Goal: Task Accomplishment & Management: Manage account settings

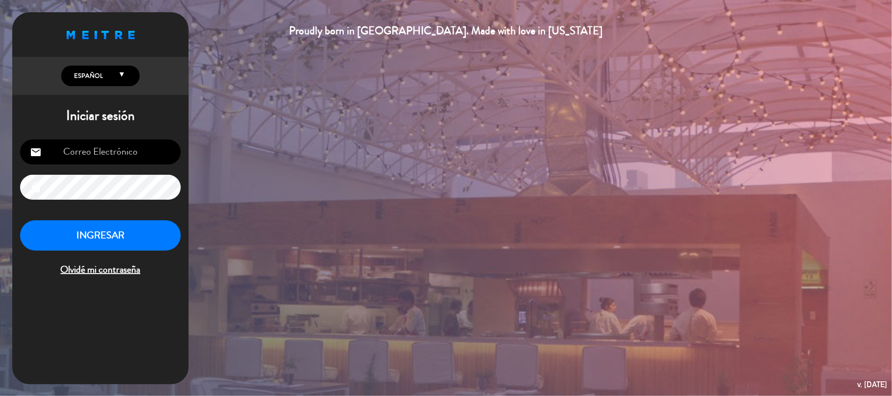
type input "[EMAIL_ADDRESS][DOMAIN_NAME]"
click at [143, 234] on button "INGRESAR" at bounding box center [100, 235] width 161 height 31
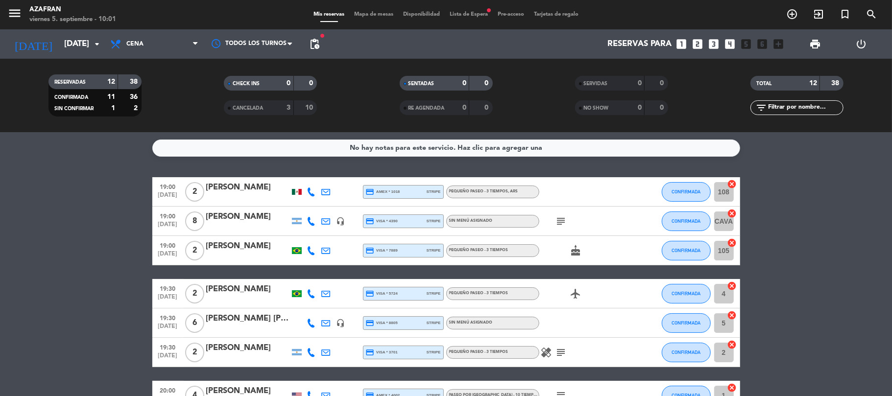
click at [96, 207] on bookings-row "19:00 [DATE] 2 [PERSON_NAME] credit_card amex * 1018 stripe PEQUEÑO PASEO - 3 T…" at bounding box center [446, 387] width 892 height 421
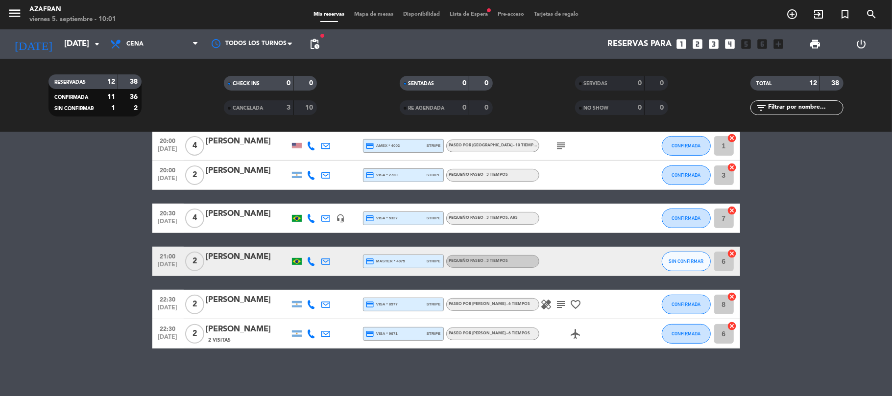
scroll to position [251, 0]
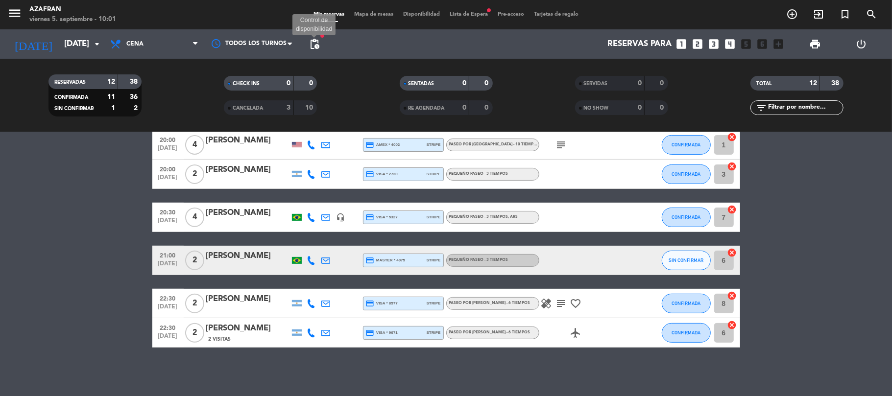
click at [314, 40] on span "pending_actions" at bounding box center [314, 44] width 12 height 12
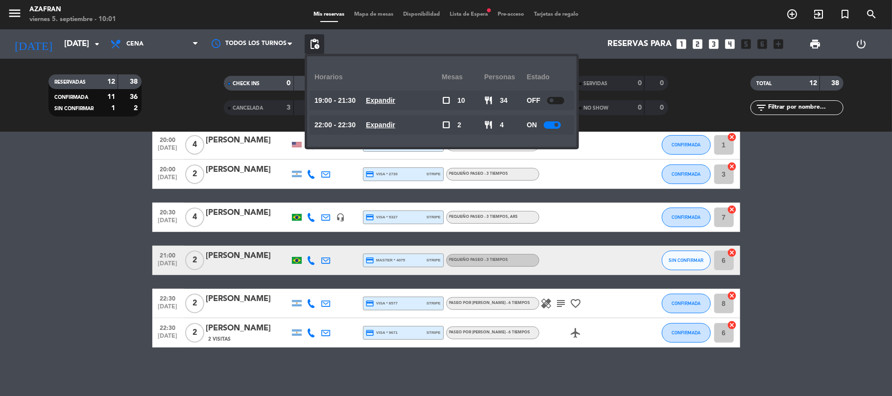
click at [69, 210] on bookings-row "19:00 [DATE] 2 [PERSON_NAME] credit_card amex * 1018 stripe PEQUEÑO PASEO - 3 T…" at bounding box center [446, 137] width 892 height 421
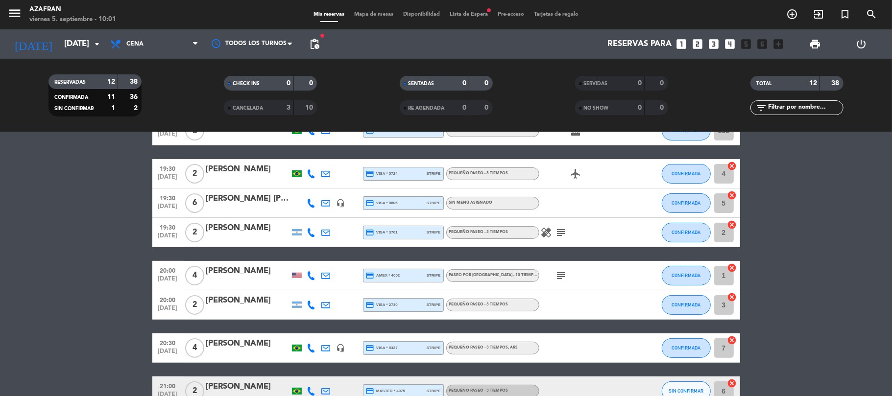
scroll to position [0, 0]
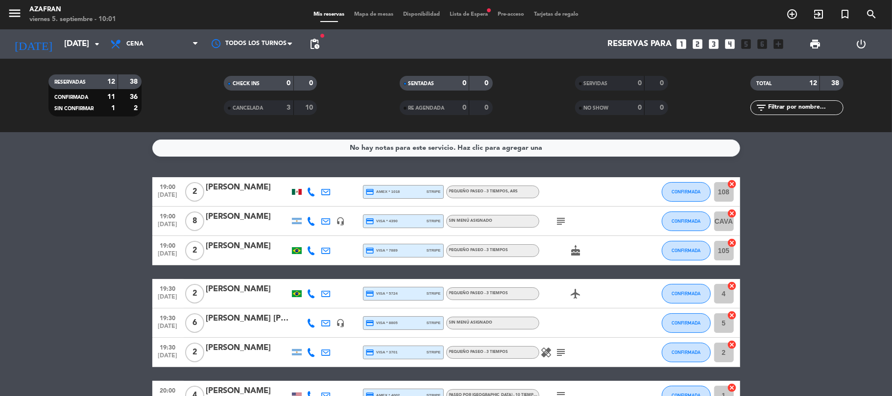
click at [81, 190] on bookings-row "19:00 [DATE] 2 [PERSON_NAME] credit_card amex * 1018 stripe PEQUEÑO PASEO - 3 T…" at bounding box center [446, 387] width 892 height 421
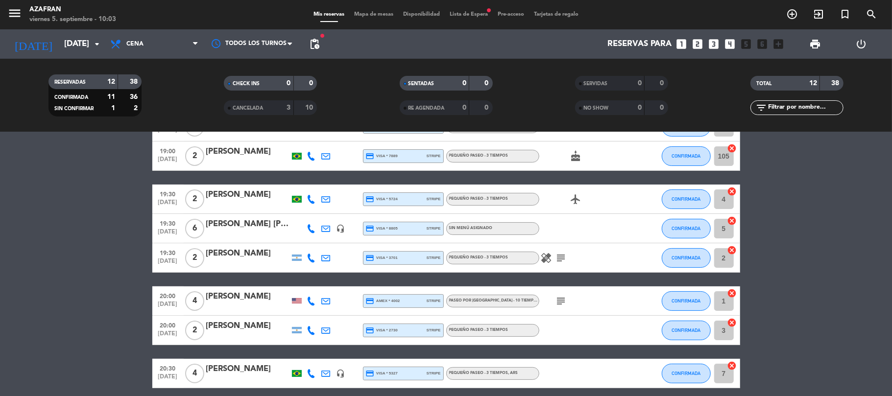
scroll to position [94, 0]
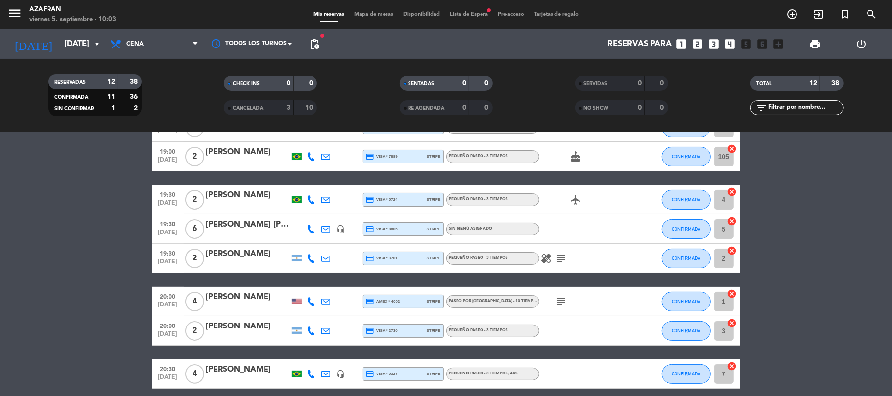
click at [249, 107] on span "CANCELADA" at bounding box center [248, 108] width 30 height 5
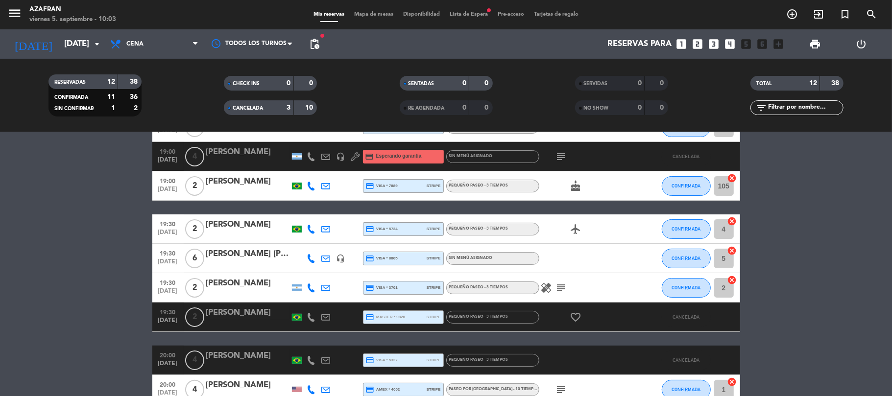
click at [84, 208] on bookings-row "19:00 [DATE] 2 [PERSON_NAME] credit_card amex * 1018 stripe PEQUEÑO PASEO - 3 T…" at bounding box center [446, 337] width 892 height 509
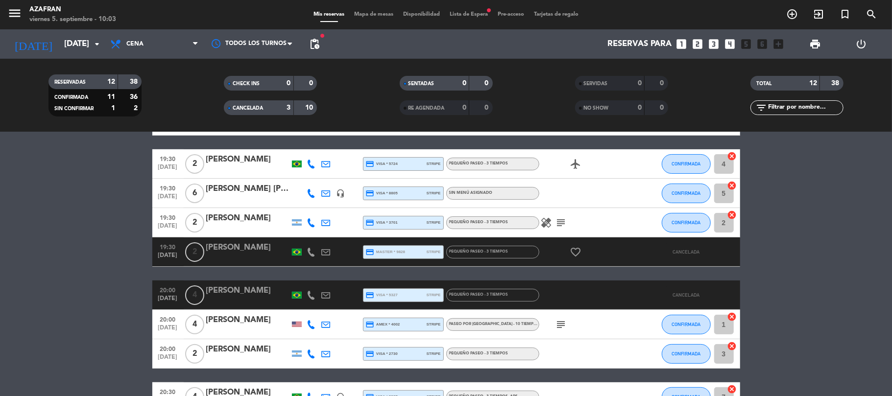
scroll to position [157, 0]
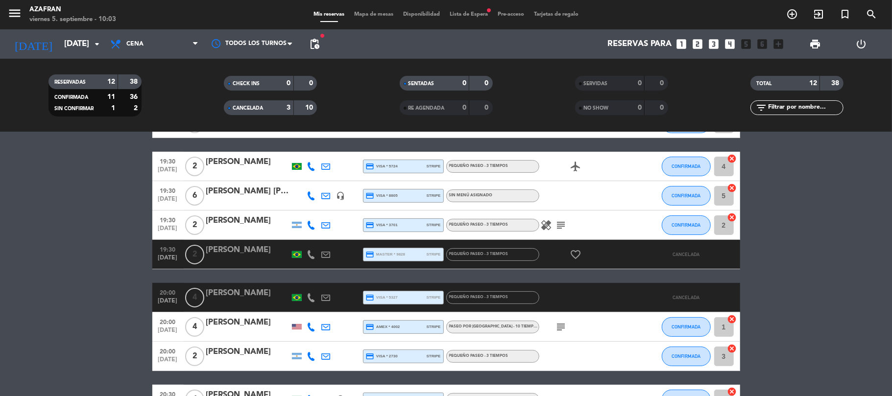
click at [255, 103] on div "CANCELADA" at bounding box center [248, 107] width 45 height 11
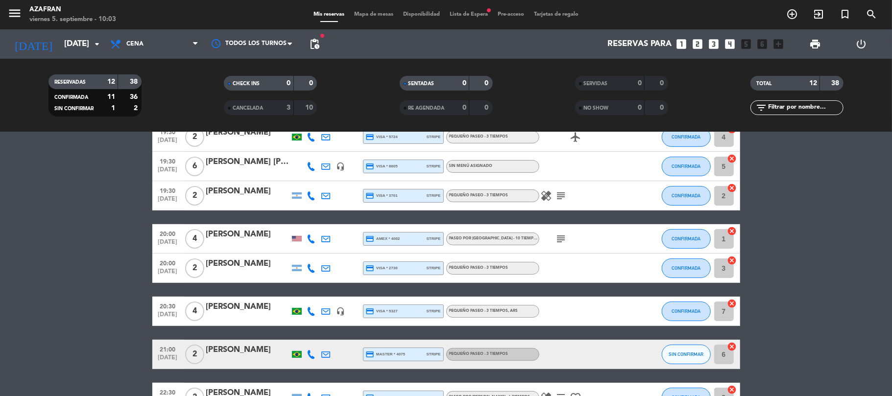
click at [456, 16] on span "Lista de Espera fiber_manual_record" at bounding box center [469, 14] width 48 height 5
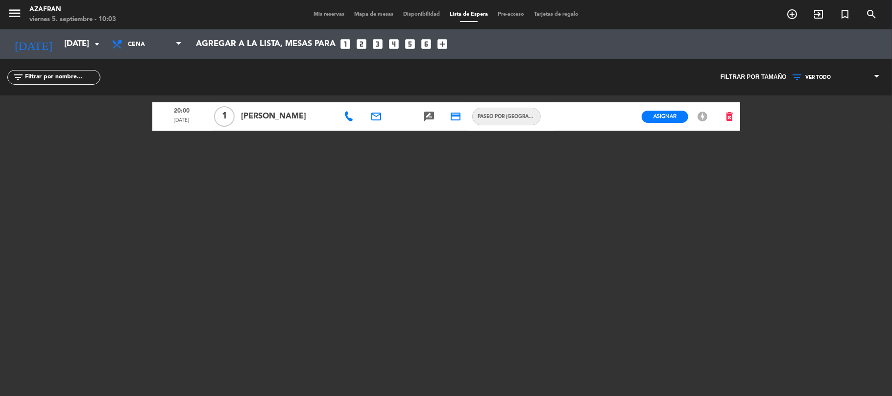
click at [326, 12] on span "Mis reservas" at bounding box center [328, 14] width 41 height 5
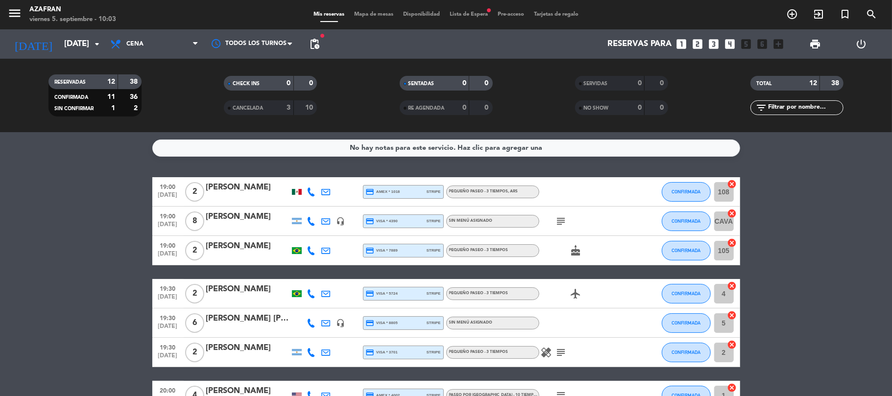
click at [129, 192] on bookings-row "19:00 [DATE] 2 [PERSON_NAME] credit_card amex * 1018 stripe PEQUEÑO PASEO - 3 T…" at bounding box center [446, 387] width 892 height 421
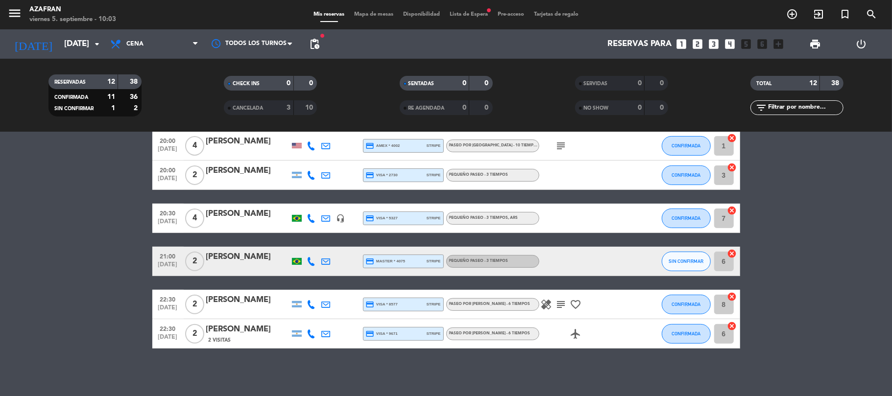
scroll to position [251, 0]
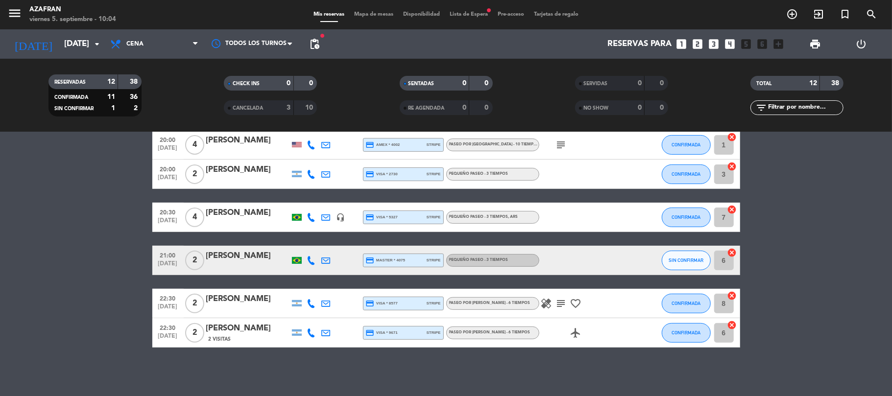
click at [59, 187] on bookings-row "19:00 [DATE] 2 [PERSON_NAME] credit_card amex * 1018 stripe PEQUEÑO PASEO - 3 T…" at bounding box center [446, 137] width 892 height 421
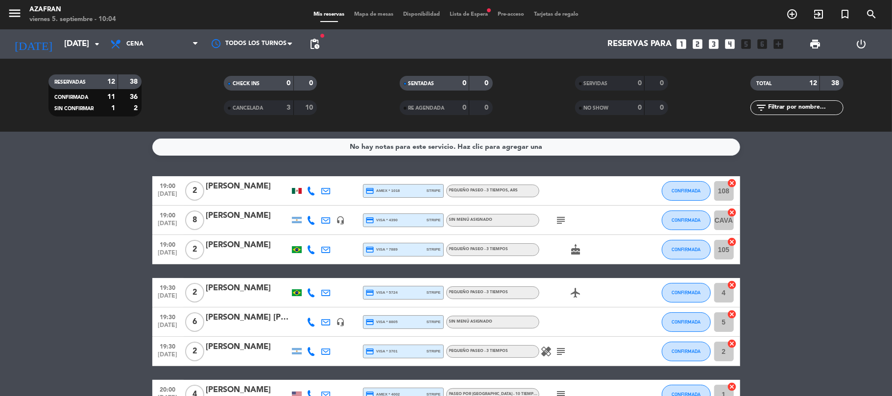
scroll to position [0, 0]
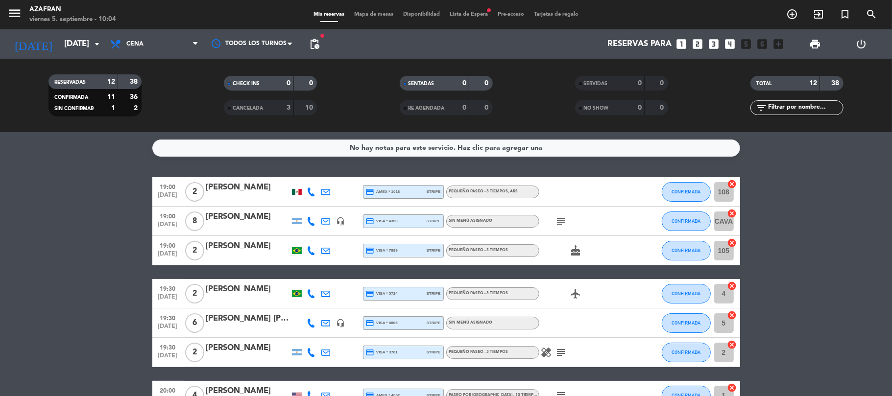
click at [312, 219] on icon at bounding box center [311, 221] width 9 height 9
click at [314, 201] on span "content_paste" at bounding box center [317, 204] width 7 height 7
click at [563, 218] on icon "subject" at bounding box center [561, 221] width 12 height 12
click at [105, 285] on bookings-row "19:00 [DATE] 2 [PERSON_NAME] credit_card amex * 1018 stripe PEQUEÑO PASEO - 3 T…" at bounding box center [446, 387] width 892 height 421
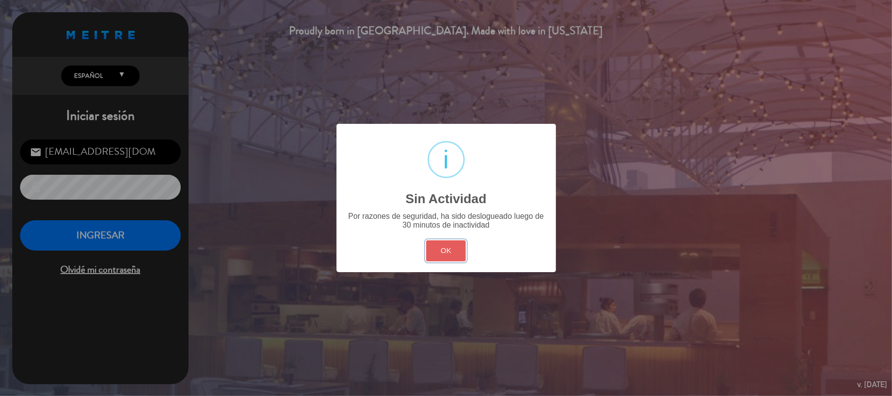
click at [451, 260] on button "OK" at bounding box center [446, 250] width 40 height 21
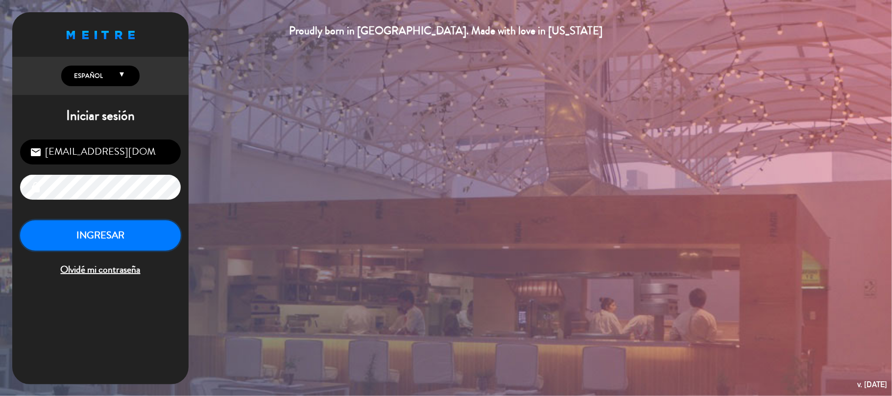
click at [149, 230] on button "INGRESAR" at bounding box center [100, 235] width 161 height 31
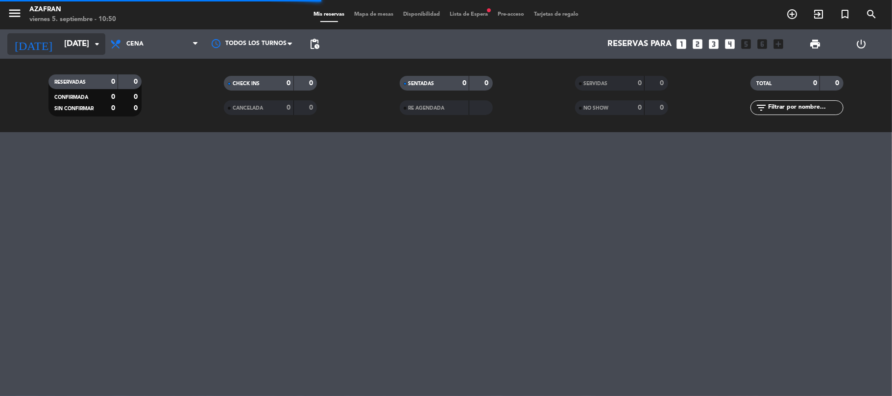
click at [84, 51] on input "[DATE]" at bounding box center [112, 44] width 106 height 19
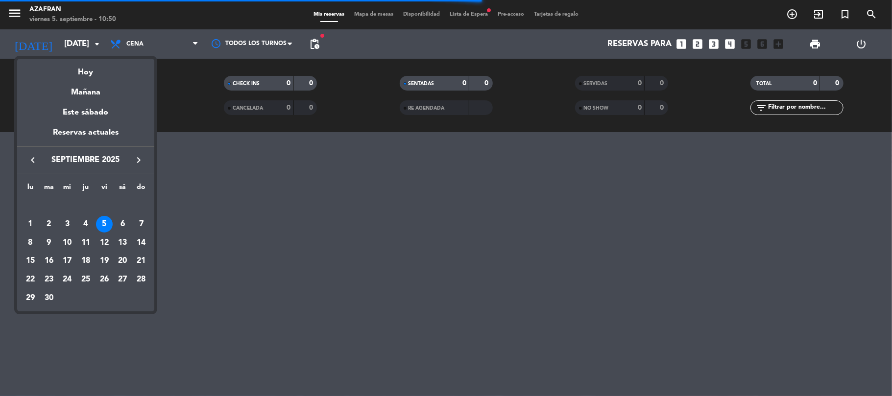
click at [139, 159] on icon "keyboard_arrow_right" at bounding box center [139, 160] width 12 height 12
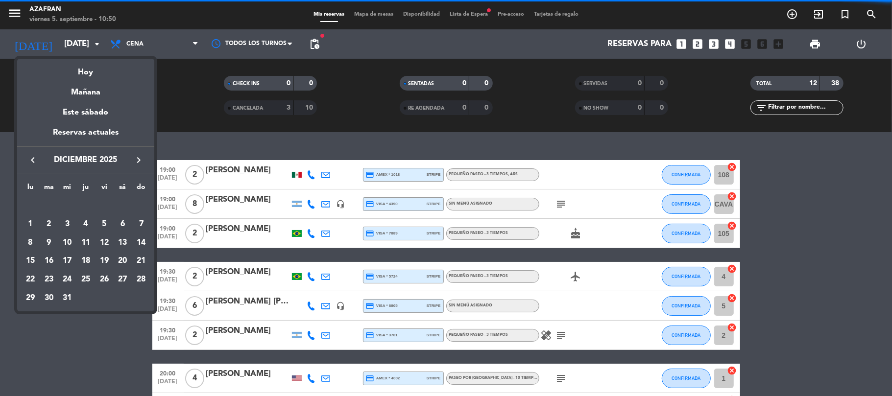
click at [139, 159] on icon "keyboard_arrow_right" at bounding box center [139, 160] width 12 height 12
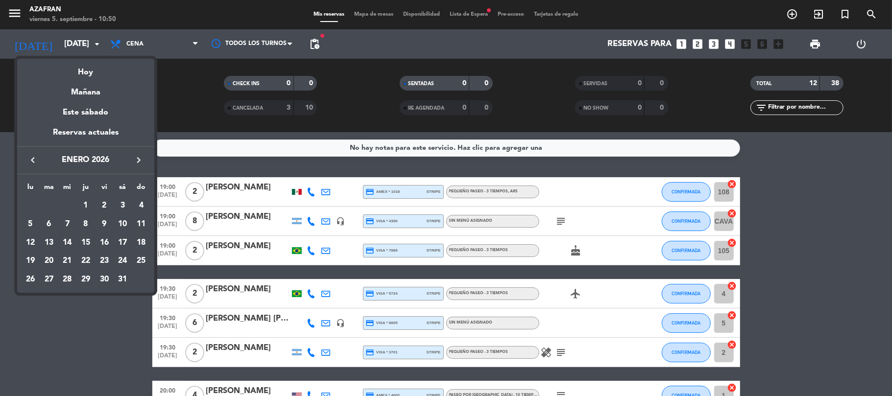
click at [29, 163] on icon "keyboard_arrow_left" at bounding box center [33, 160] width 12 height 12
click at [87, 278] on div "25" at bounding box center [85, 279] width 17 height 17
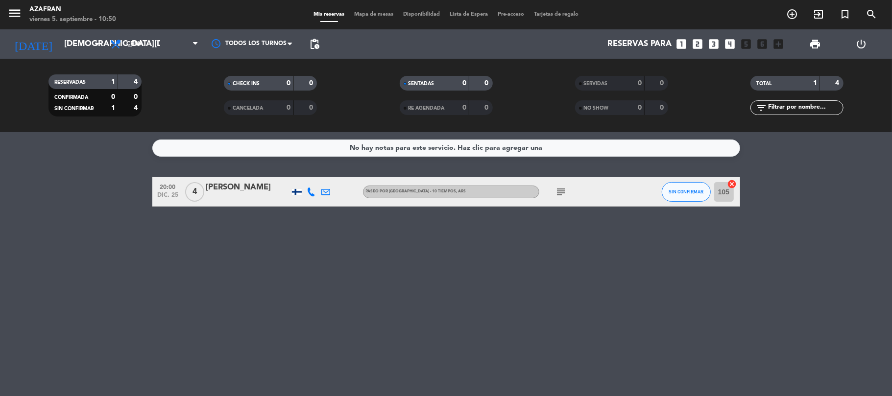
click at [163, 198] on span "dic. 25" at bounding box center [168, 197] width 24 height 11
click at [563, 196] on icon "subject" at bounding box center [561, 192] width 12 height 12
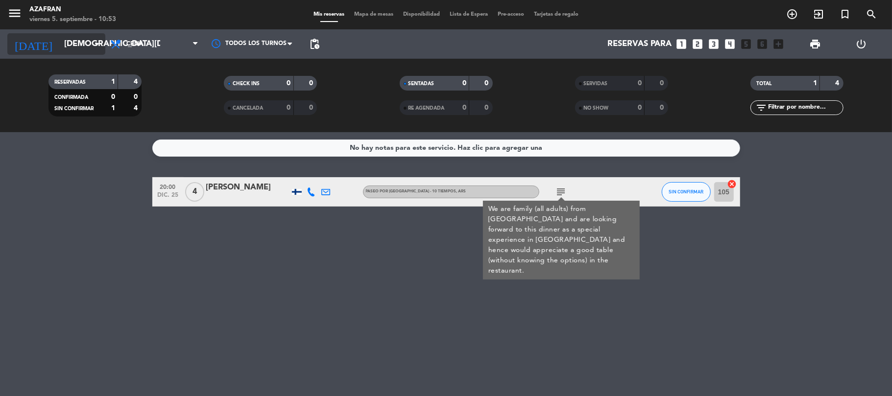
click at [64, 41] on input "[DEMOGRAPHIC_DATA][DATE]" at bounding box center [112, 44] width 106 height 19
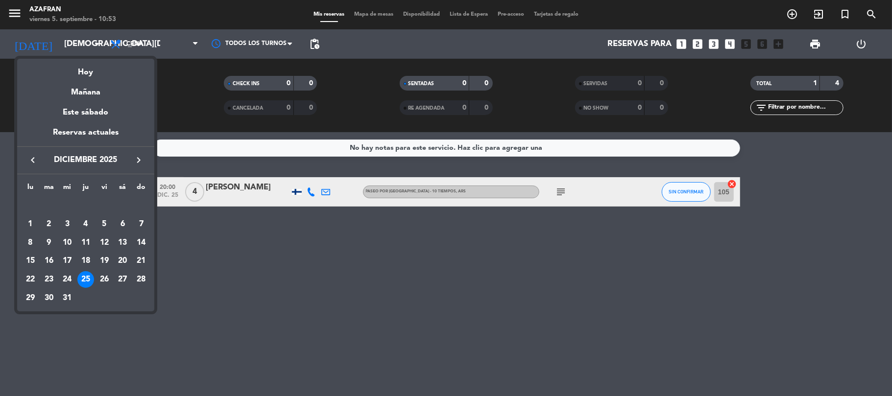
click at [35, 161] on icon "keyboard_arrow_left" at bounding box center [33, 160] width 12 height 12
click at [123, 242] on div "13" at bounding box center [122, 243] width 17 height 17
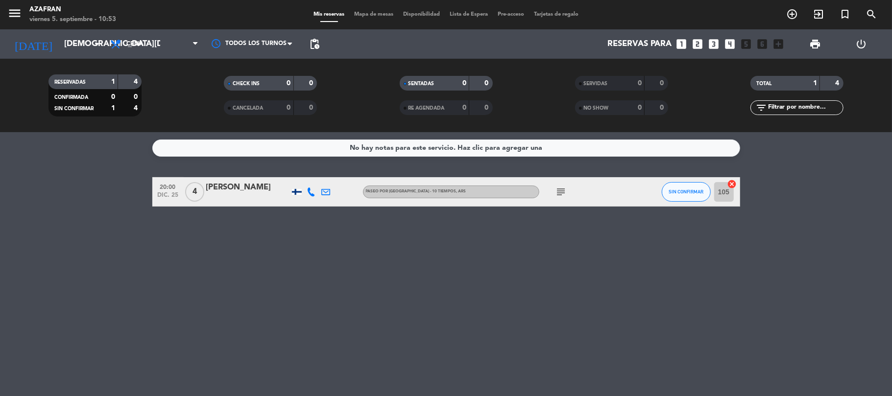
type input "[DATE]"
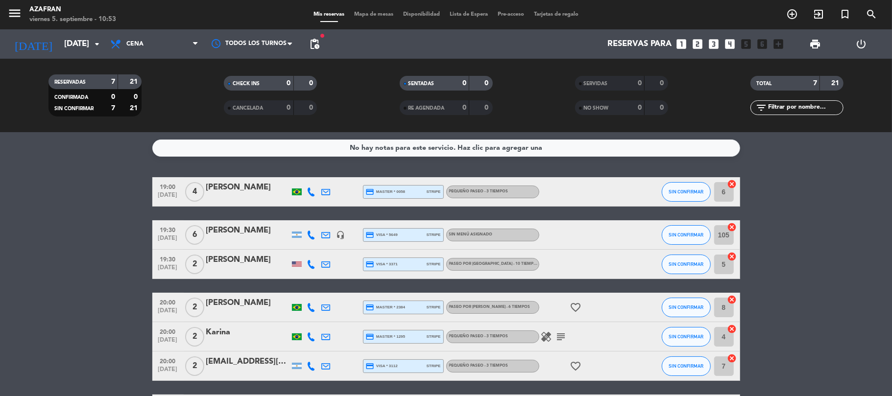
click at [102, 241] on bookings-row "19:00 [DATE] 4 [PERSON_NAME] credit_card master * 0058 stripe PEQUEÑO PASEO - 3…" at bounding box center [446, 300] width 892 height 247
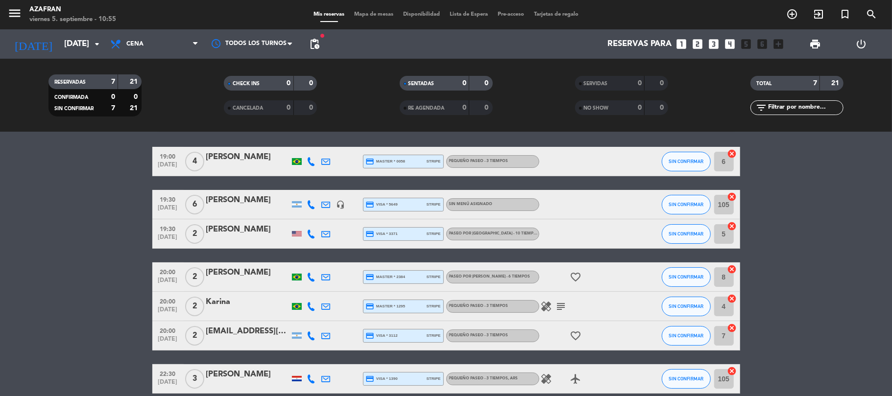
scroll to position [52, 0]
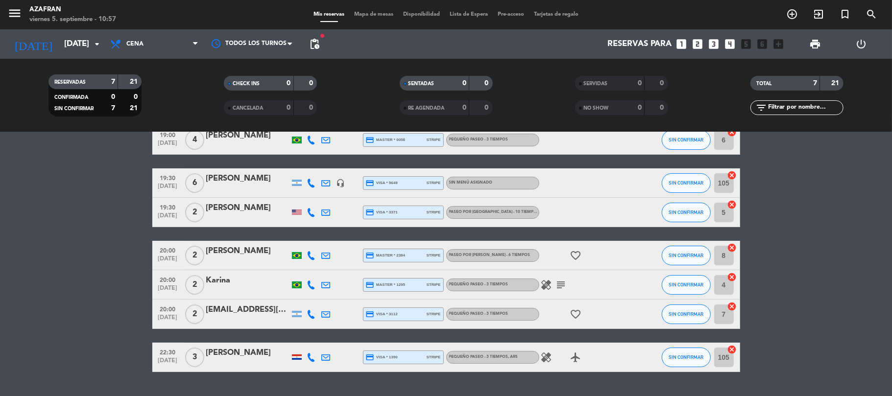
click at [165, 136] on span "19:00" at bounding box center [168, 134] width 24 height 11
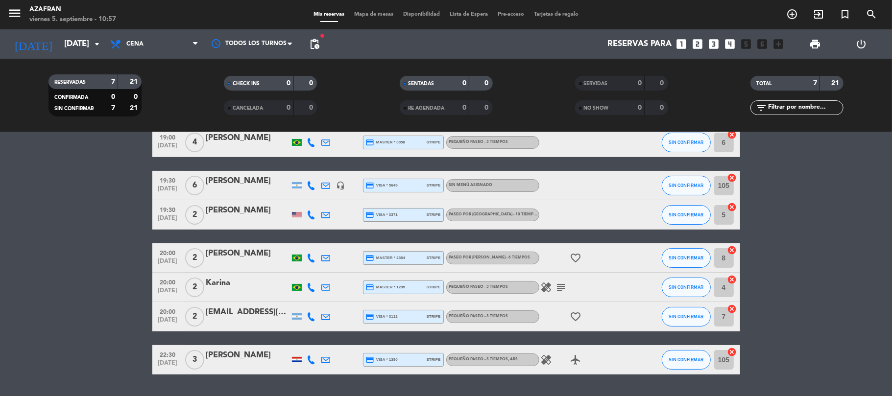
scroll to position [76, 0]
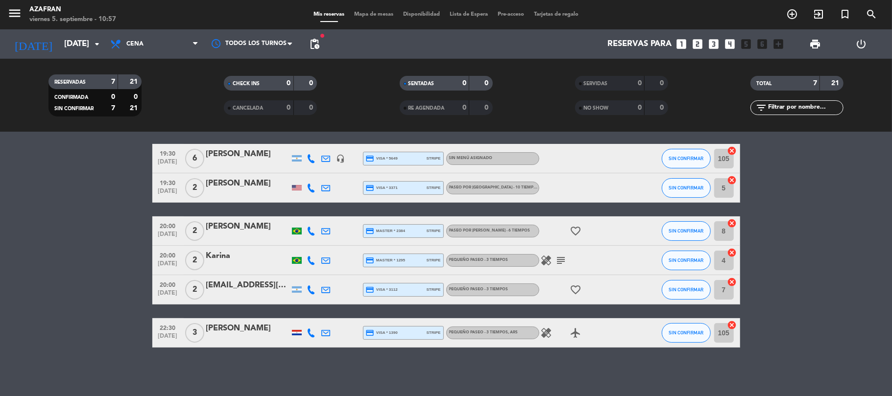
click at [168, 337] on span "[DATE]" at bounding box center [168, 338] width 24 height 11
click at [784, 16] on span "add_circle_outline" at bounding box center [791, 14] width 26 height 17
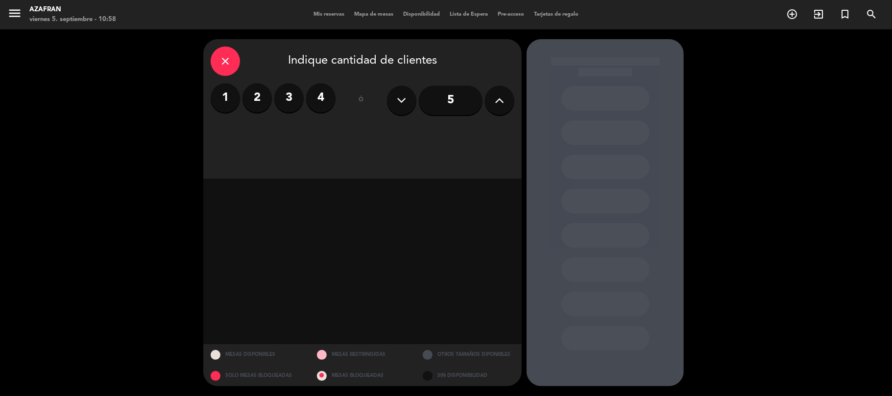
click at [503, 102] on icon at bounding box center [499, 100] width 9 height 15
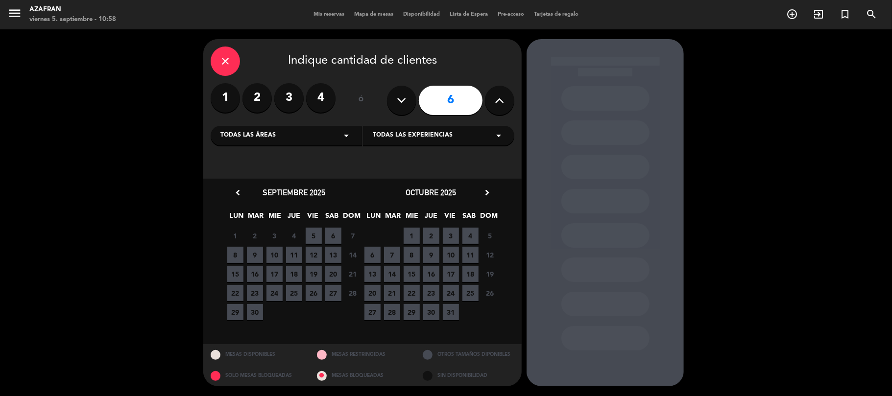
click at [331, 253] on span "13" at bounding box center [333, 255] width 16 height 16
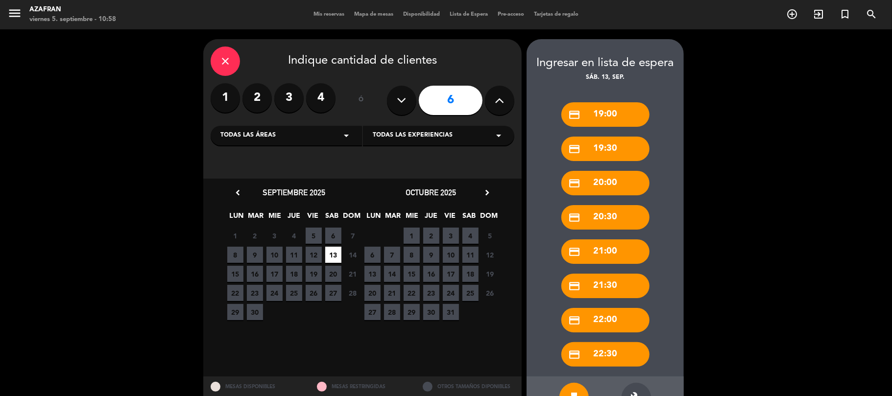
click at [634, 390] on div "build" at bounding box center [635, 397] width 29 height 29
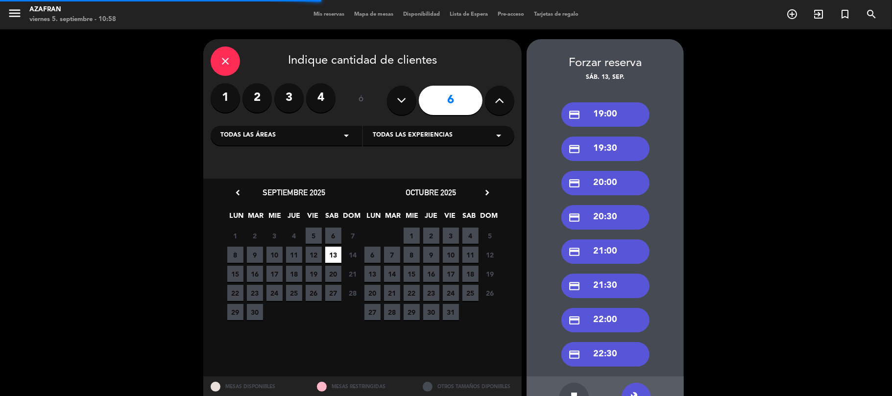
click at [609, 112] on div "credit_card 19:00" at bounding box center [605, 114] width 88 height 24
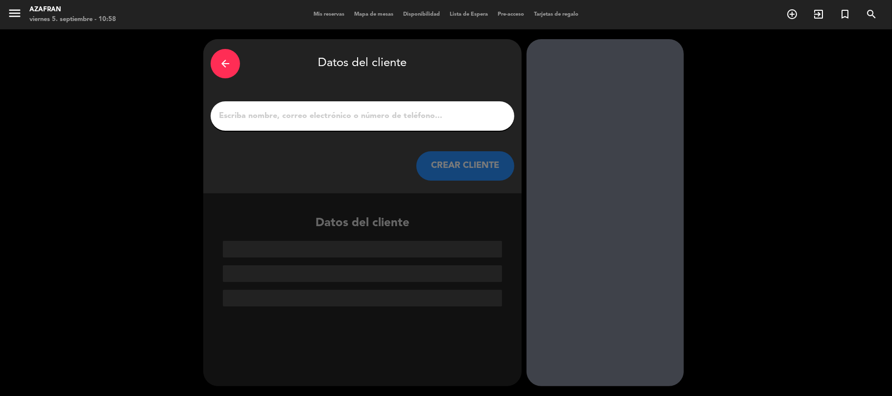
click at [482, 112] on input "1" at bounding box center [362, 116] width 289 height 14
paste input "[PERSON_NAME]"
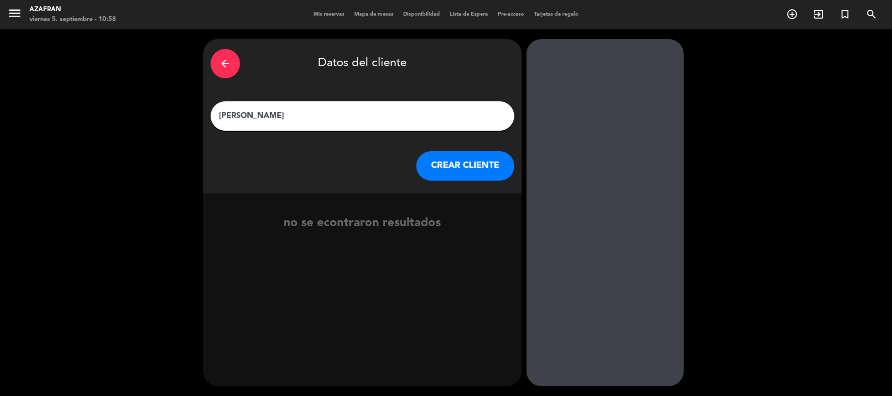
type input "[PERSON_NAME]"
click at [458, 161] on button "CREAR CLIENTE" at bounding box center [465, 165] width 98 height 29
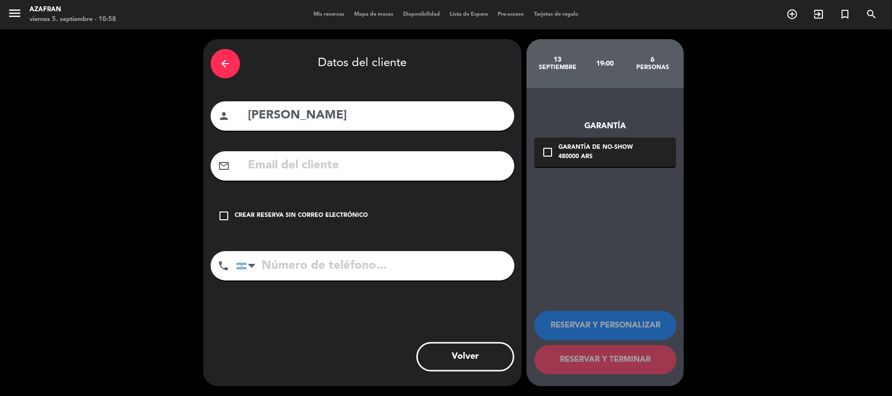
click at [307, 164] on input "text" at bounding box center [377, 166] width 260 height 20
paste input "[EMAIL_ADDRESS][DOMAIN_NAME]"
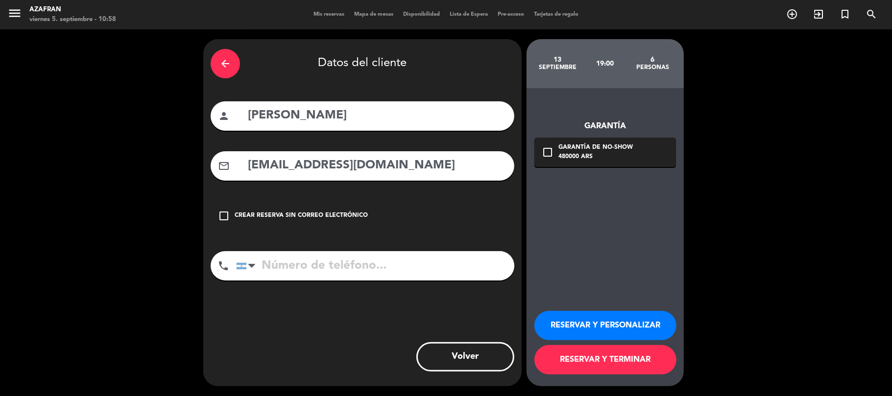
type input "[EMAIL_ADDRESS][DOMAIN_NAME]"
click at [351, 259] on input "tel" at bounding box center [375, 265] width 278 height 29
paste input "[PHONE_NUMBER]"
type input "[PHONE_NUMBER]"
click at [588, 143] on div "Garantía de no-show" at bounding box center [595, 148] width 74 height 10
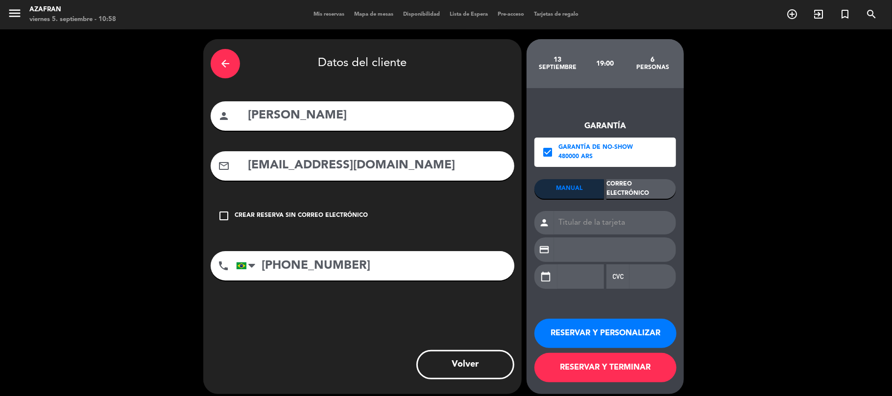
click at [627, 179] on div "Correo Electrónico" at bounding box center [641, 189] width 70 height 20
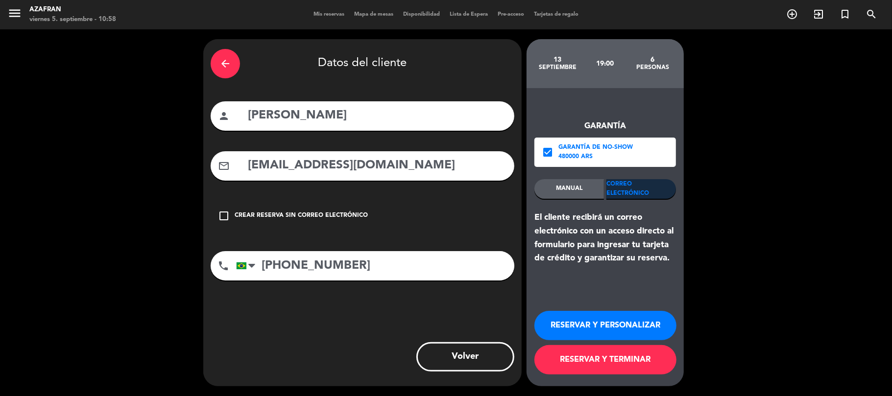
click at [616, 358] on button "RESERVAR Y TERMINAR" at bounding box center [605, 359] width 142 height 29
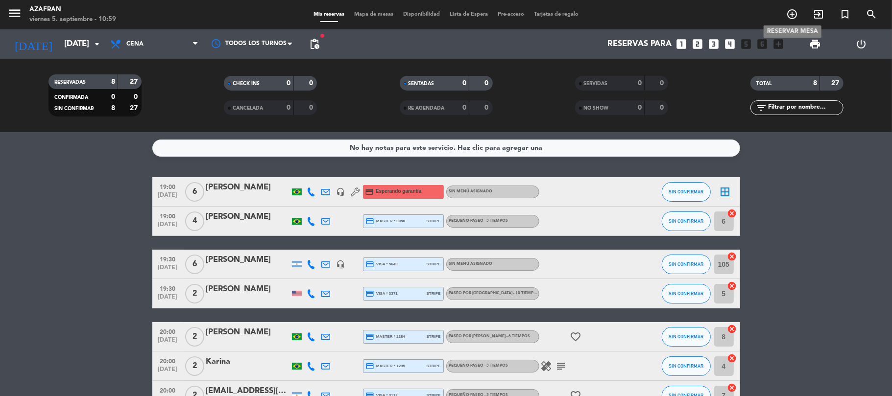
click at [790, 14] on icon "add_circle_outline" at bounding box center [792, 14] width 12 height 12
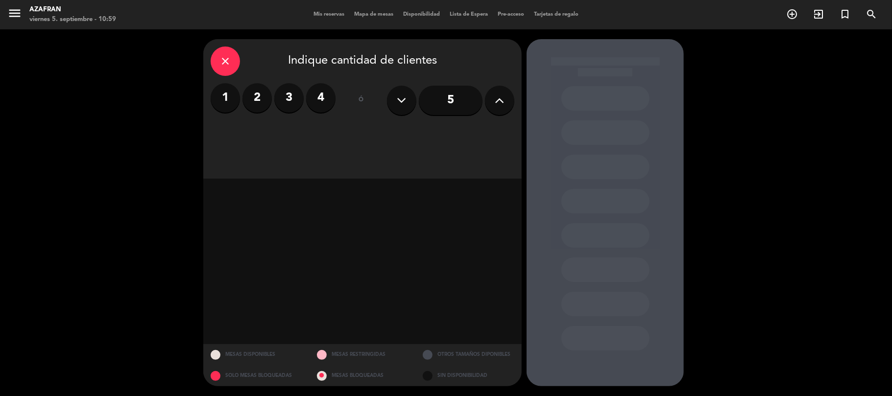
click at [331, 94] on label "4" at bounding box center [320, 97] width 29 height 29
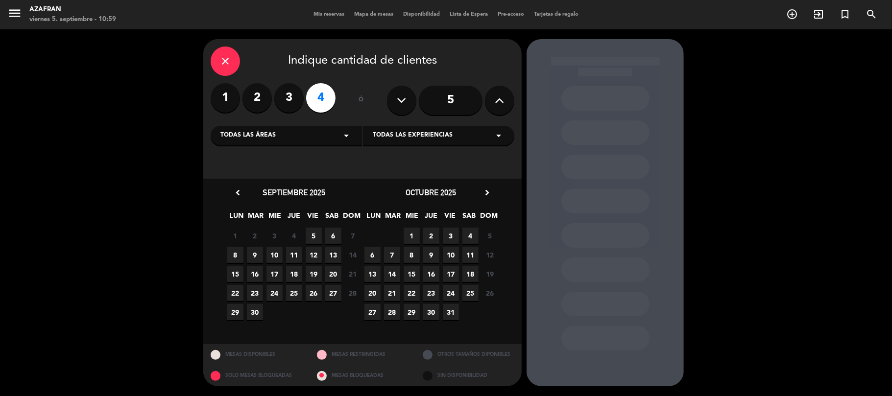
click at [335, 252] on span "13" at bounding box center [333, 255] width 16 height 16
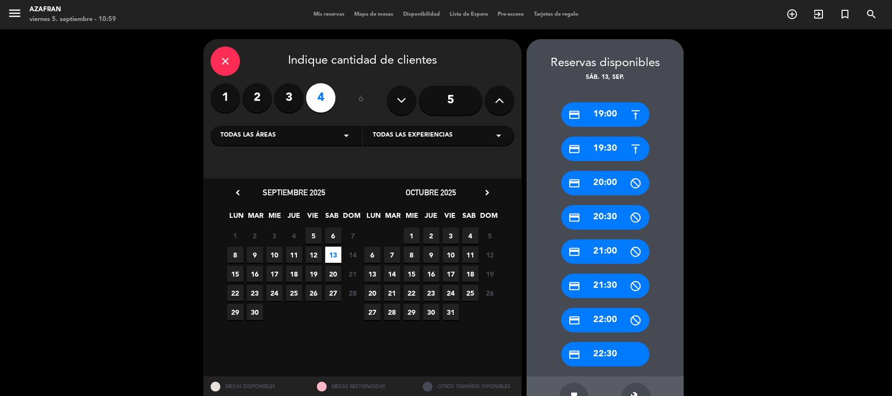
click at [580, 116] on icon "credit_card" at bounding box center [574, 115] width 12 height 12
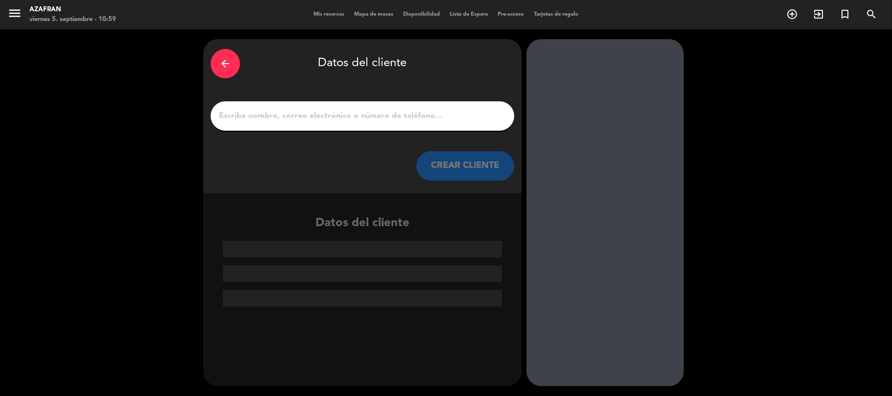
click at [431, 122] on input "1" at bounding box center [362, 116] width 289 height 14
paste input "[PERSON_NAME]"
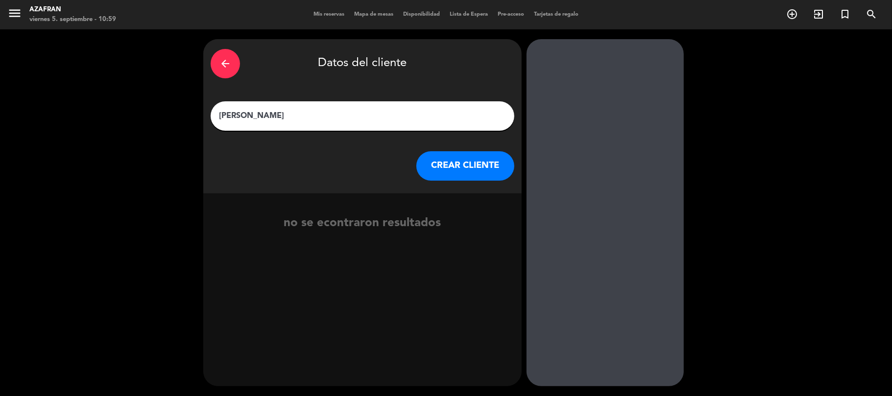
type input "[PERSON_NAME]"
click at [500, 171] on button "CREAR CLIENTE" at bounding box center [465, 165] width 98 height 29
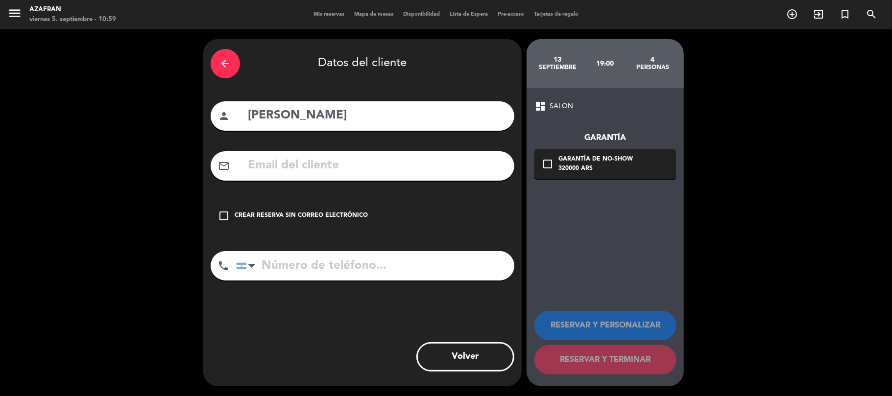
click at [296, 151] on div "mail_outline" at bounding box center [363, 165] width 304 height 29
click at [297, 155] on div "mail_outline" at bounding box center [363, 165] width 304 height 29
click at [300, 163] on input "text" at bounding box center [377, 166] width 260 height 20
paste input "[PERSON_NAME][EMAIL_ADDRESS][DOMAIN_NAME]"
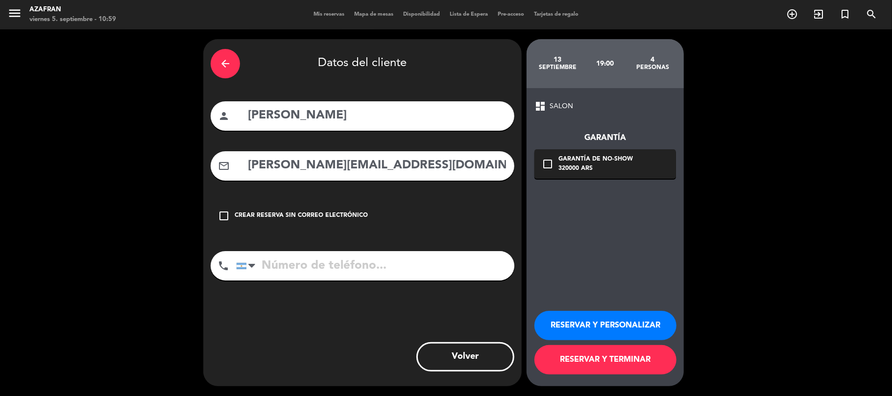
type input "[PERSON_NAME][EMAIL_ADDRESS][DOMAIN_NAME]"
click at [302, 267] on input "tel" at bounding box center [375, 265] width 278 height 29
paste input "[PHONE_NUMBER]"
type input "[PHONE_NUMBER]"
click at [622, 160] on div "Garantía de no-show" at bounding box center [595, 160] width 74 height 10
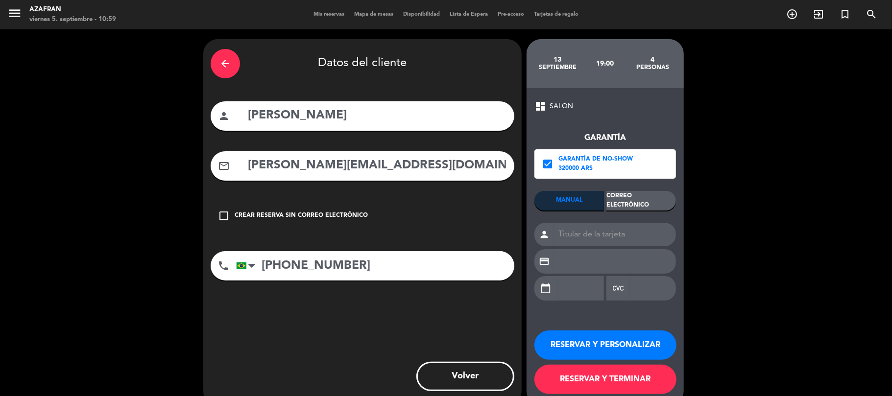
click at [637, 198] on div "Correo Electrónico" at bounding box center [641, 201] width 70 height 20
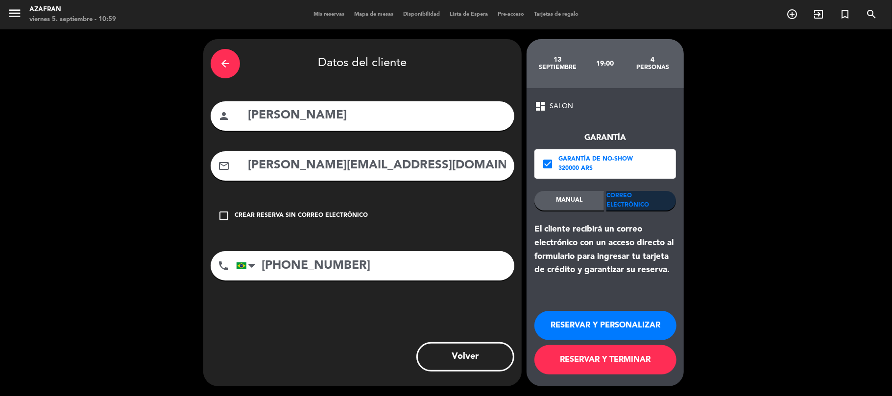
click at [604, 367] on button "RESERVAR Y TERMINAR" at bounding box center [605, 359] width 142 height 29
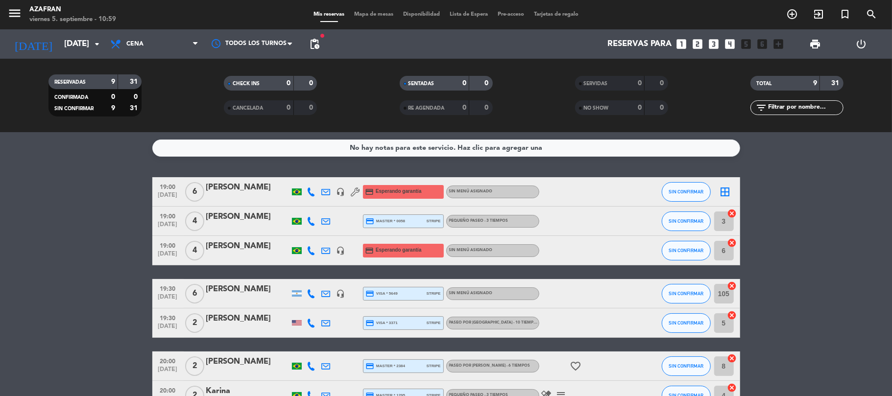
click at [719, 193] on icon "border_all" at bounding box center [725, 192] width 12 height 12
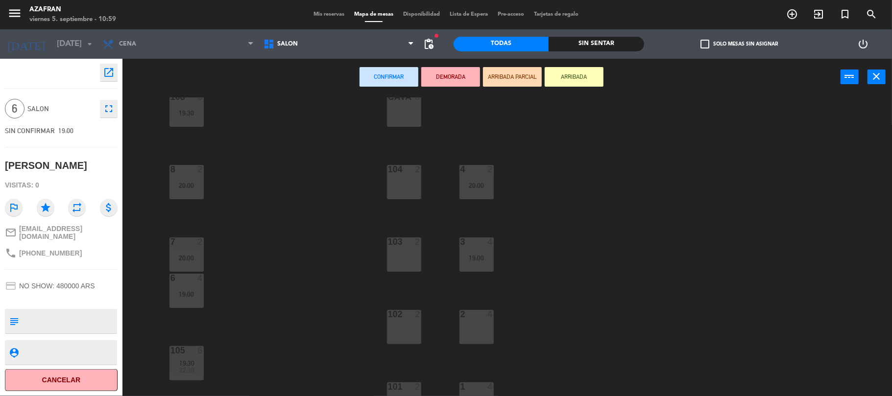
click at [325, 99] on div "108 6 19:30 CAVA 8 4 2 20:00 8 2 20:00 104 2 7 2 20:00 103 2 3 4 19:00 6 4 19:0…" at bounding box center [511, 247] width 760 height 301
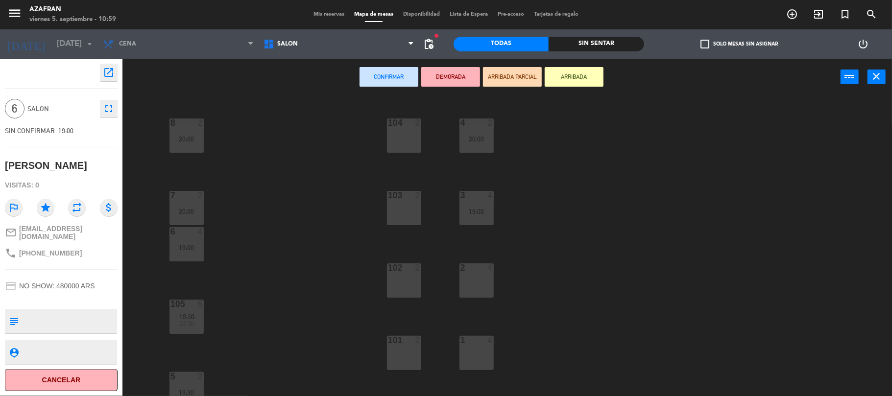
scroll to position [77, 0]
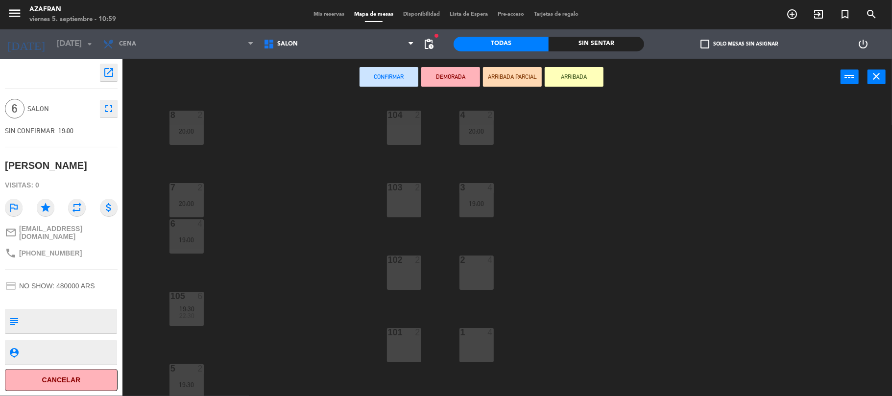
click at [298, 305] on div "108 6 19:30 CAVA 8 4 2 20:00 8 2 20:00 104 2 7 2 20:00 103 2 3 4 19:00 6 4 19:0…" at bounding box center [511, 247] width 760 height 301
click at [404, 335] on div at bounding box center [404, 332] width 16 height 9
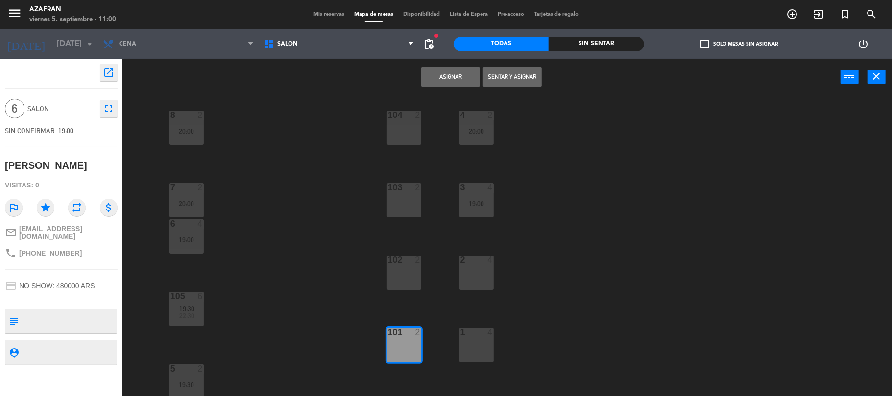
click at [439, 76] on button "Asignar" at bounding box center [450, 77] width 59 height 20
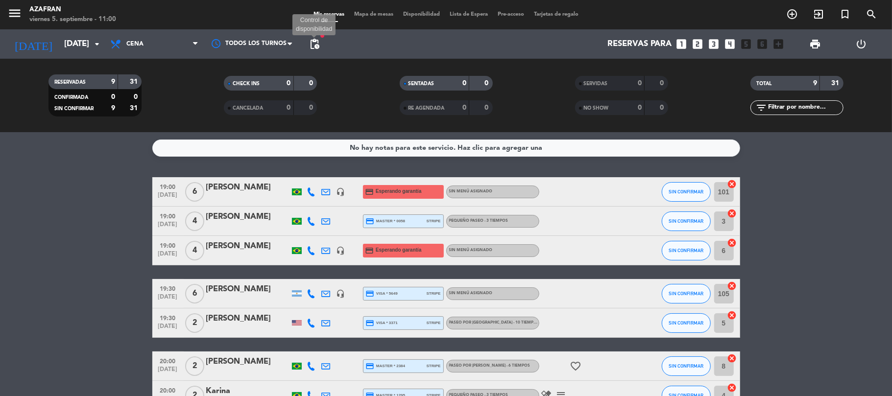
click at [316, 47] on span "pending_actions" at bounding box center [314, 44] width 12 height 12
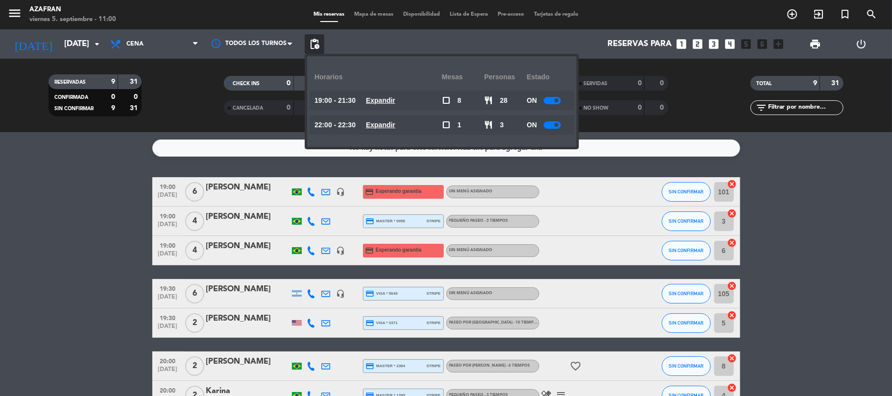
click at [551, 100] on div at bounding box center [551, 100] width 17 height 7
click at [59, 196] on bookings-row "19:00 [DATE] 6 [PERSON_NAME] headset_mic credit_card Esperando garantía Sin men…" at bounding box center [446, 329] width 892 height 305
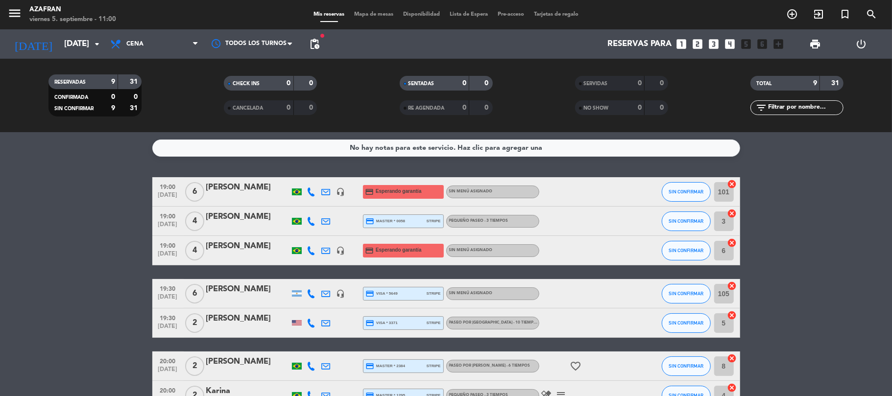
click at [59, 196] on bookings-row "19:00 [DATE] 6 [PERSON_NAME] headset_mic credit_card Esperando garantía Sin men…" at bounding box center [446, 329] width 892 height 305
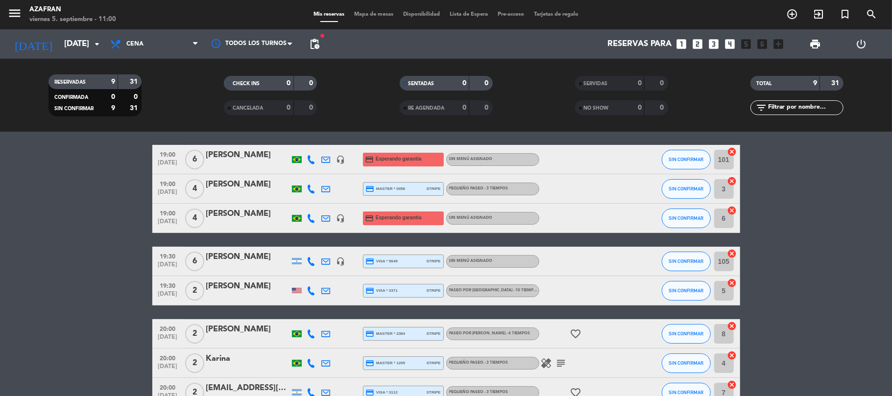
scroll to position [30, 0]
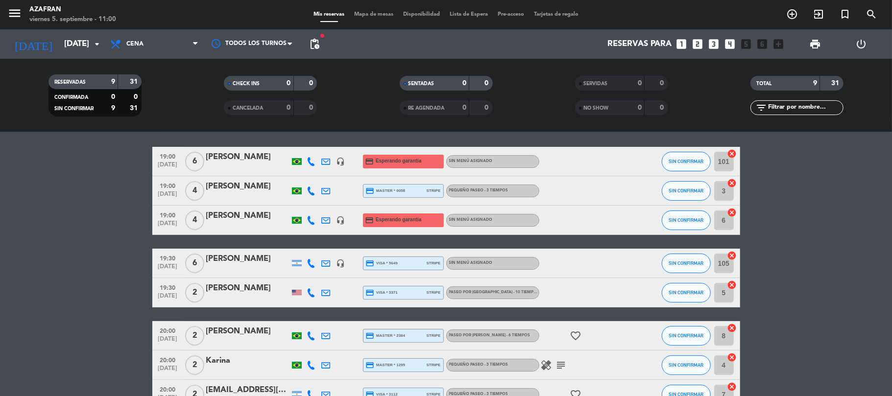
click at [226, 163] on div "[PERSON_NAME]" at bounding box center [247, 157] width 83 height 13
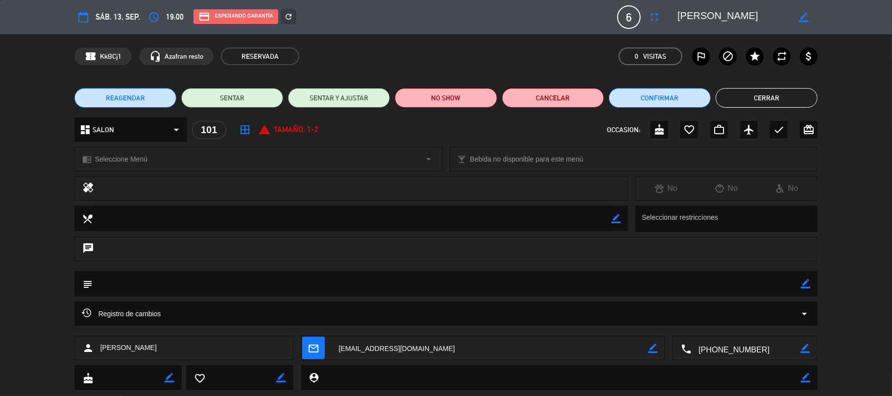
click at [412, 163] on div "chrome_reader_mode Seleccione Menú arrow_drop_down" at bounding box center [258, 158] width 367 height 23
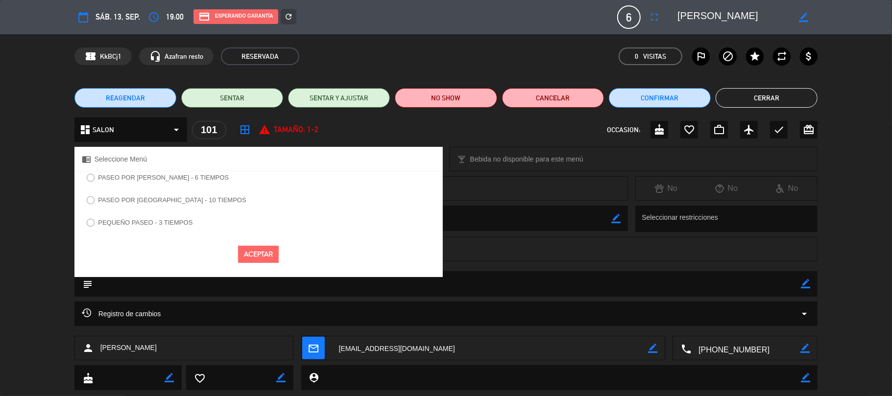
click at [191, 220] on label "PEQUEÑO PASEO - 3 TIEMPOS" at bounding box center [145, 222] width 94 height 6
select select
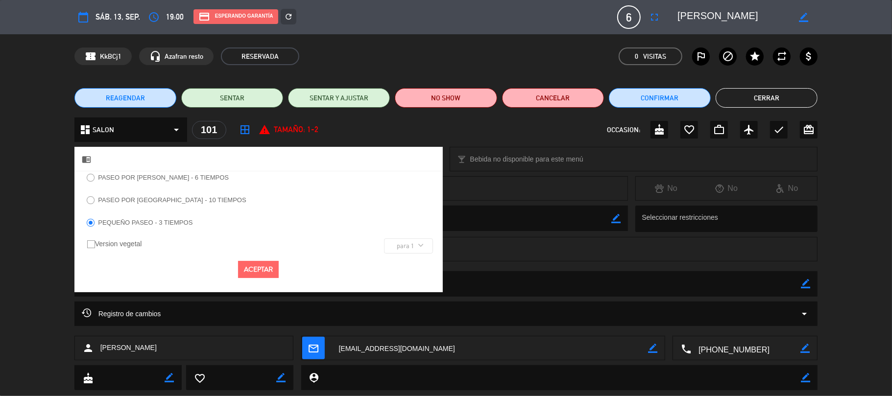
click at [275, 276] on button "Aceptar" at bounding box center [258, 269] width 41 height 17
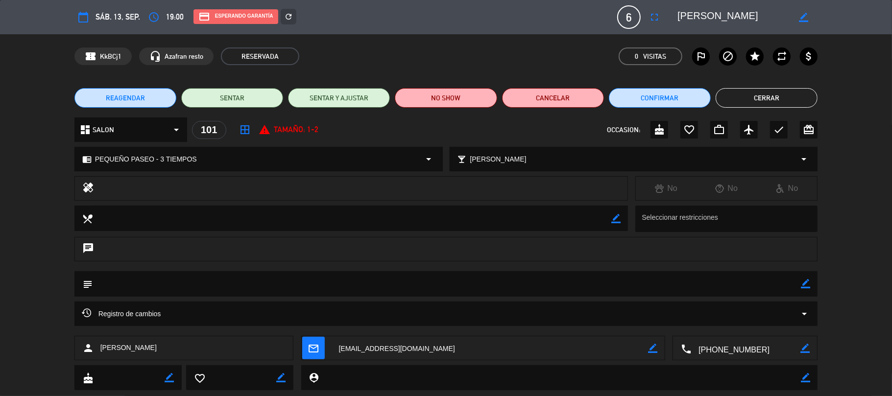
click at [804, 284] on icon "border_color" at bounding box center [804, 283] width 9 height 9
click at [781, 282] on textarea at bounding box center [447, 283] width 708 height 25
type textarea "m"
click at [803, 282] on icon at bounding box center [804, 283] width 9 height 9
click at [687, 278] on textarea at bounding box center [447, 283] width 708 height 25
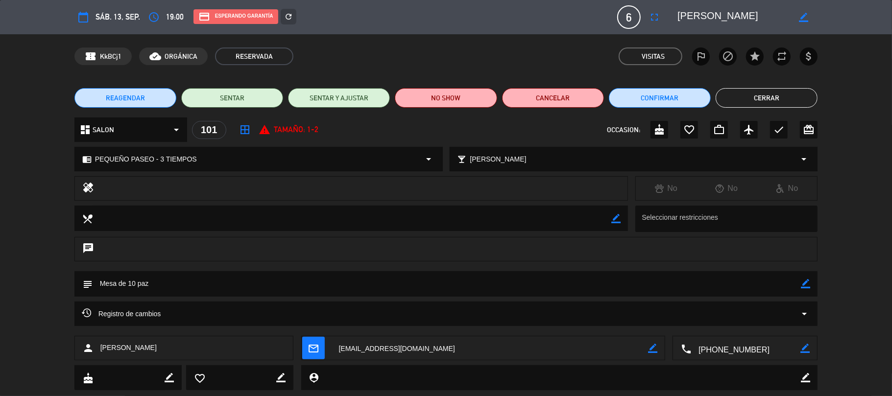
click at [801, 281] on icon "border_color" at bounding box center [804, 283] width 9 height 9
click at [792, 284] on textarea at bounding box center [447, 283] width 708 height 25
type textarea "Mesa de 10 pax"
click at [804, 284] on icon at bounding box center [804, 283] width 9 height 9
click at [785, 94] on button "Cerrar" at bounding box center [766, 98] width 102 height 20
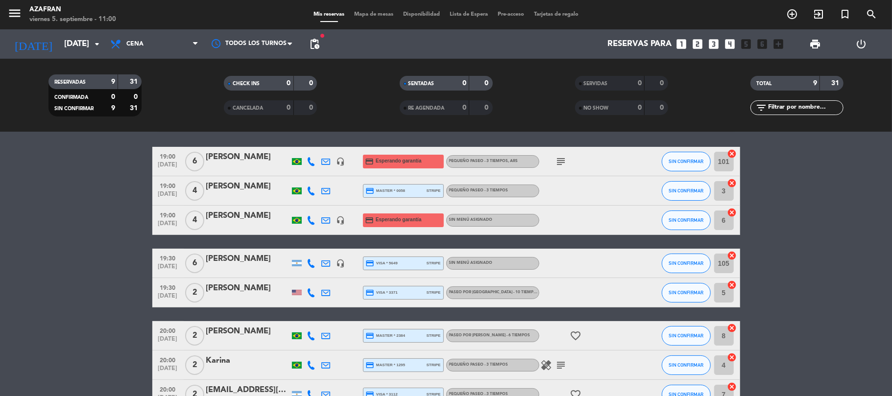
click at [266, 223] on div at bounding box center [247, 227] width 83 height 8
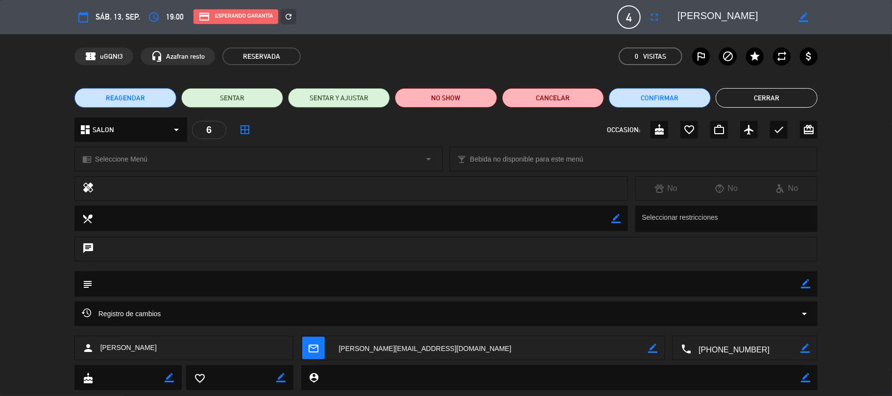
click at [217, 155] on div "chrome_reader_mode Seleccione Menú arrow_drop_down" at bounding box center [258, 158] width 367 height 23
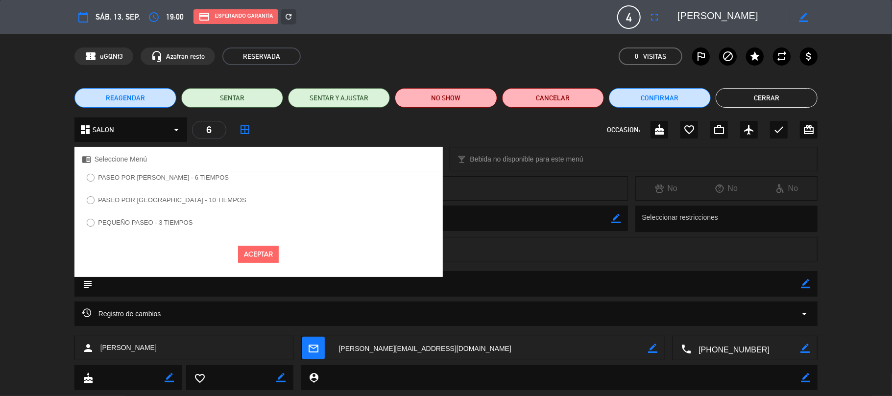
click at [145, 217] on label "PEQUEÑO PASEO - 3 TIEMPOS" at bounding box center [140, 224] width 116 height 16
select select
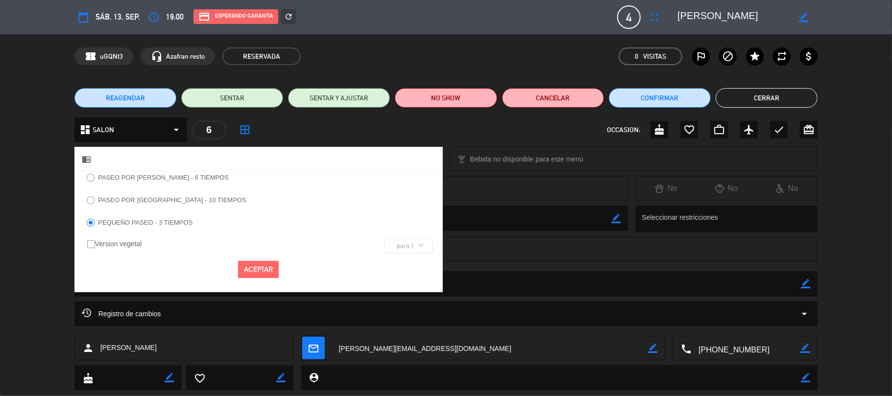
click at [265, 272] on button "Aceptar" at bounding box center [258, 269] width 41 height 17
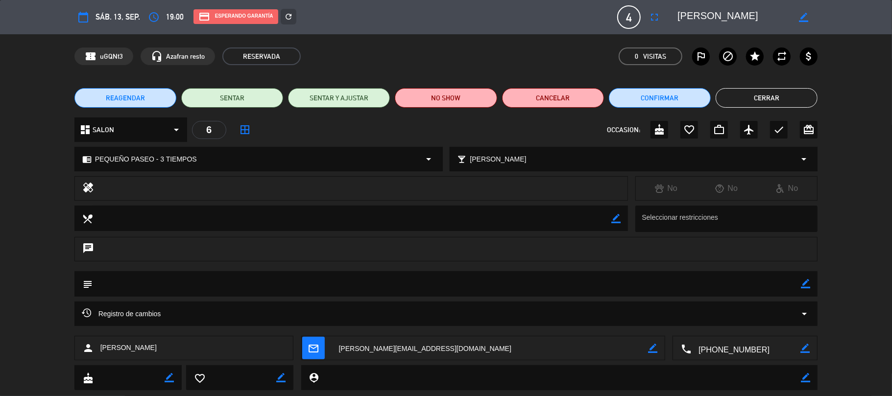
click at [786, 100] on button "Cerrar" at bounding box center [766, 98] width 102 height 20
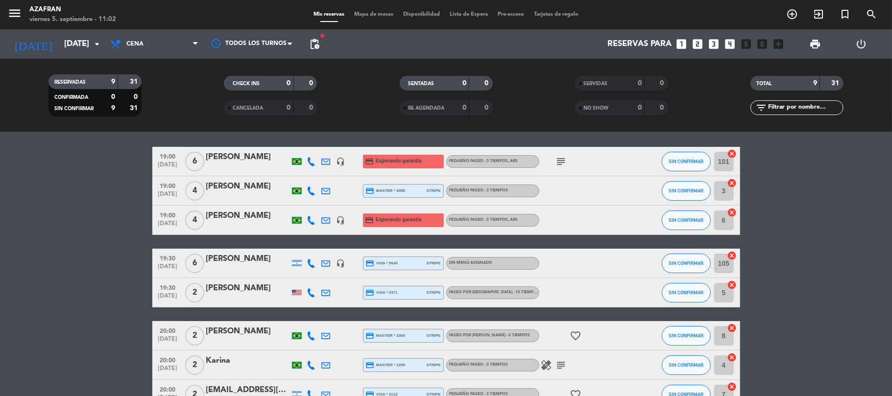
click at [268, 220] on div "[PERSON_NAME]" at bounding box center [247, 216] width 83 height 13
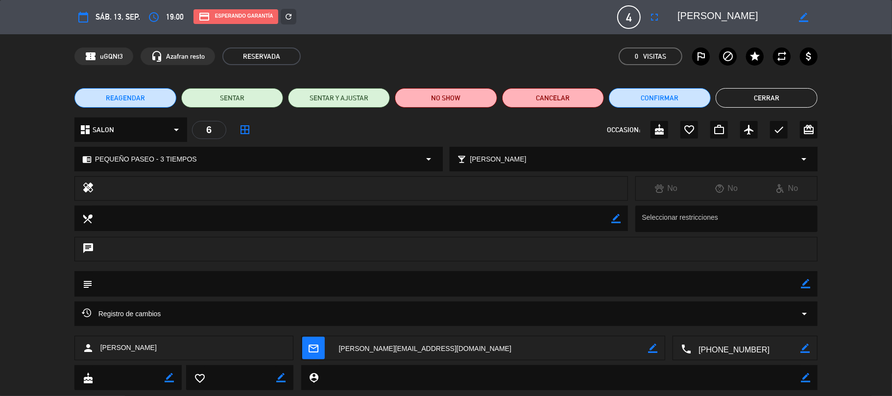
click at [803, 287] on icon "border_color" at bounding box center [804, 283] width 9 height 9
click at [787, 287] on textarea at bounding box center [447, 283] width 708 height 25
type textarea "Mesa de 10 pax"
click at [807, 280] on icon at bounding box center [804, 283] width 9 height 9
click at [778, 99] on button "Cerrar" at bounding box center [766, 98] width 102 height 20
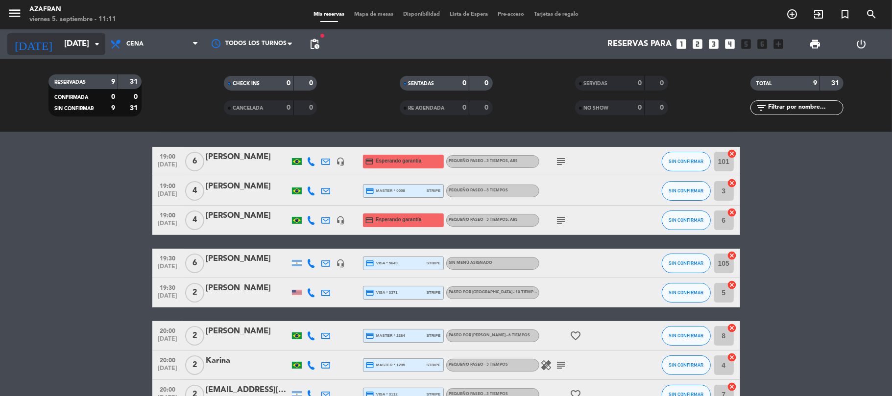
click at [73, 38] on input "[DATE]" at bounding box center [112, 44] width 106 height 19
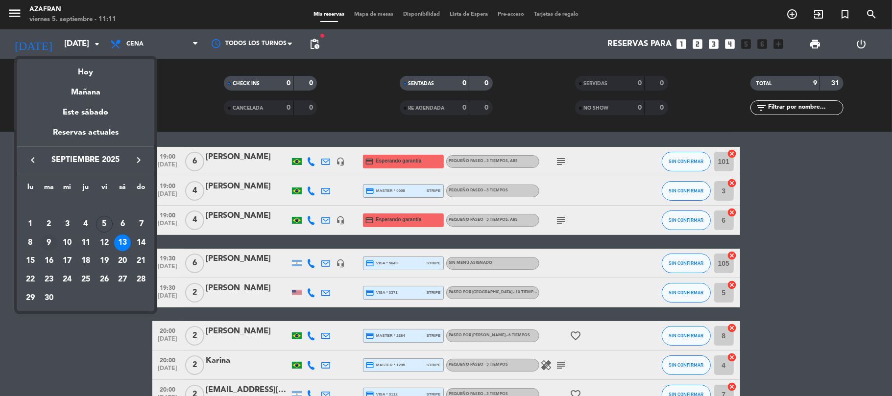
click at [45, 245] on div "9" at bounding box center [49, 243] width 17 height 17
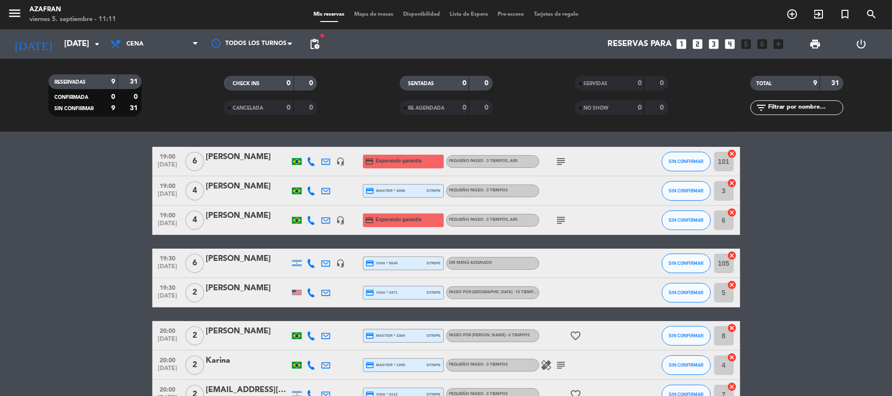
type input "[DATE]"
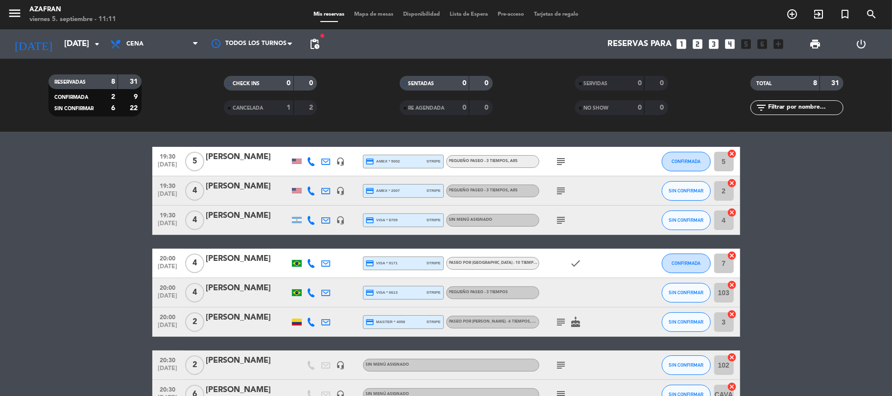
click at [45, 245] on bookings-row "19:30 [DATE] 5 [PERSON_NAME] headset_mic credit_card amex * 5002 stripe PEQUEÑO…" at bounding box center [446, 278] width 892 height 262
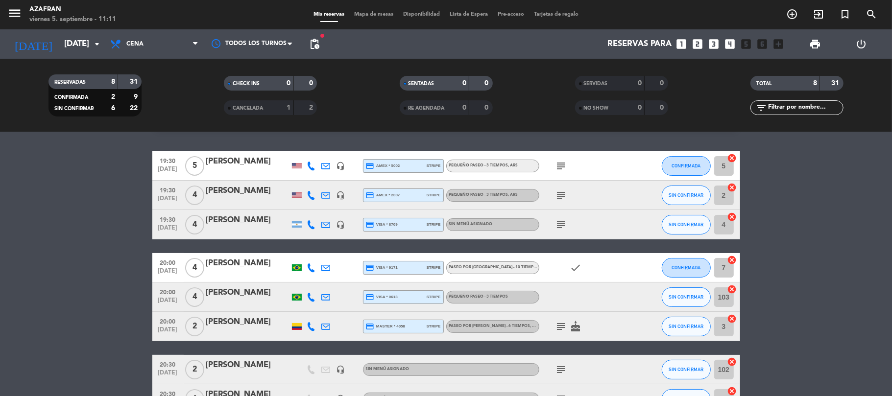
scroll to position [92, 0]
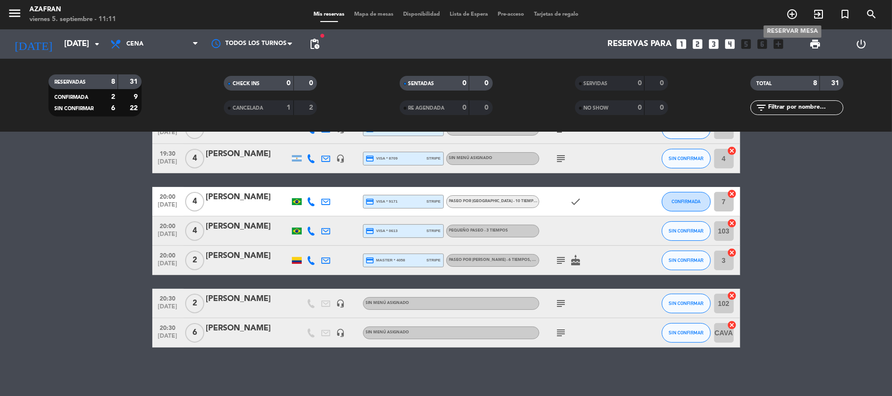
click at [784, 16] on span "add_circle_outline" at bounding box center [791, 14] width 26 height 17
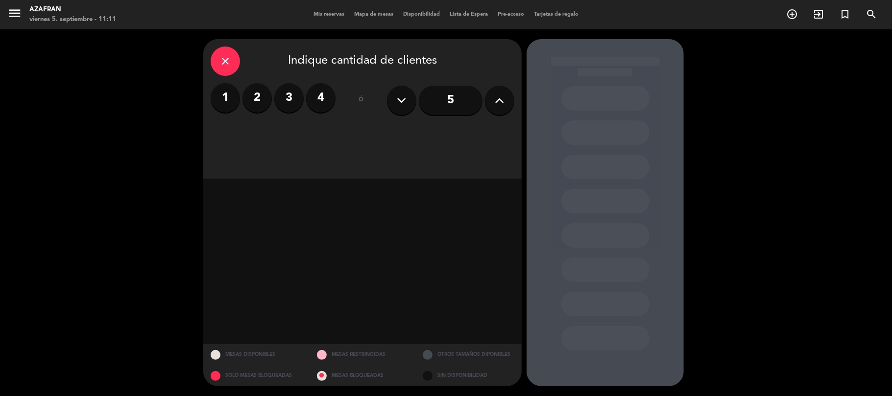
click at [259, 101] on label "2" at bounding box center [256, 97] width 29 height 29
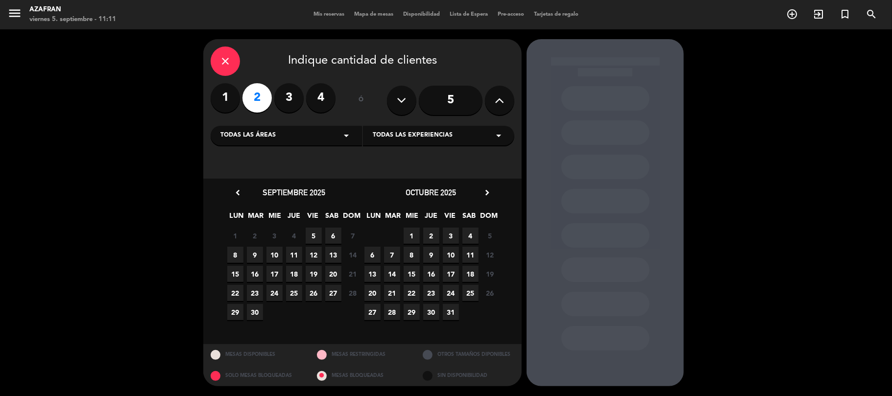
click at [251, 255] on span "9" at bounding box center [255, 255] width 16 height 16
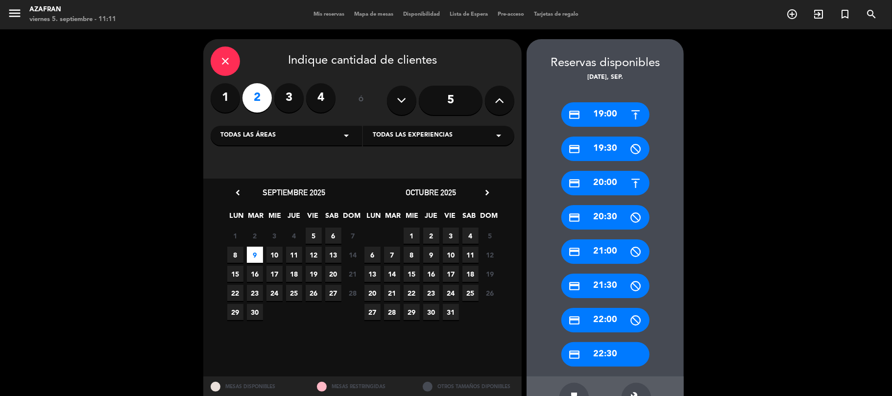
click at [618, 252] on div "credit_card 21:00" at bounding box center [605, 251] width 88 height 24
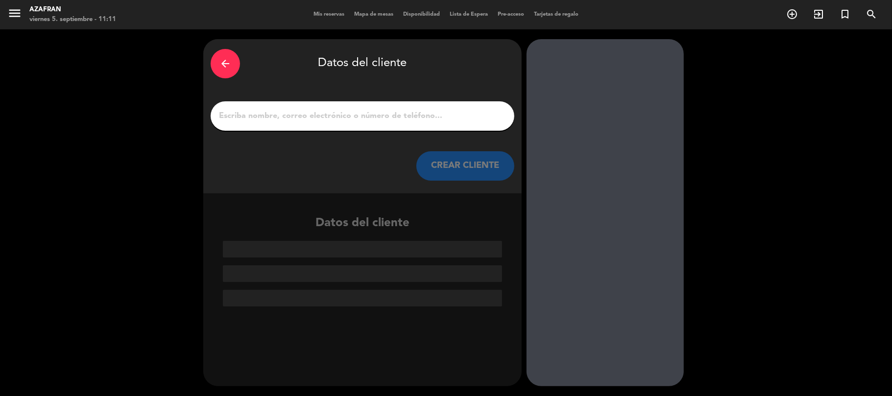
click at [442, 122] on input "1" at bounding box center [362, 116] width 289 height 14
paste input "[PERSON_NAME]"
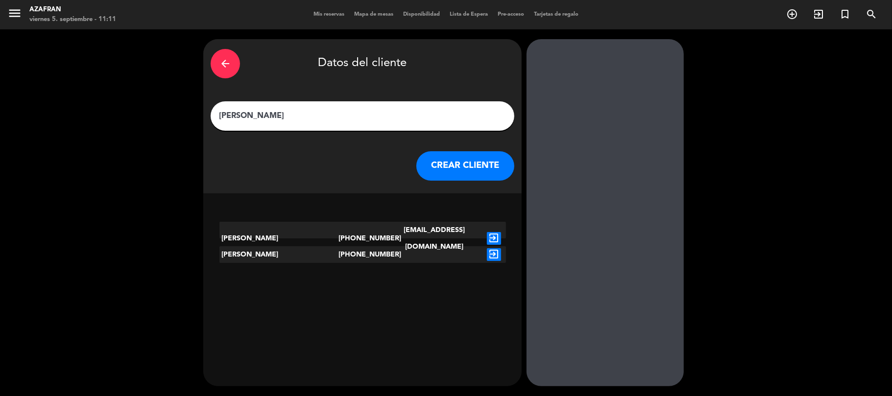
type input "[PERSON_NAME]"
click at [453, 176] on button "CREAR CLIENTE" at bounding box center [465, 165] width 98 height 29
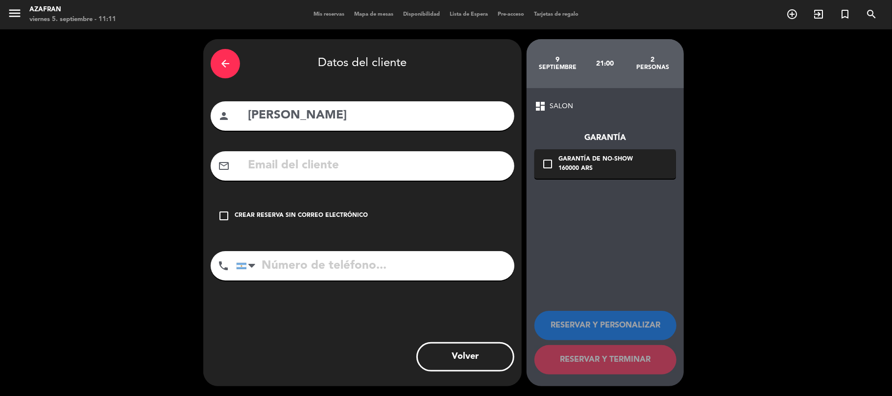
click at [230, 53] on div "arrow_back" at bounding box center [225, 63] width 29 height 29
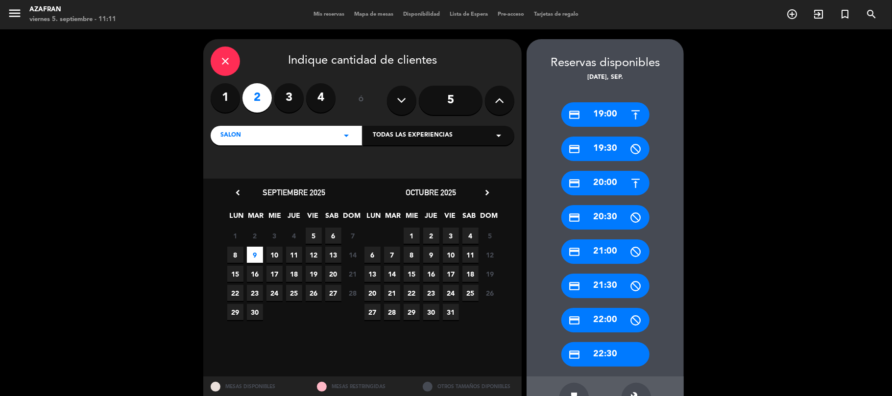
click at [230, 53] on div "close" at bounding box center [225, 61] width 29 height 29
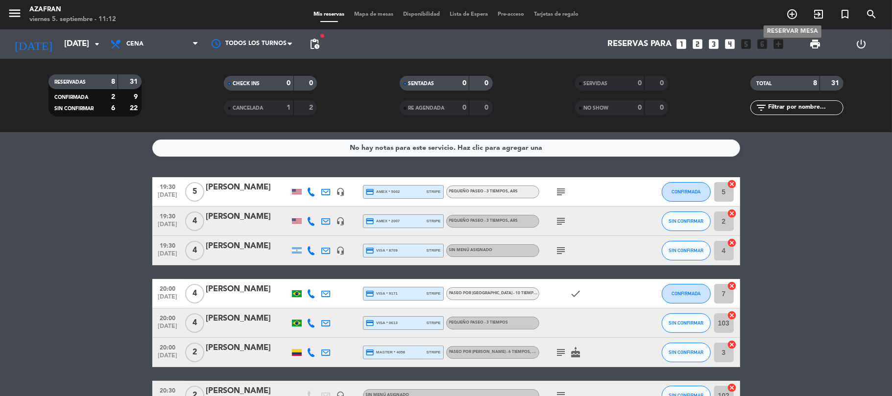
click at [787, 14] on icon "add_circle_outline" at bounding box center [792, 14] width 12 height 12
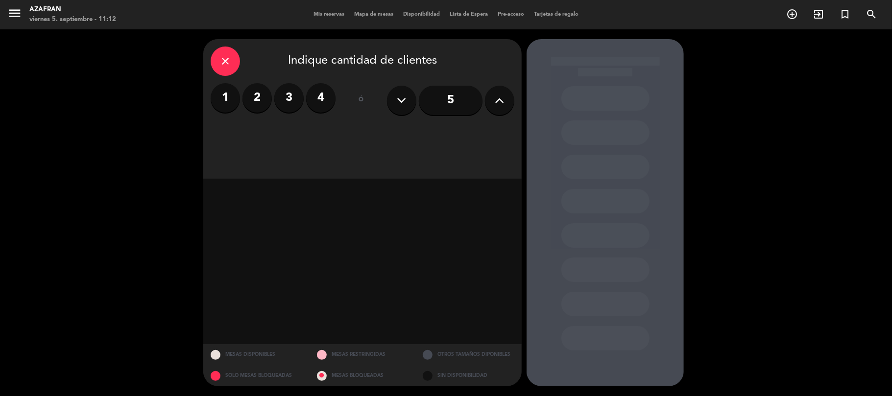
click at [264, 93] on label "2" at bounding box center [256, 97] width 29 height 29
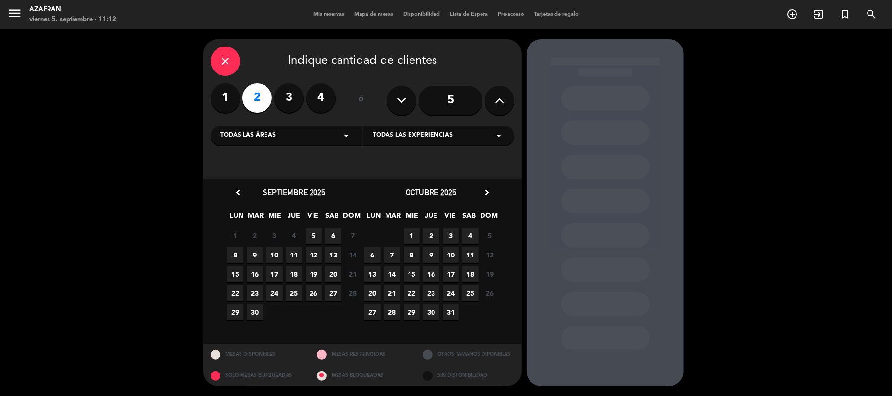
click at [254, 258] on span "9" at bounding box center [255, 255] width 16 height 16
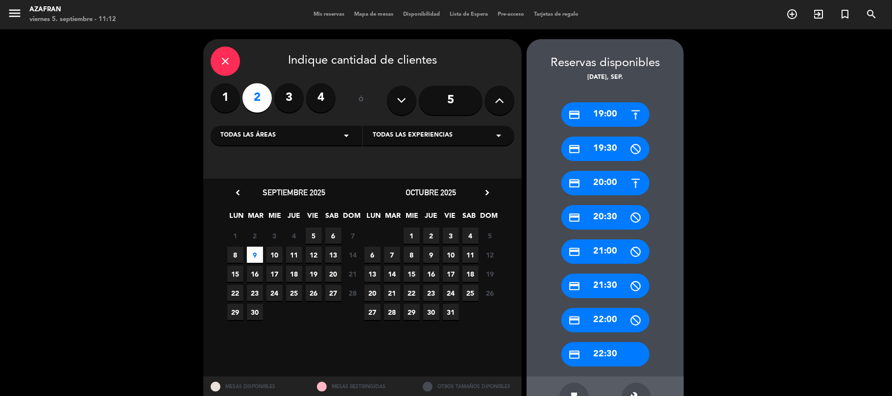
click at [579, 261] on div "credit_card 21:00" at bounding box center [605, 251] width 88 height 24
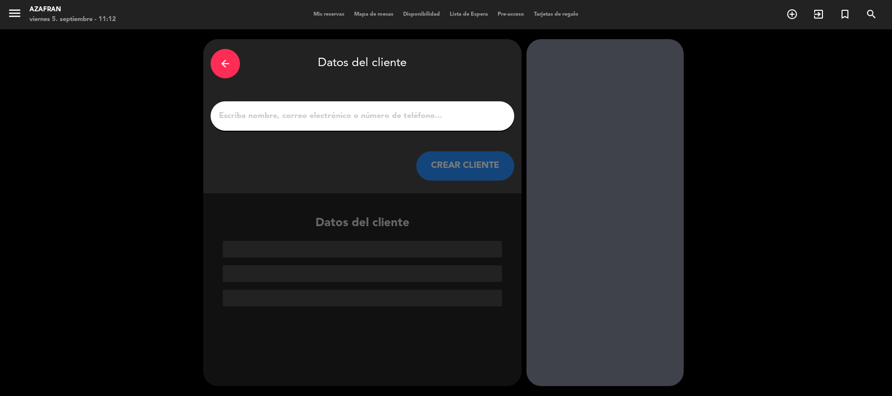
click at [388, 120] on input "1" at bounding box center [362, 116] width 289 height 14
paste input "[PERSON_NAME]"
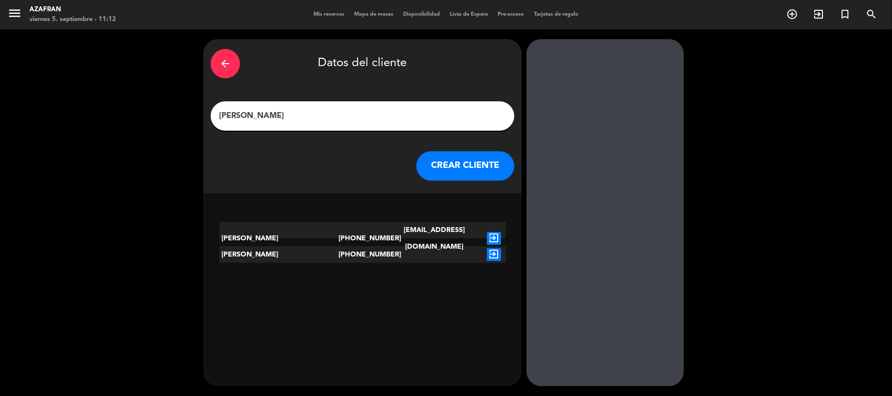
type input "[PERSON_NAME]"
click at [497, 232] on icon "exit_to_app" at bounding box center [494, 238] width 14 height 13
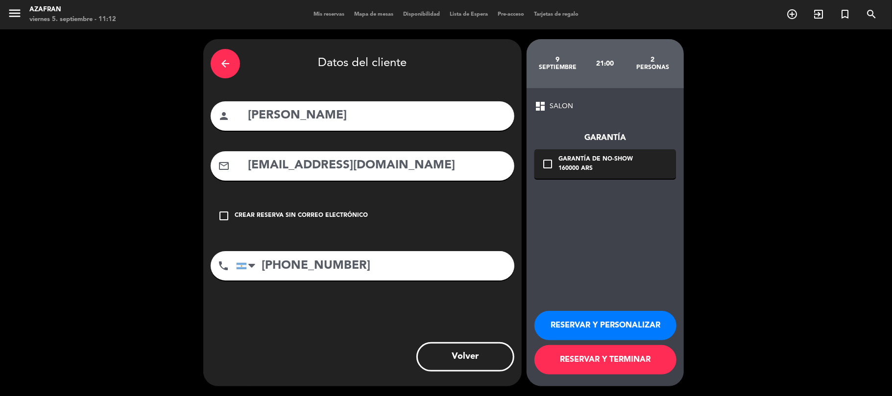
click at [637, 164] on div "check_box_outline_blank Garantía de no-show 160000 ARS" at bounding box center [604, 163] width 141 height 29
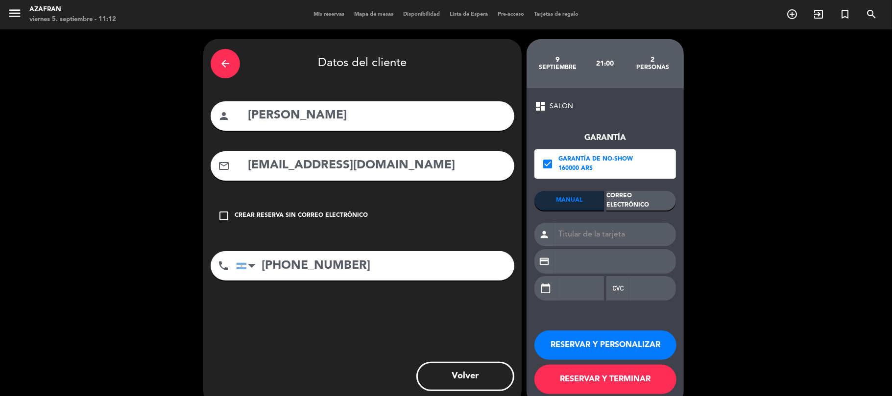
click at [631, 202] on div "Correo Electrónico" at bounding box center [641, 201] width 70 height 20
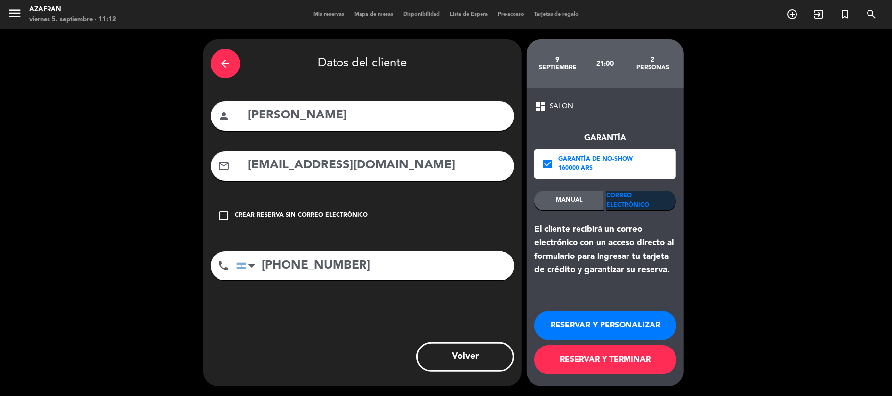
click at [551, 360] on button "RESERVAR Y TERMINAR" at bounding box center [605, 359] width 142 height 29
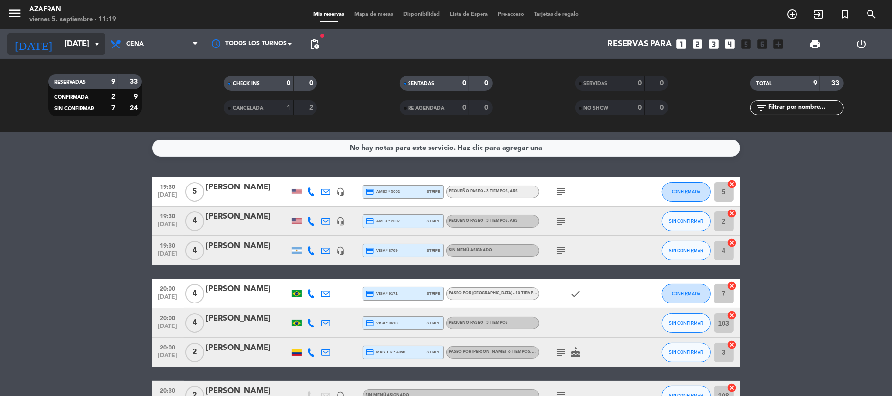
click at [59, 42] on input "[DATE]" at bounding box center [112, 44] width 106 height 19
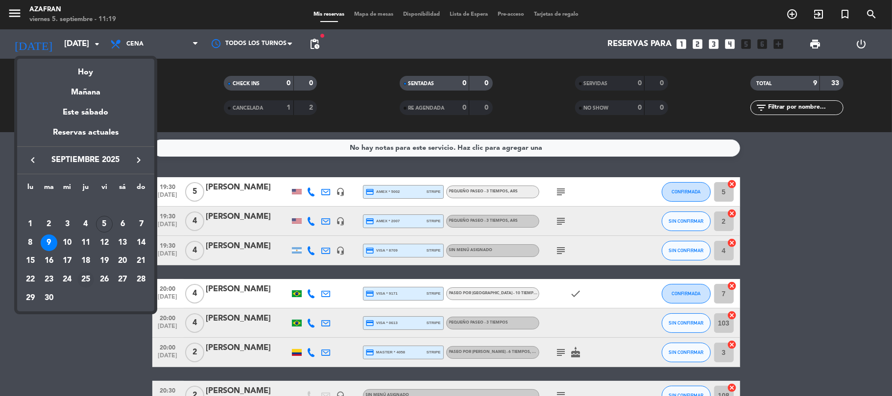
click at [85, 280] on div "25" at bounding box center [85, 279] width 17 height 17
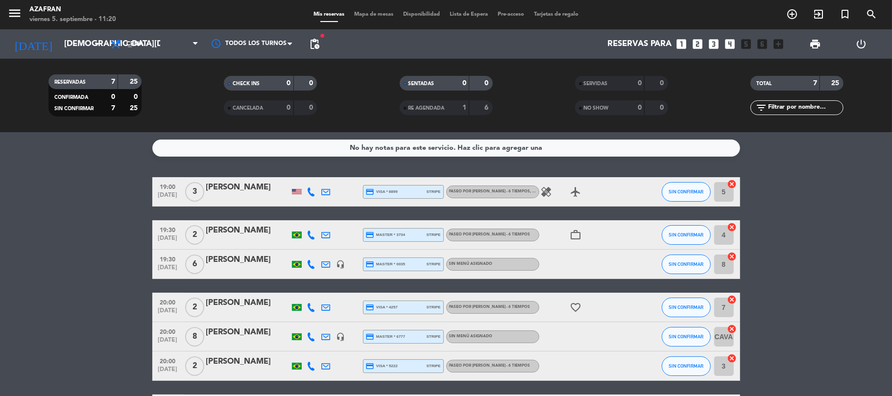
click at [85, 280] on bookings-row "19:00 [DATE] 3 [PERSON_NAME] credit_card visa * 8899 stripe PASEO POR [PERSON_N…" at bounding box center [446, 300] width 892 height 247
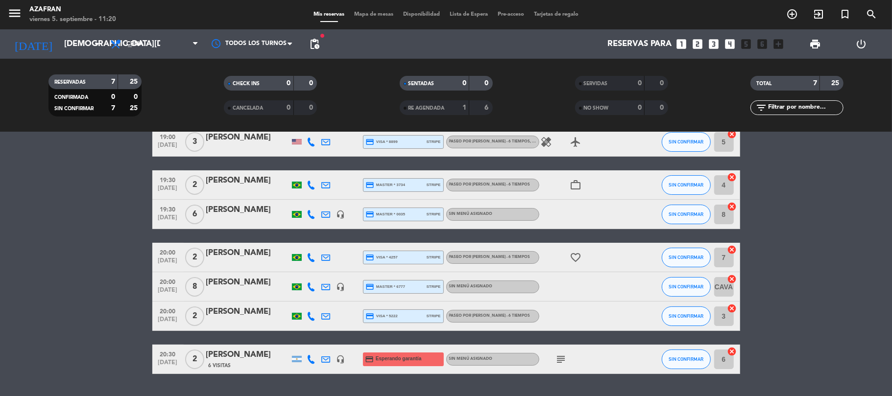
scroll to position [52, 0]
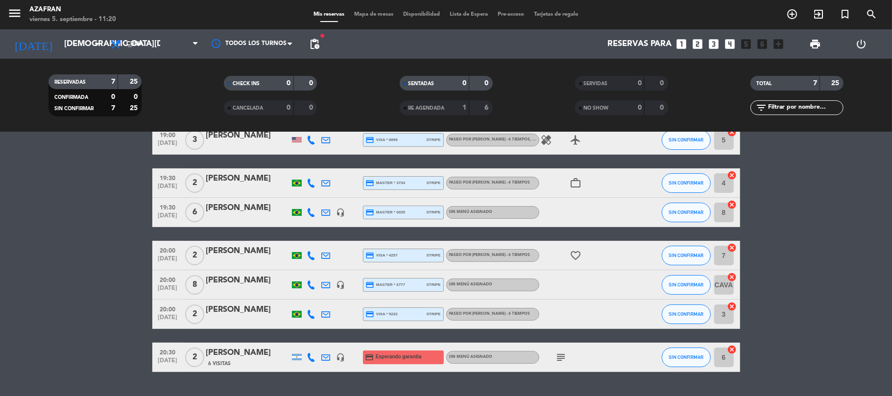
click at [161, 365] on span "[DATE]" at bounding box center [168, 362] width 24 height 11
click at [314, 46] on span "pending_actions" at bounding box center [314, 44] width 12 height 12
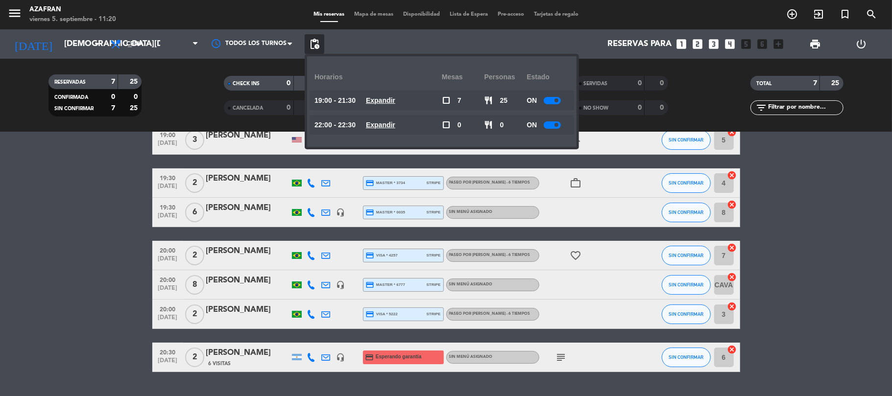
click at [557, 361] on icon "subject" at bounding box center [561, 358] width 12 height 12
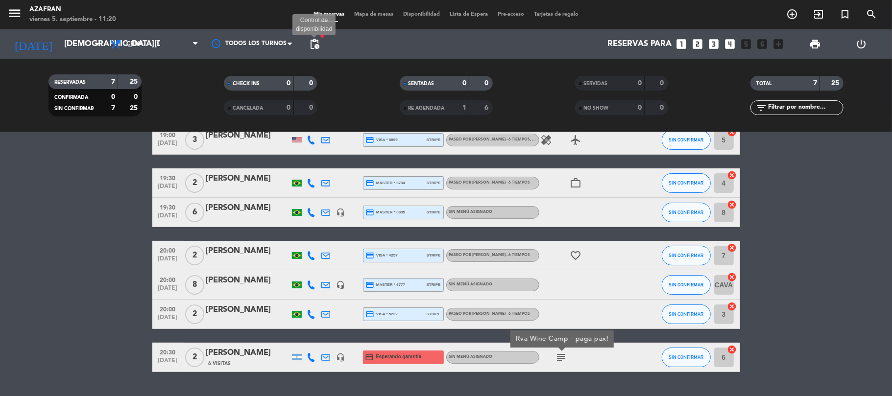
click at [316, 45] on span "pending_actions" at bounding box center [314, 44] width 12 height 12
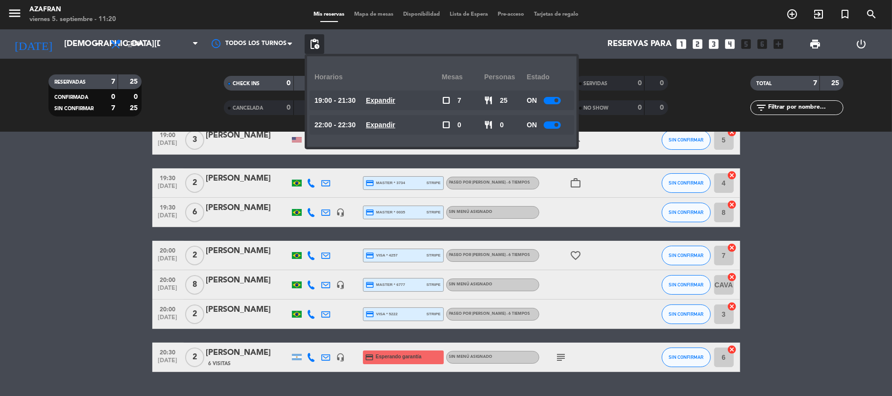
click at [110, 207] on bookings-row "19:00 [DATE] 3 [PERSON_NAME] credit_card visa * 8899 stripe PASEO POR [PERSON_N…" at bounding box center [446, 248] width 892 height 247
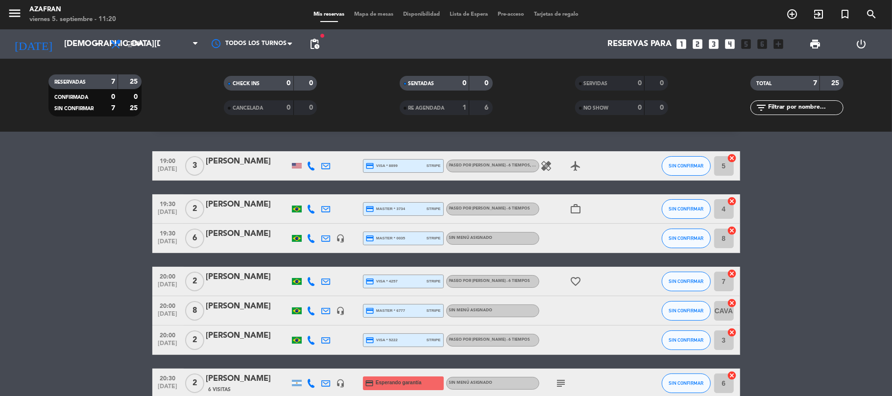
scroll to position [0, 0]
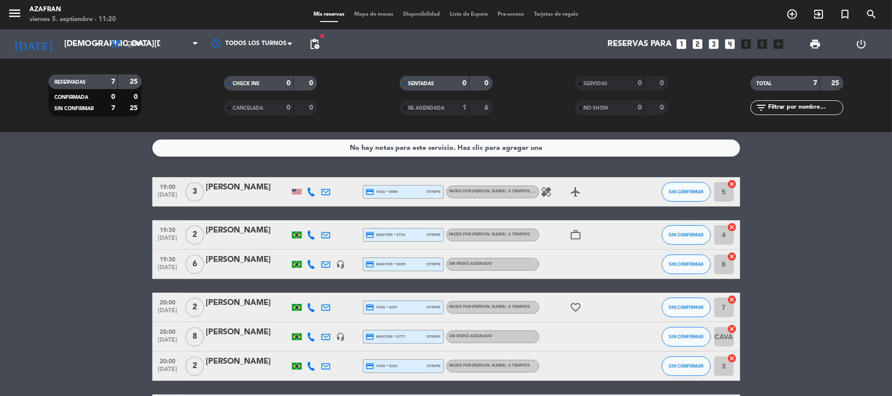
click at [120, 333] on bookings-row "19:00 [DATE] 3 [PERSON_NAME] credit_card visa * 8899 stripe PASEO POR [PERSON_N…" at bounding box center [446, 300] width 892 height 247
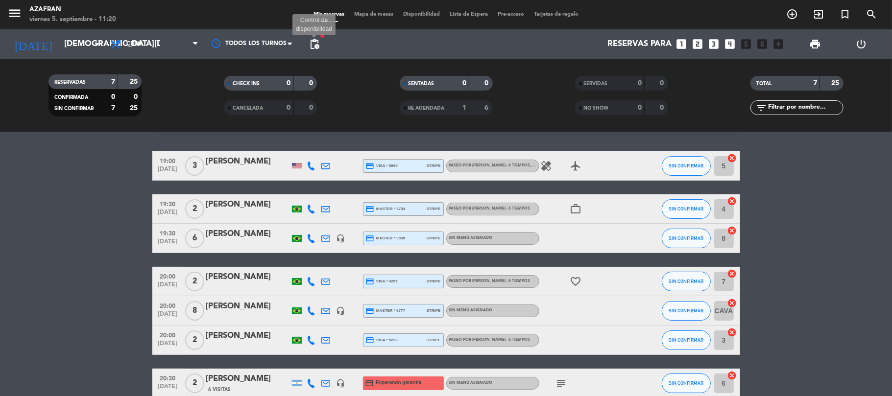
click at [320, 42] on span "pending_actions" at bounding box center [314, 44] width 12 height 12
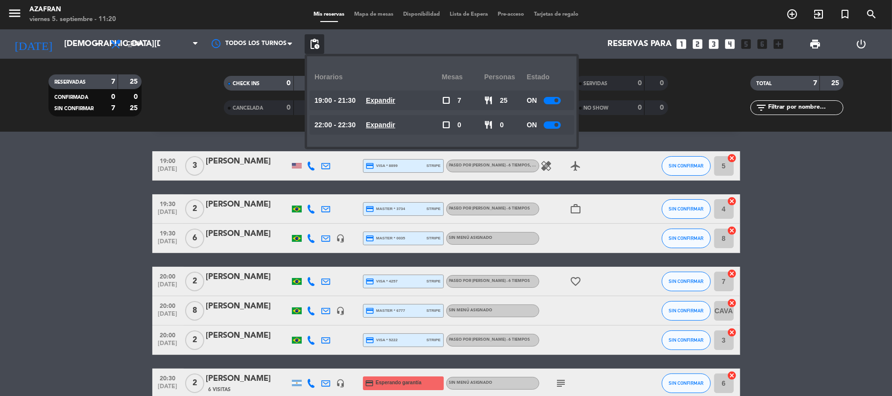
click at [391, 103] on u "Expandir" at bounding box center [380, 100] width 29 height 8
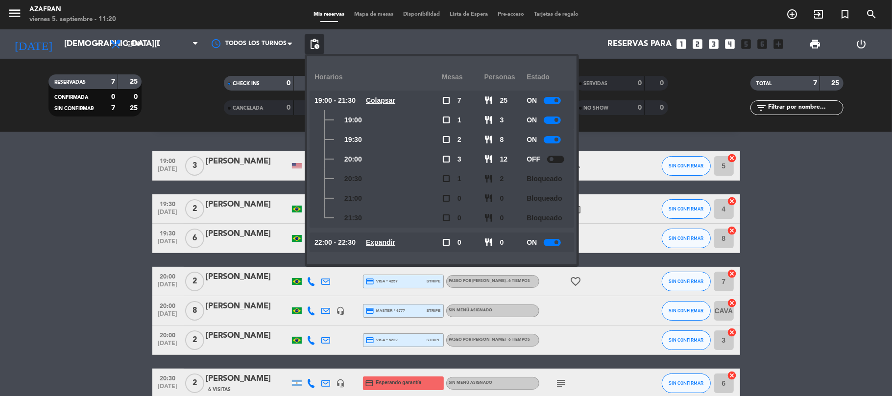
click at [44, 222] on bookings-row "19:00 [DATE] 3 [PERSON_NAME] credit_card visa * 8899 stripe PASEO POR [PERSON_N…" at bounding box center [446, 274] width 892 height 247
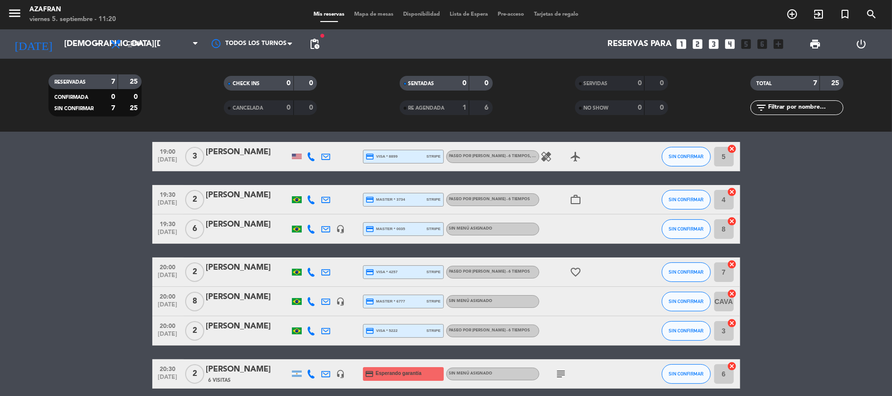
scroll to position [0, 0]
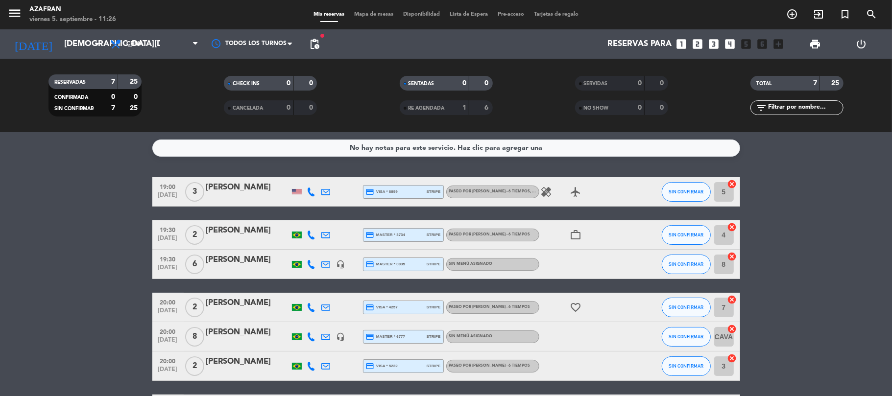
click at [53, 196] on bookings-row "19:00 [DATE] 3 [PERSON_NAME] credit_card visa * 8899 stripe PASEO POR [PERSON_N…" at bounding box center [446, 300] width 892 height 247
click at [310, 47] on span "pending_actions" at bounding box center [314, 44] width 12 height 12
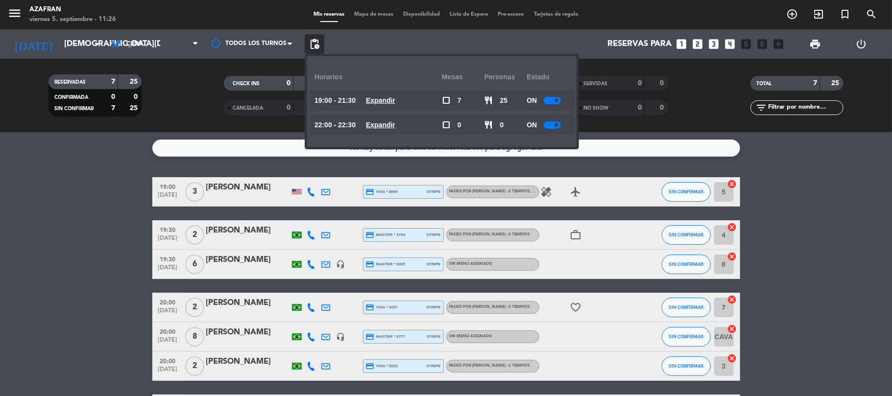
click at [376, 101] on u "Expandir" at bounding box center [380, 100] width 29 height 8
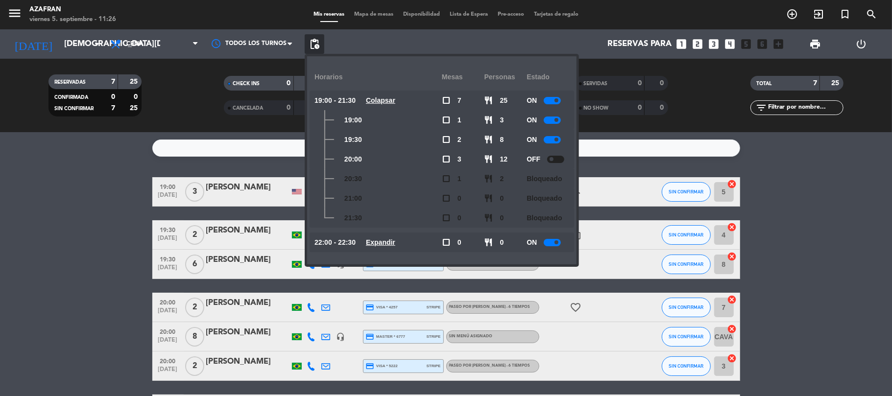
click at [118, 191] on bookings-row "19:00 [DATE] 3 [PERSON_NAME] credit_card visa * 8899 stripe PASEO POR [PERSON_N…" at bounding box center [446, 300] width 892 height 247
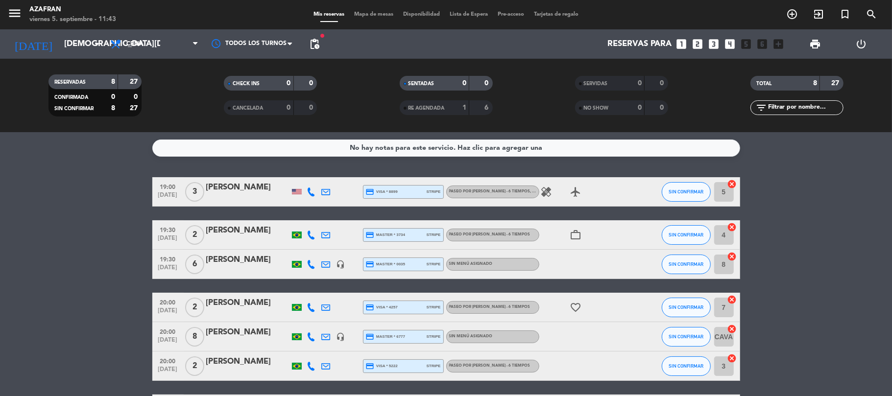
click at [79, 55] on div "[DATE] [DATE] arrow_drop_down" at bounding box center [56, 43] width 98 height 29
click at [79, 48] on input "[DEMOGRAPHIC_DATA][DATE]" at bounding box center [112, 44] width 106 height 19
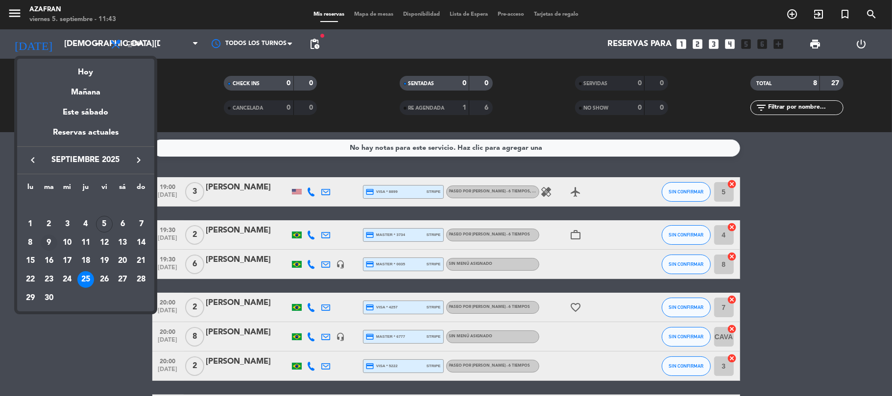
click at [53, 243] on div "9" at bounding box center [49, 243] width 17 height 17
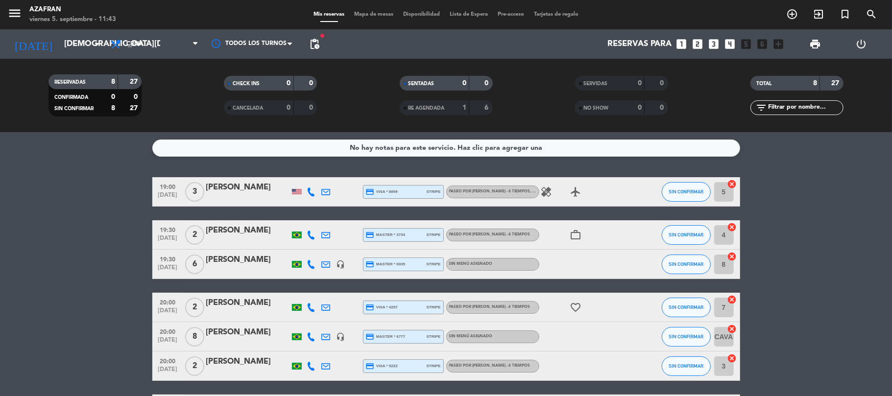
type input "[DATE]"
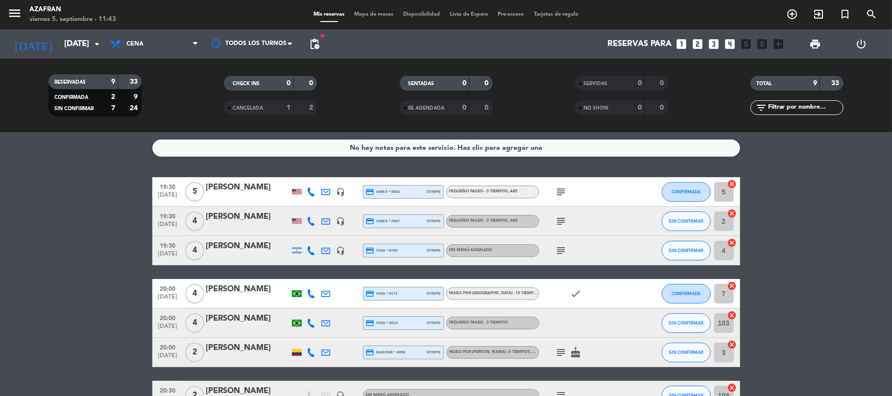
click at [70, 243] on bookings-row "19:30 [DATE] 5 [PERSON_NAME] headset_mic credit_card amex * 5002 stripe PEQUEÑO…" at bounding box center [446, 329] width 892 height 305
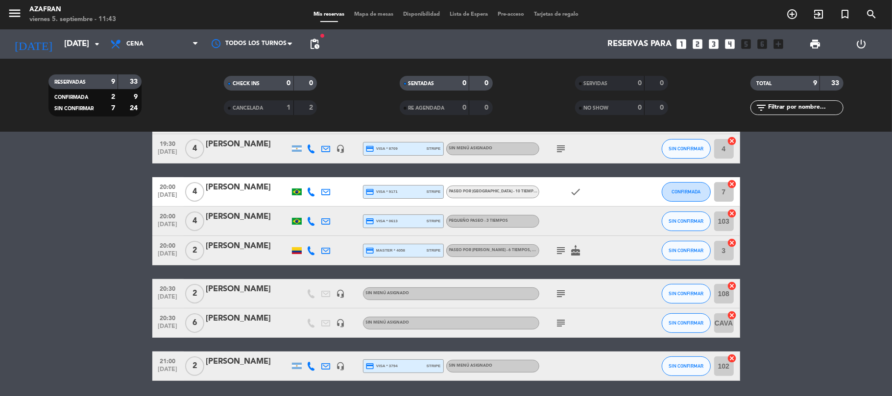
scroll to position [104, 0]
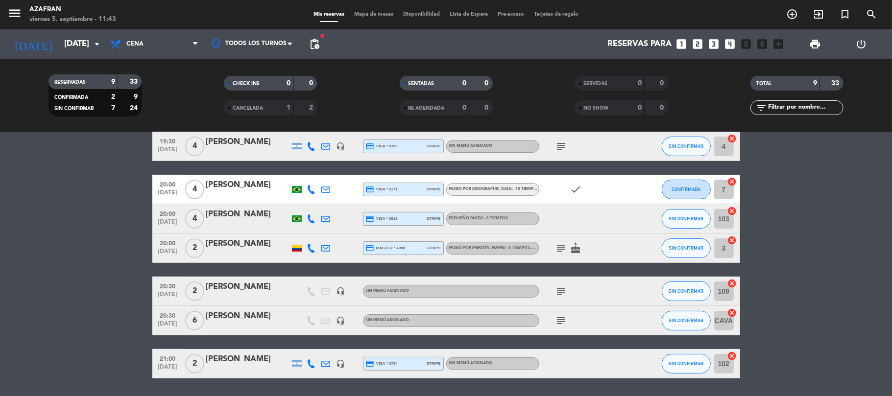
click at [243, 367] on div at bounding box center [247, 370] width 83 height 8
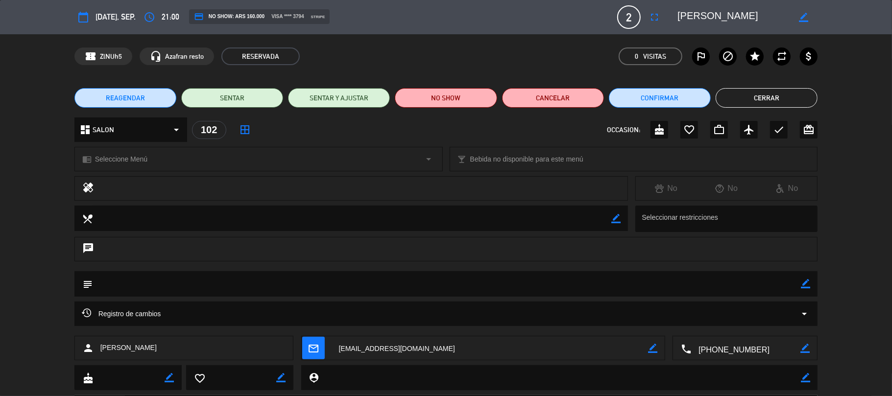
click at [803, 286] on icon "border_color" at bounding box center [804, 283] width 9 height 9
click at [765, 284] on textarea at bounding box center [447, 283] width 708 height 25
type textarea "[DATE] de locales"
drag, startPoint x: 813, startPoint y: 286, endPoint x: 807, endPoint y: 284, distance: 5.9
click at [807, 284] on div "subject" at bounding box center [445, 283] width 743 height 25
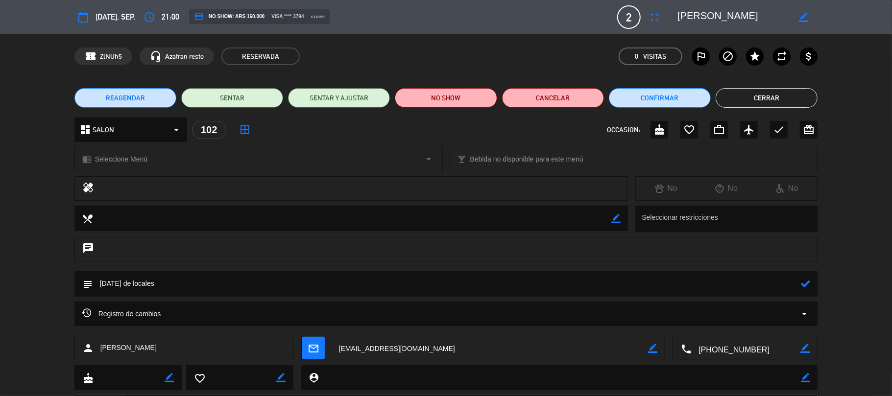
click at [807, 284] on icon at bounding box center [804, 283] width 9 height 9
click at [778, 92] on button "Cerrar" at bounding box center [766, 98] width 102 height 20
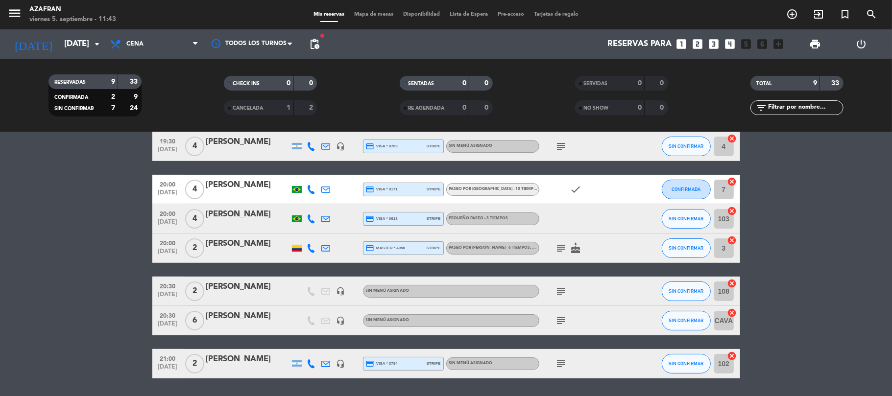
click at [69, 257] on bookings-row "19:30 [DATE] 5 [PERSON_NAME] headset_mic credit_card amex * 5002 stripe PEQUEÑO…" at bounding box center [446, 225] width 892 height 305
click at [269, 325] on div at bounding box center [247, 327] width 83 height 8
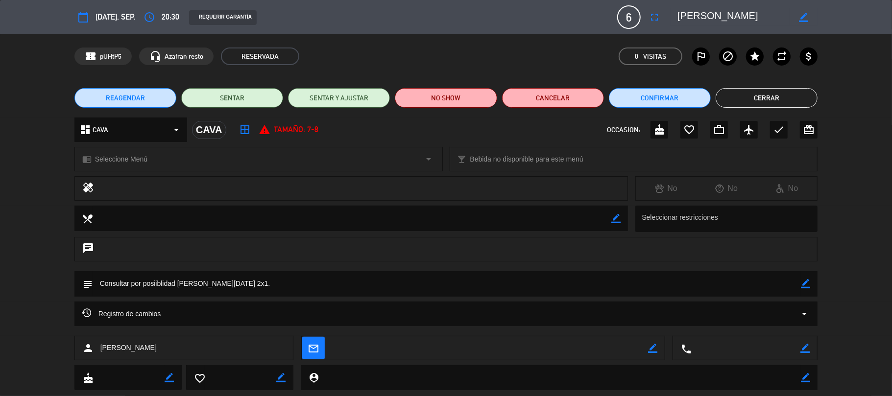
click at [807, 282] on icon "border_color" at bounding box center [804, 283] width 9 height 9
drag, startPoint x: 679, startPoint y: 281, endPoint x: 71, endPoint y: 257, distance: 608.0
click at [71, 257] on div "calendar_today [DATE], sep. access_time 20:30 REQUERIR GARANTÍA 6 [PERSON_NAME]…" at bounding box center [446, 198] width 892 height 396
type textarea "Tienen 2x1, AUTORIZA SW"
click at [805, 285] on icon at bounding box center [804, 283] width 9 height 9
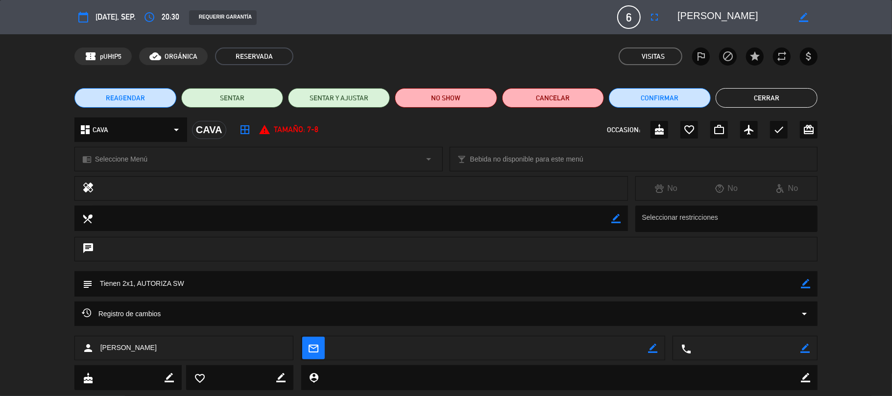
click at [750, 91] on button "Cerrar" at bounding box center [766, 98] width 102 height 20
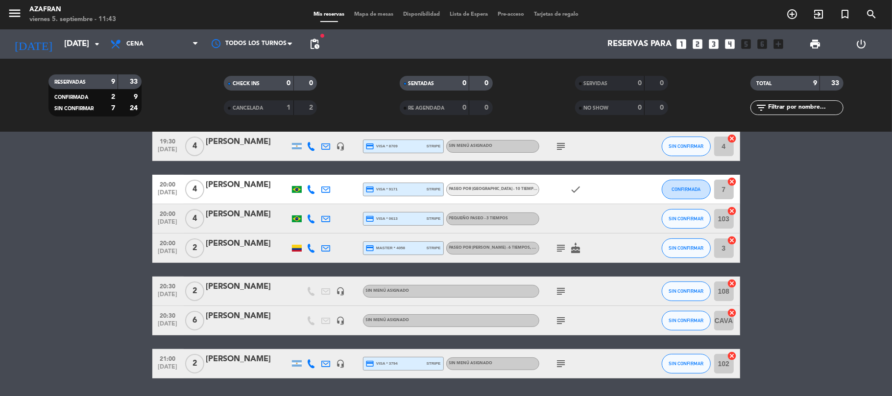
click at [65, 257] on bookings-row "19:30 [DATE] 5 [PERSON_NAME] headset_mic credit_card amex * 5002 stripe PEQUEÑO…" at bounding box center [446, 225] width 892 height 305
click at [97, 249] on bookings-row "19:30 [DATE] 5 [PERSON_NAME] headset_mic credit_card amex * 5002 stripe PEQUEÑO…" at bounding box center [446, 225] width 892 height 305
click at [315, 46] on span "pending_actions" at bounding box center [314, 44] width 12 height 12
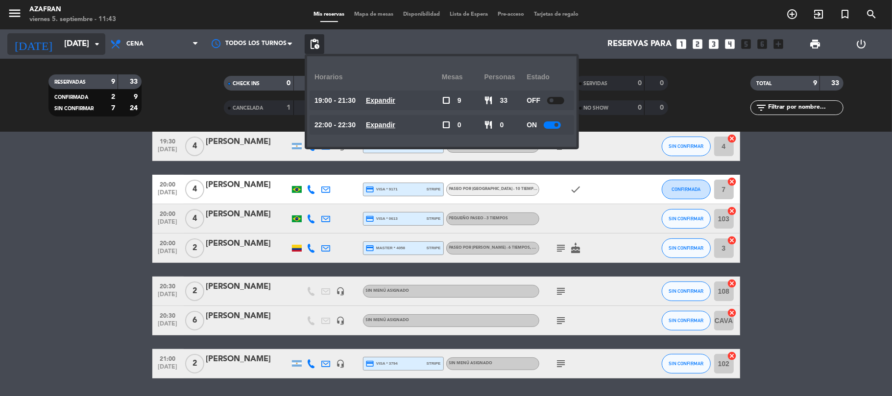
click at [75, 51] on input "[DATE]" at bounding box center [112, 44] width 106 height 19
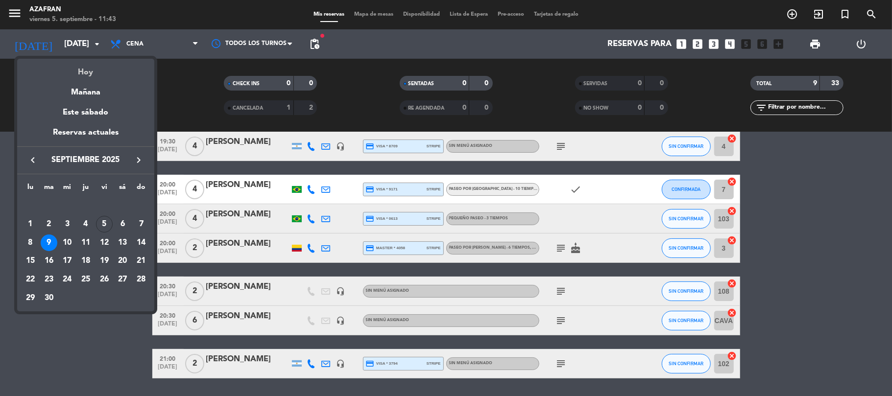
click at [81, 70] on div "Hoy" at bounding box center [85, 69] width 137 height 20
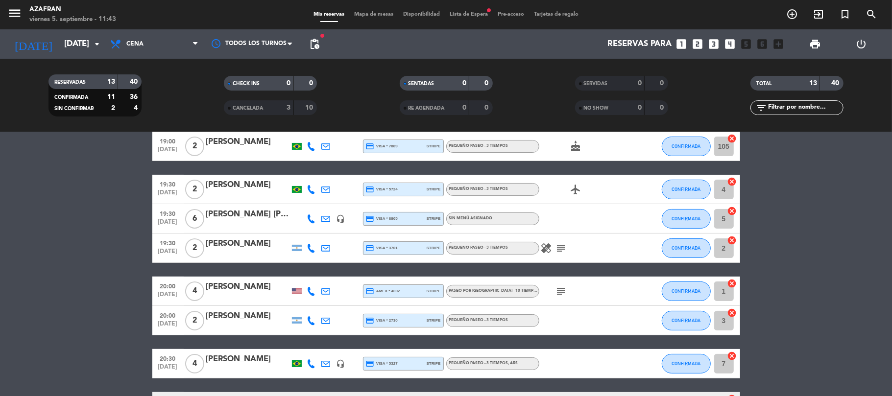
click at [71, 335] on bookings-row "19:00 [DATE] 2 [PERSON_NAME] credit_card amex * 1018 stripe PEQUEÑO PASEO - 3 T…" at bounding box center [446, 298] width 892 height 450
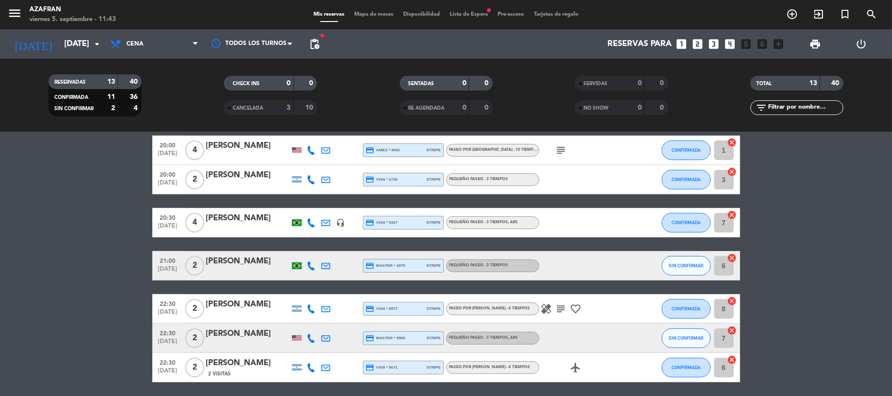
scroll to position [261, 0]
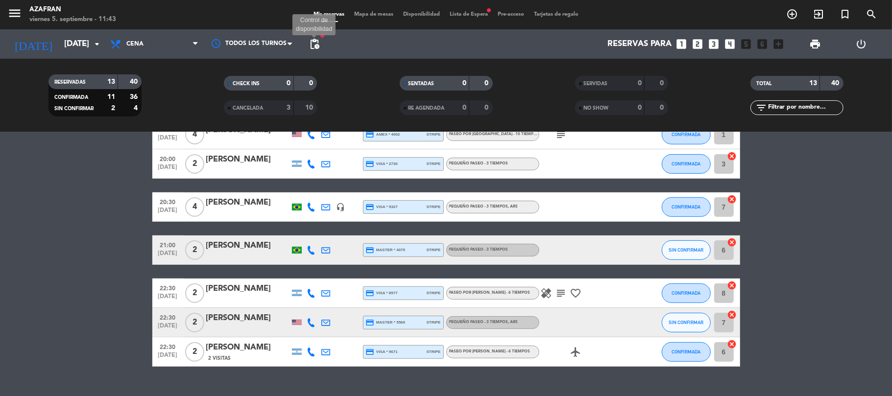
click at [313, 44] on span "pending_actions" at bounding box center [314, 44] width 12 height 12
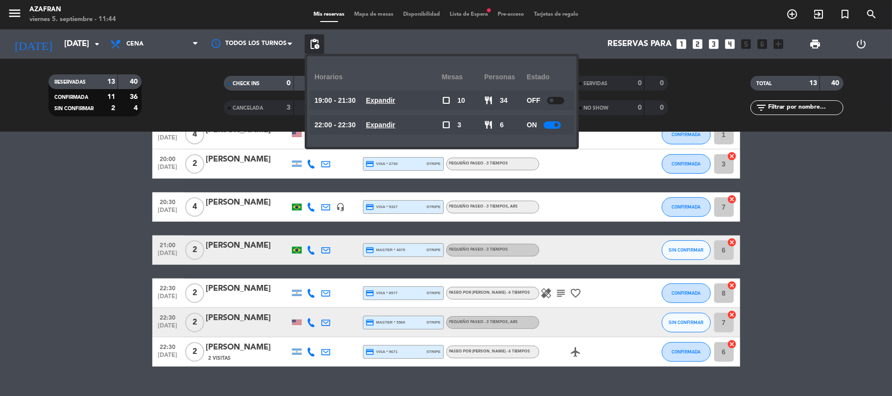
click at [549, 126] on div at bounding box center [551, 124] width 17 height 7
click at [20, 224] on bookings-row "19:00 [DATE] 2 [PERSON_NAME] credit_card amex * 1018 stripe PEQUEÑO PASEO - 3 T…" at bounding box center [446, 141] width 892 height 450
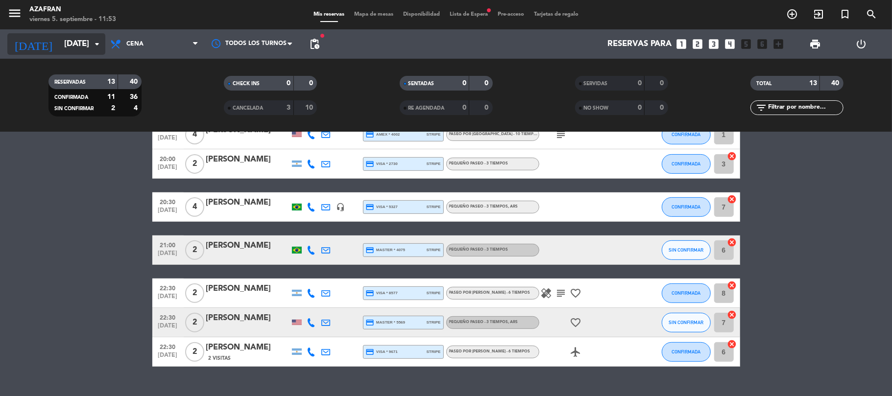
click at [68, 52] on input "[DATE]" at bounding box center [112, 44] width 106 height 19
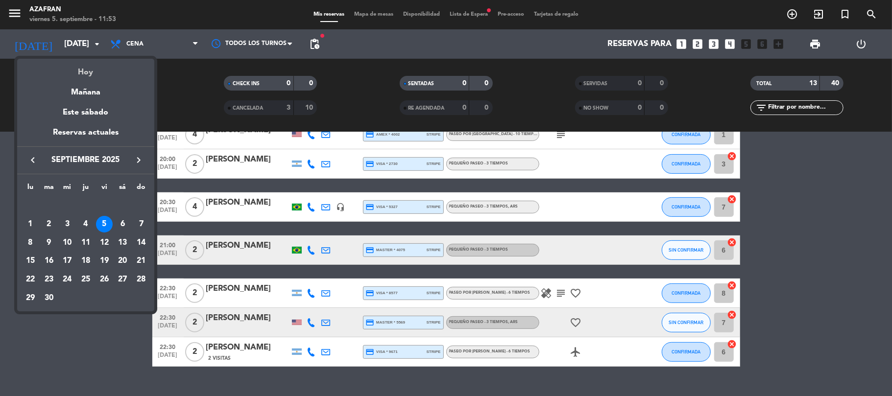
click at [79, 73] on div "Hoy" at bounding box center [85, 69] width 137 height 20
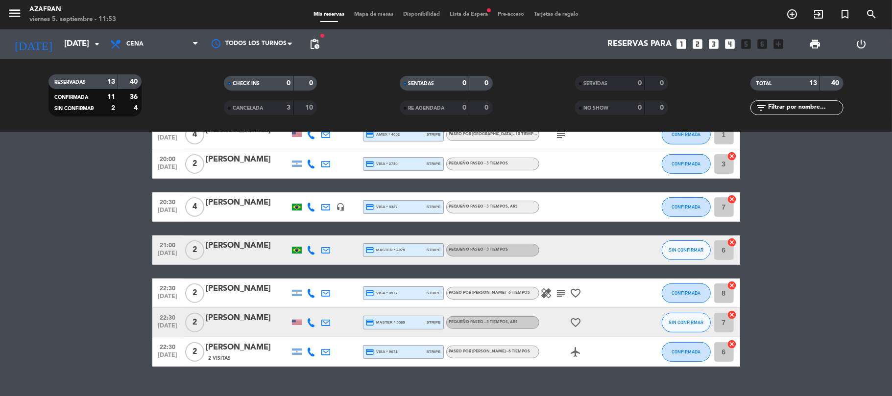
click at [117, 249] on bookings-row "19:00 [DATE] 2 [PERSON_NAME] credit_card amex * 1018 stripe PEQUEÑO PASEO - 3 T…" at bounding box center [446, 141] width 892 height 450
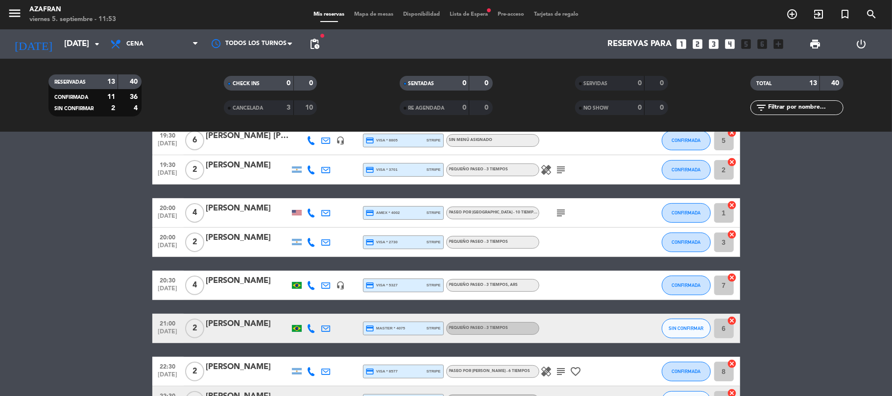
scroll to position [280, 0]
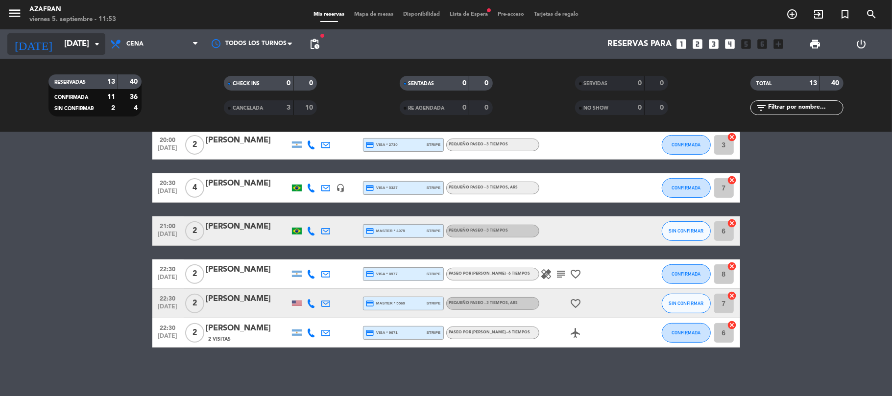
click at [86, 40] on input "[DATE]" at bounding box center [112, 44] width 106 height 19
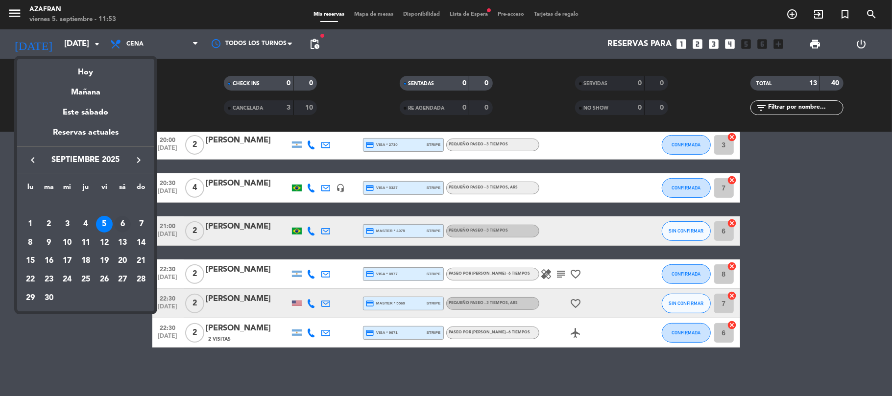
click at [122, 222] on div "6" at bounding box center [122, 224] width 17 height 17
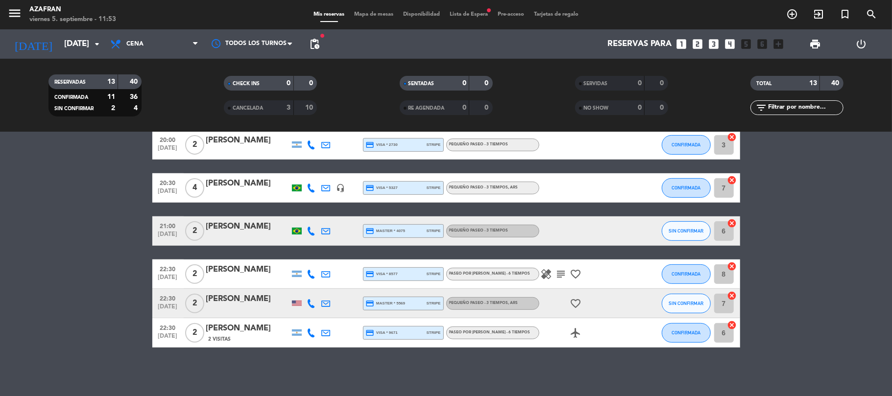
type input "[DATE]"
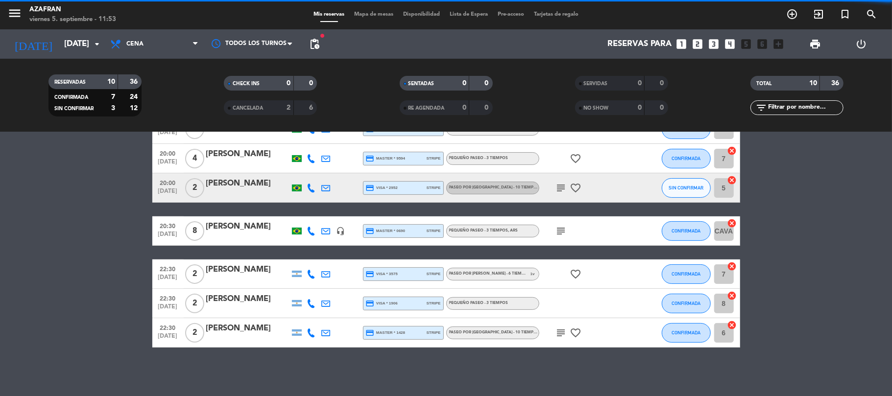
click at [66, 215] on bookings-row "19:00 [DATE] 2 [PERSON_NAME] credit_card visa * 1227 stripe PASEO POR [PERSON_N…" at bounding box center [446, 173] width 892 height 349
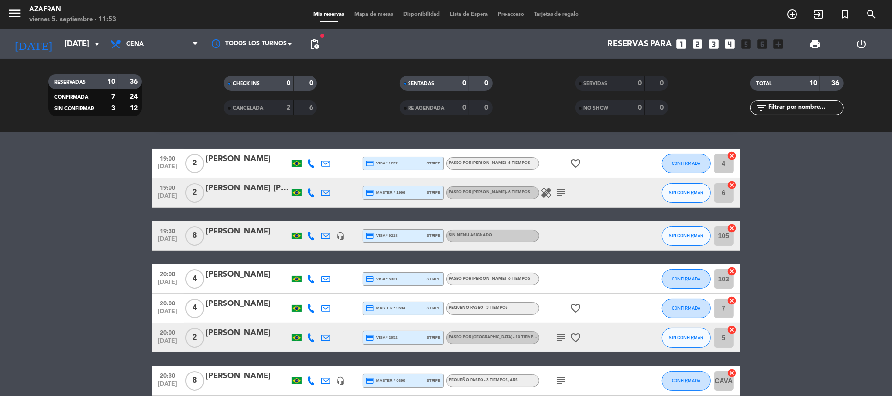
scroll to position [26, 0]
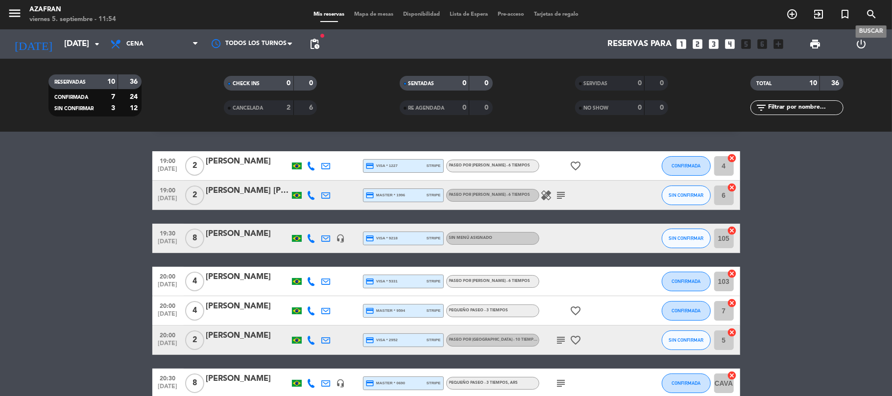
click at [867, 15] on icon "search" at bounding box center [871, 14] width 12 height 12
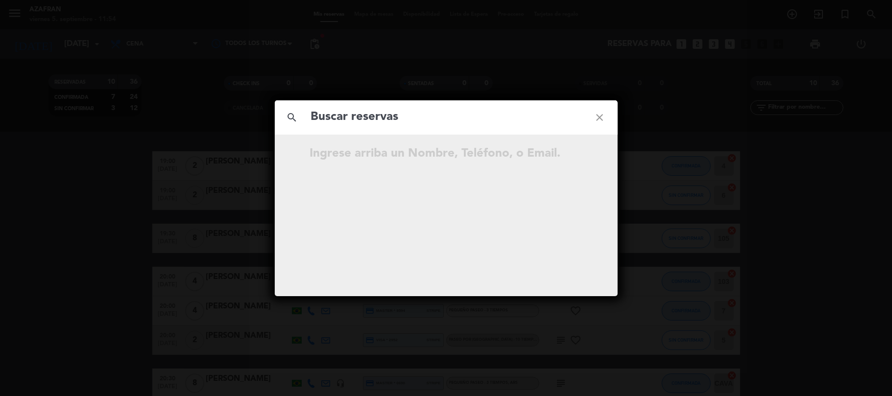
click at [434, 120] on input "text" at bounding box center [446, 117] width 272 height 20
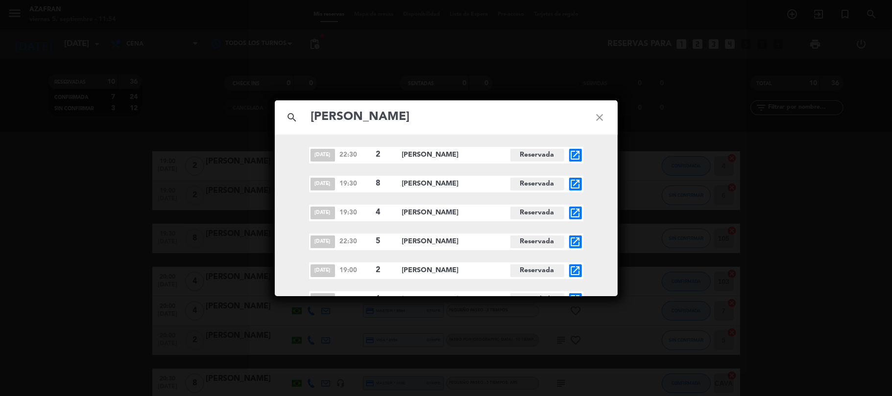
type input "[PERSON_NAME]"
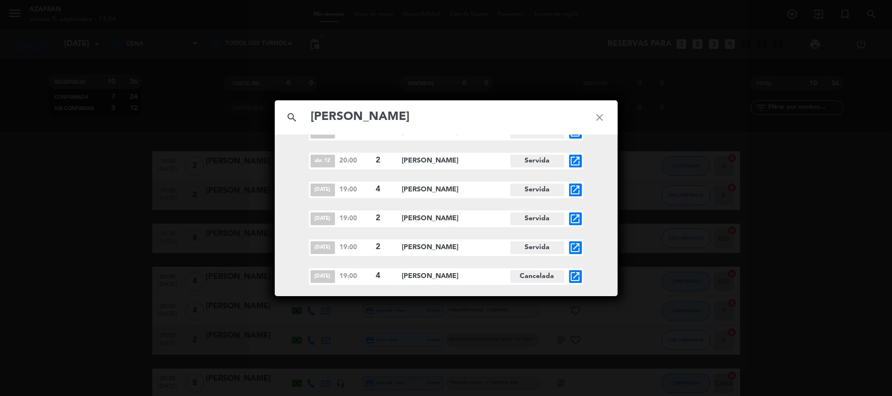
scroll to position [705, 0]
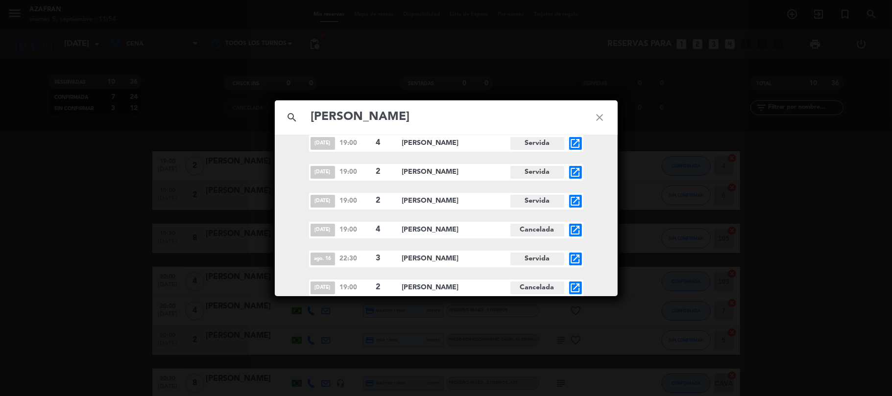
click at [592, 123] on icon "close" at bounding box center [599, 117] width 35 height 35
click at [601, 117] on icon "close" at bounding box center [599, 117] width 35 height 35
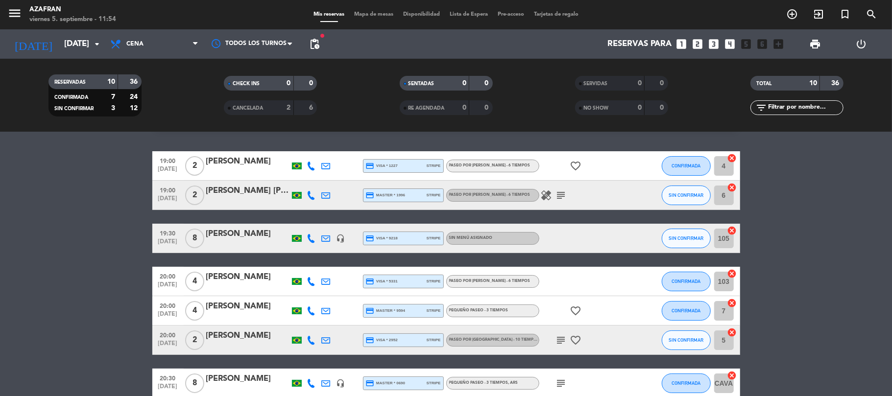
click at [58, 308] on bookings-row "19:00 [DATE] 2 [PERSON_NAME] credit_card visa * 1227 stripe PASEO POR [PERSON_N…" at bounding box center [446, 325] width 892 height 349
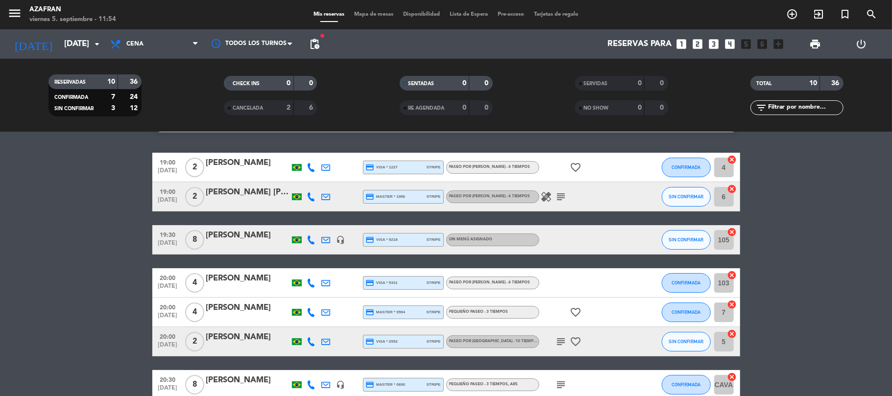
scroll to position [26, 0]
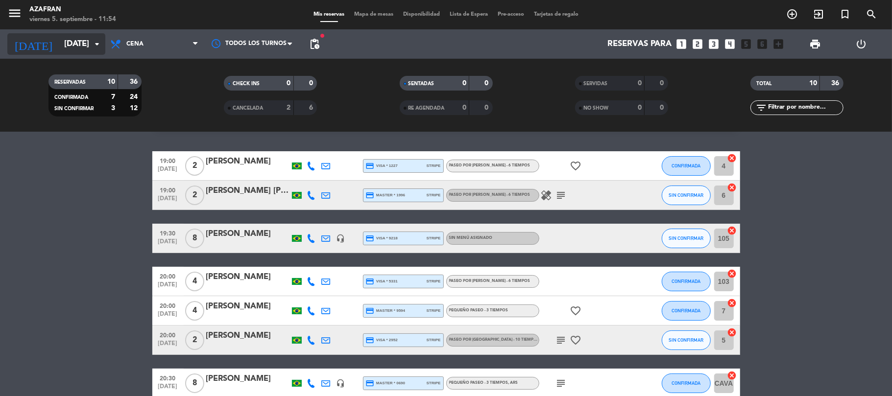
click at [59, 35] on input "[DATE]" at bounding box center [112, 44] width 106 height 19
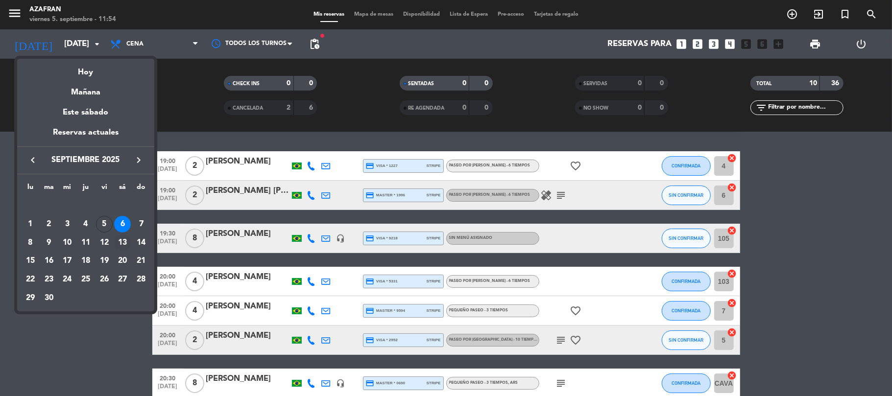
click at [125, 241] on div "13" at bounding box center [122, 243] width 17 height 17
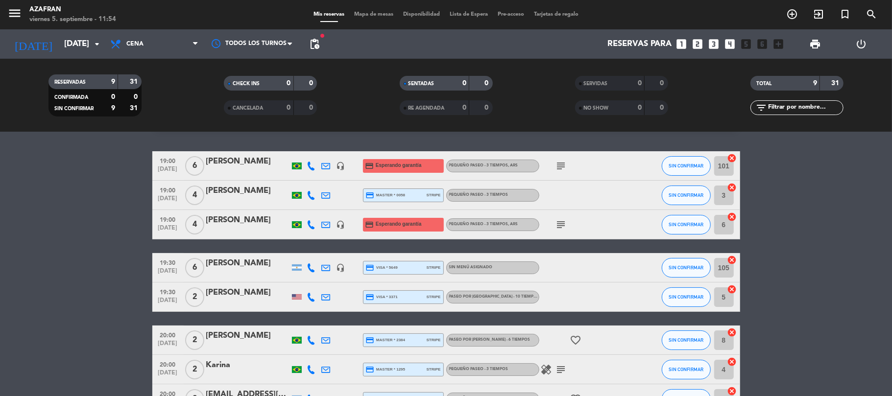
click at [125, 241] on bookings-row "19:00 [DATE] 6 [PERSON_NAME] headset_mic credit_card Esperando garantía PEQUEÑO…" at bounding box center [446, 303] width 892 height 305
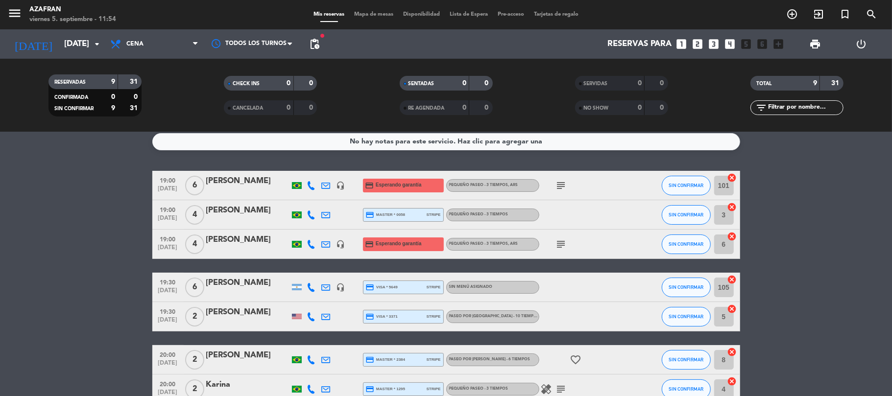
scroll to position [0, 0]
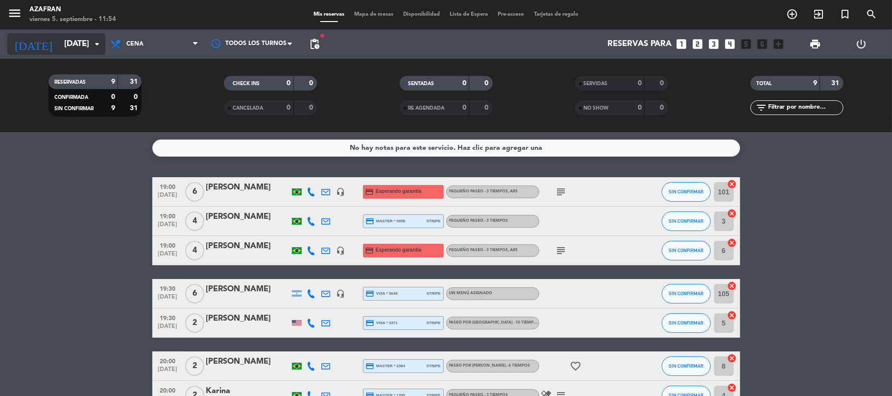
click at [79, 53] on input "[DATE]" at bounding box center [112, 44] width 106 height 19
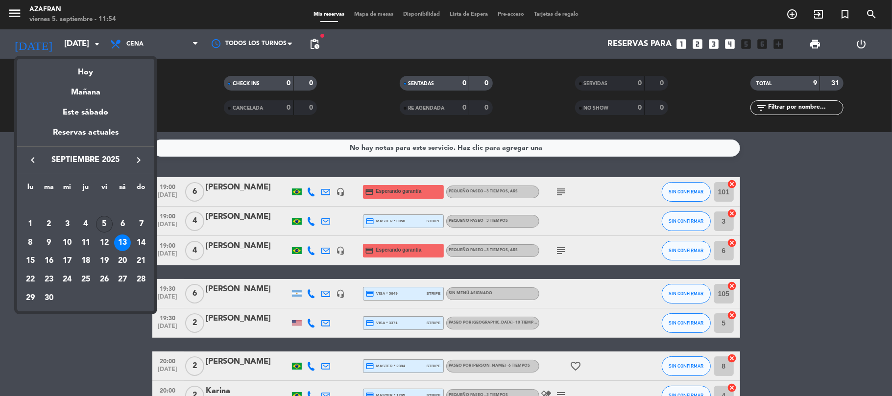
click at [104, 227] on div "5" at bounding box center [104, 224] width 17 height 17
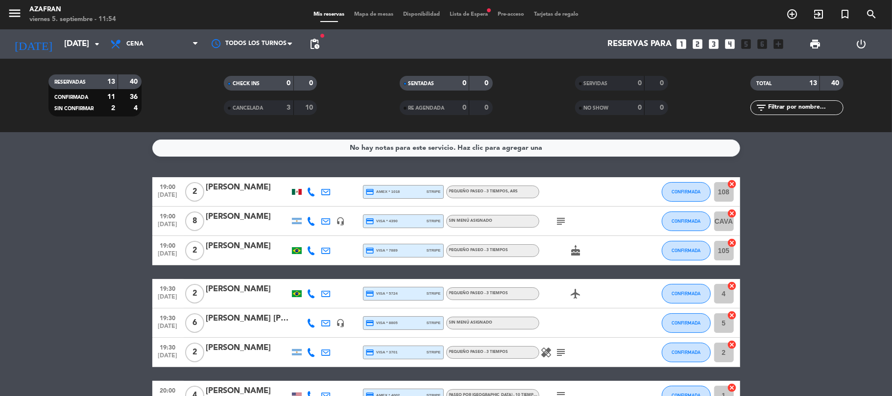
click at [104, 227] on bookings-row "19:00 [DATE] 2 [PERSON_NAME] credit_card amex * 1018 stripe PEQUEÑO PASEO - 3 T…" at bounding box center [446, 402] width 892 height 450
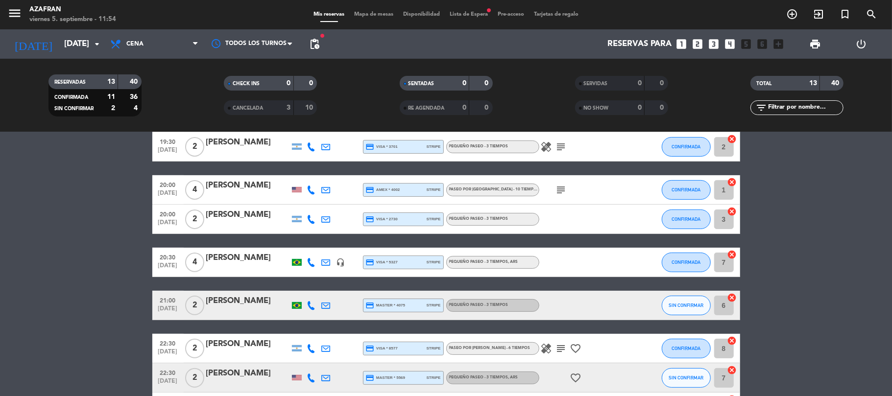
scroll to position [209, 0]
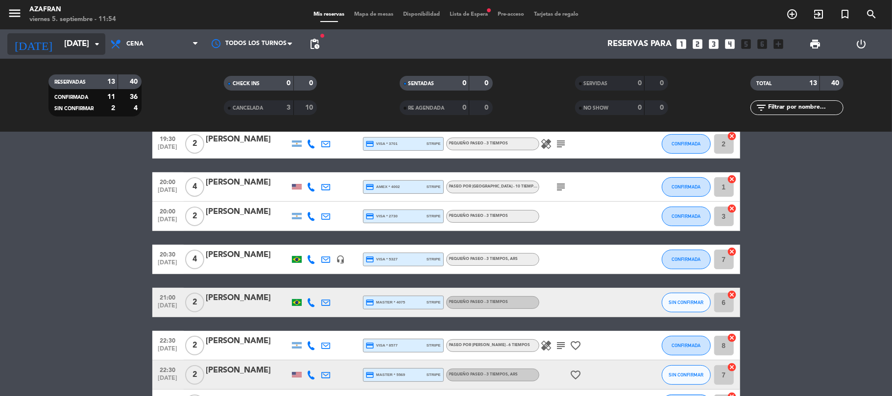
click at [67, 53] on input "[DATE]" at bounding box center [112, 44] width 106 height 19
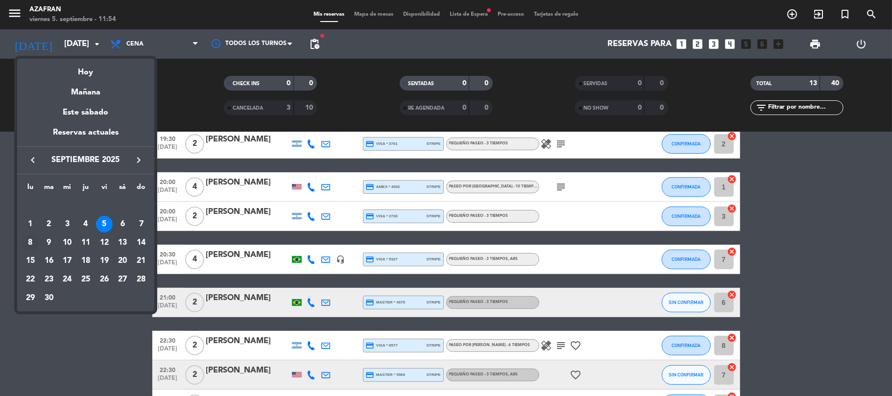
click at [34, 241] on div "8" at bounding box center [30, 243] width 17 height 17
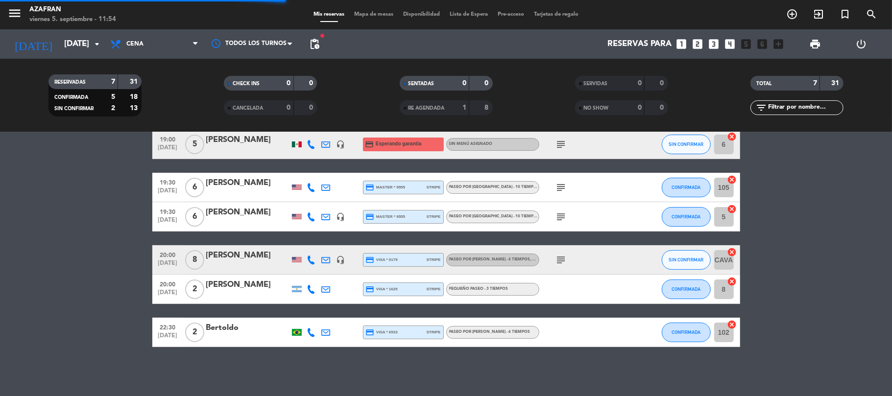
scroll to position [76, 0]
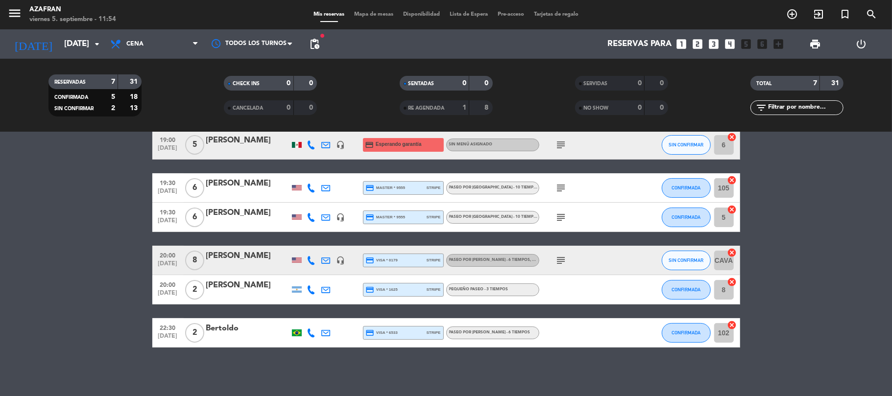
click at [34, 241] on bookings-row "19:00 [DATE] 2 [PERSON_NAME] credit_card visa * 6091 stripe PASEO POR [PERSON_N…" at bounding box center [446, 224] width 892 height 247
click at [98, 288] on bookings-row "19:00 [DATE] 2 [PERSON_NAME] credit_card visa * 6091 stripe PASEO POR [PERSON_N…" at bounding box center [446, 224] width 892 height 247
click at [59, 42] on input "[DATE]" at bounding box center [112, 44] width 106 height 19
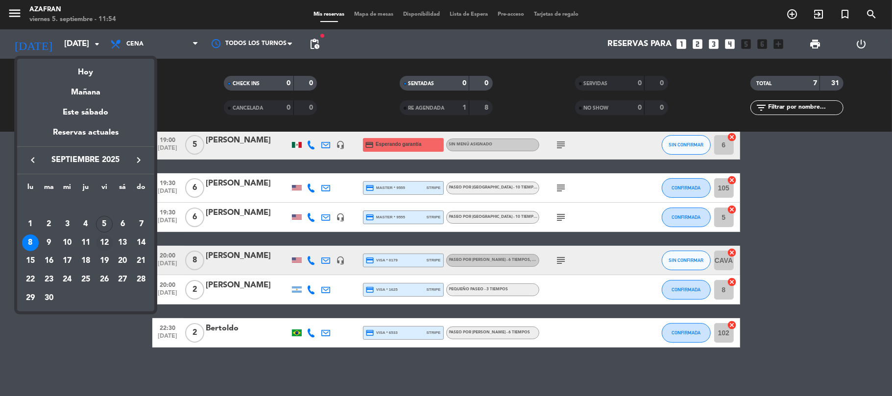
click at [106, 239] on div "12" at bounding box center [104, 243] width 17 height 17
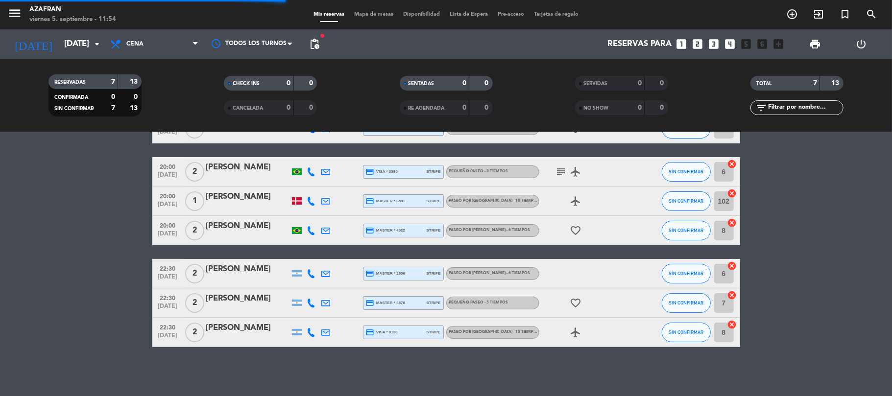
scroll to position [63, 0]
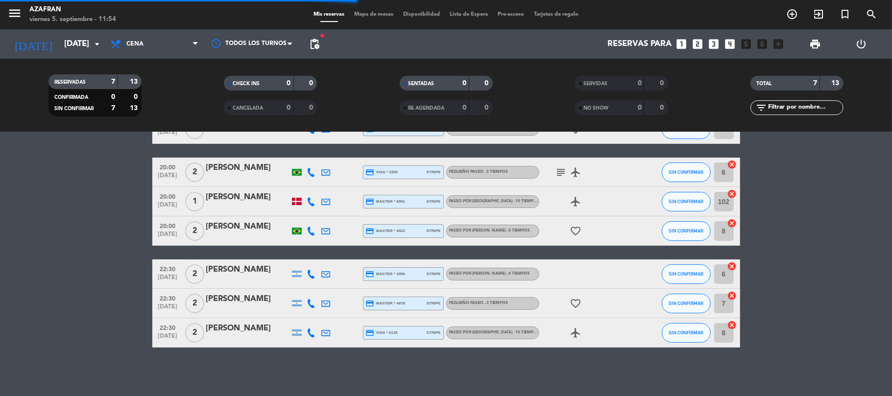
click at [106, 239] on bookings-row "19:00 [DATE] 2 [PERSON_NAME] credit_card visa * 5547 stripe PASEO POR [PERSON_N…" at bounding box center [446, 231] width 892 height 233
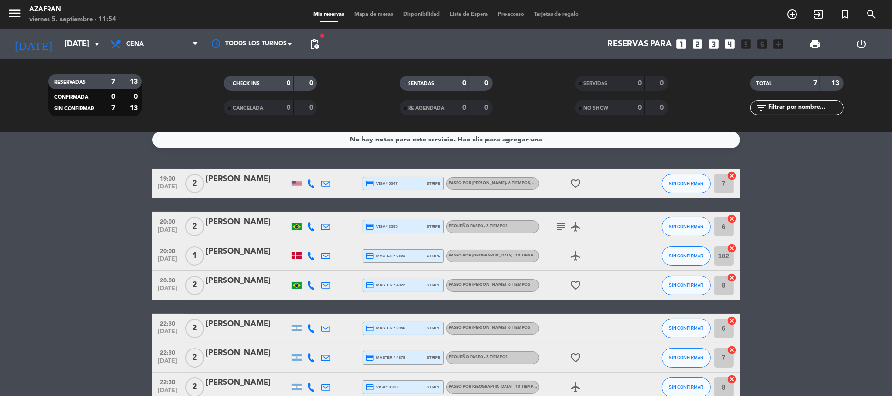
scroll to position [0, 0]
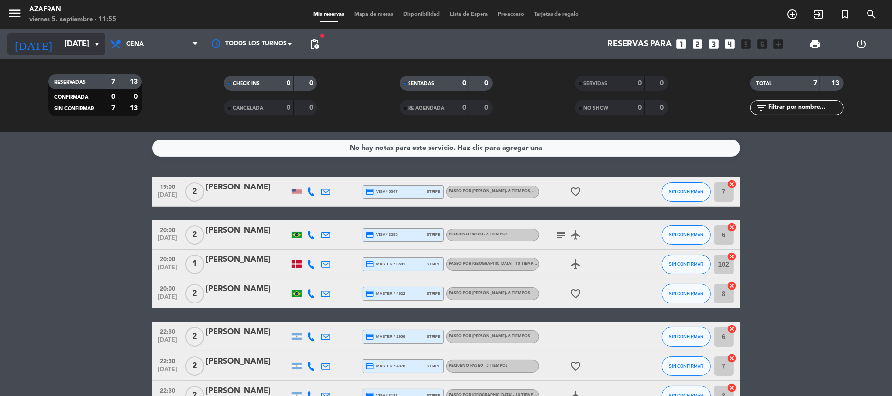
click at [73, 38] on input "[DATE]" at bounding box center [112, 44] width 106 height 19
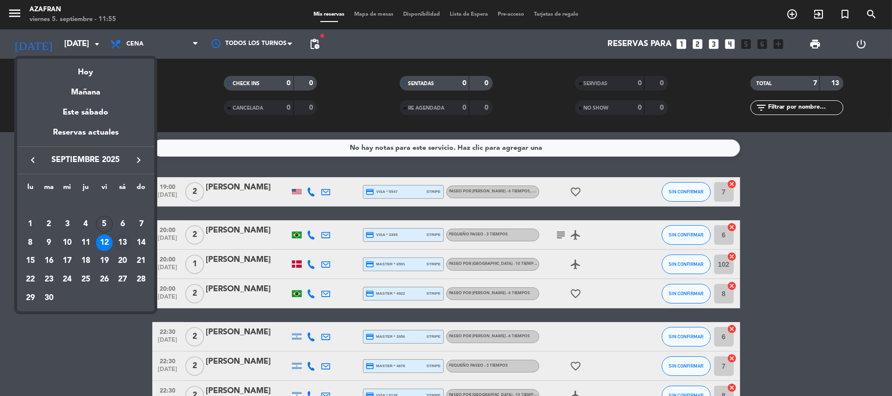
click at [124, 236] on div "13" at bounding box center [122, 243] width 17 height 17
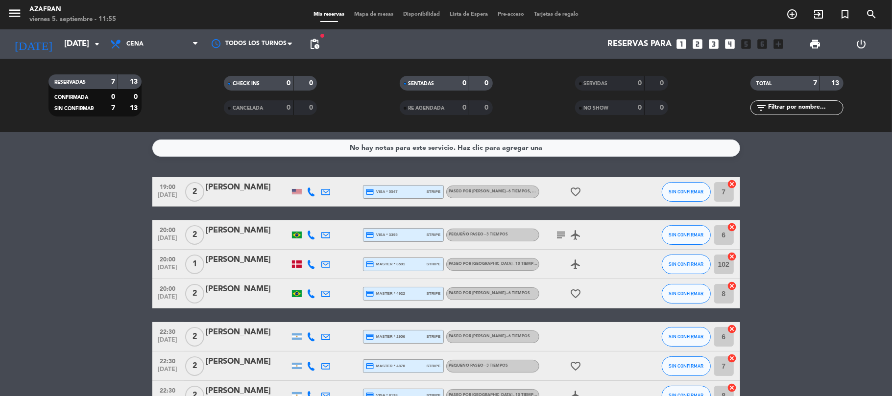
type input "[DATE]"
click at [124, 236] on bookings-row "19:00 [DATE] 2 [PERSON_NAME] credit_card visa * 5547 stripe PASEO POR [PERSON_N…" at bounding box center [446, 293] width 892 height 233
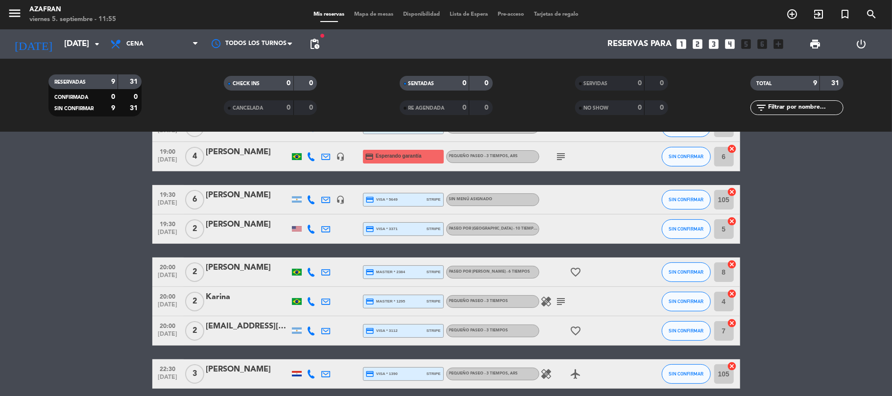
scroll to position [57, 0]
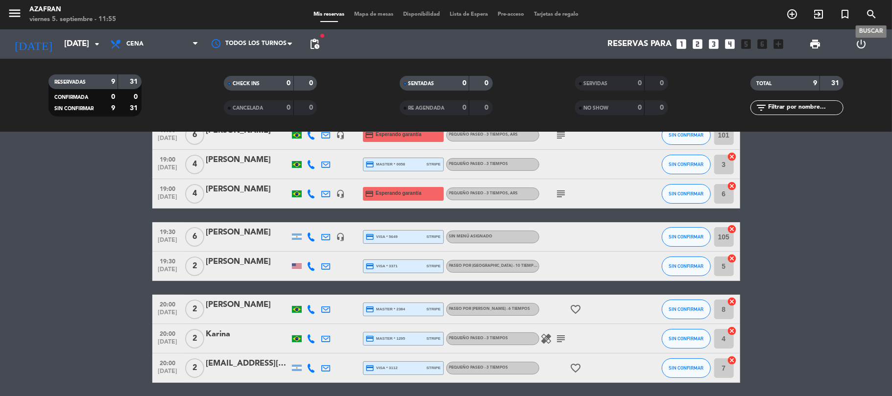
click at [874, 17] on icon "search" at bounding box center [871, 14] width 12 height 12
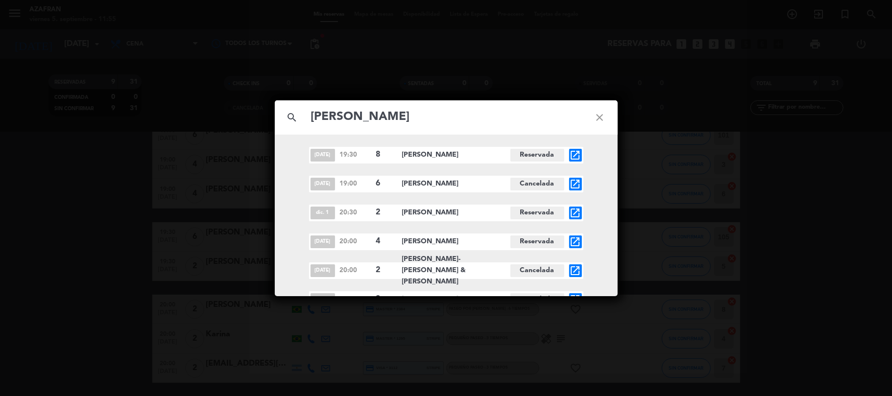
type input "[PERSON_NAME]"
click at [610, 188] on div "[DATE] 19:30 8 [PERSON_NAME][GEOGRAPHIC_DATA] open_in_new [DATE] 19:00 6 [PERSO…" at bounding box center [446, 314] width 343 height 334
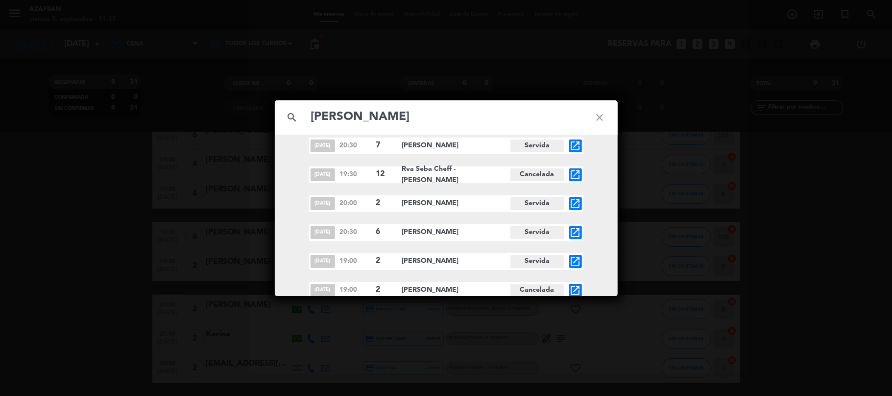
scroll to position [185, 0]
click at [576, 288] on icon "open_in_new" at bounding box center [575, 288] width 12 height 12
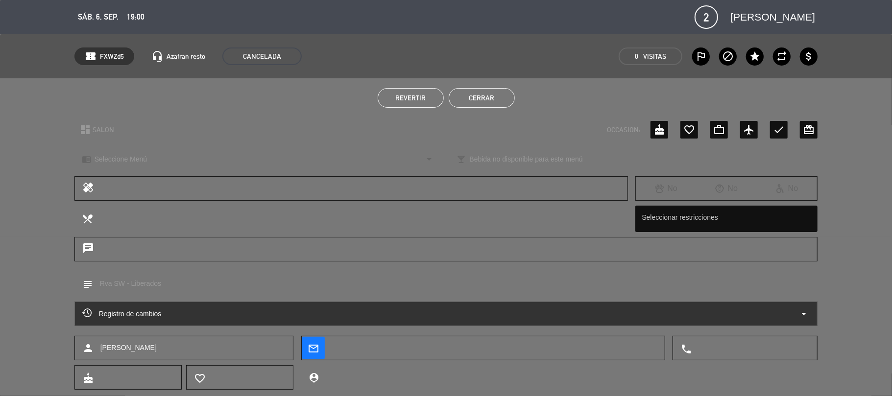
click at [85, 310] on icon at bounding box center [86, 312] width 9 height 9
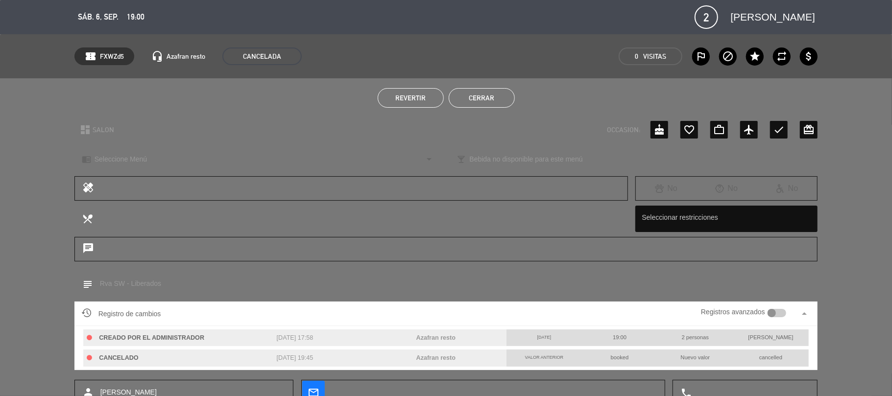
click at [476, 101] on button "Cerrar" at bounding box center [481, 98] width 66 height 20
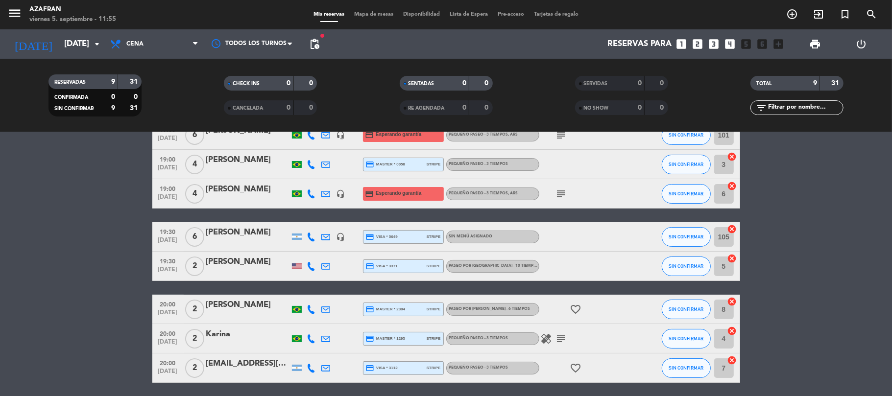
click at [58, 224] on bookings-row "19:00 [DATE] 6 [PERSON_NAME] headset_mic credit_card Esperando garantía PEQUEÑO…" at bounding box center [446, 272] width 892 height 305
click at [72, 61] on div "RESERVADAS 9 31 CONFIRMADA 0 0 SIN CONFIRMAR 9 31 CHECK INS 0 0 CANCELADA 0 0 S…" at bounding box center [446, 95] width 892 height 73
click at [80, 45] on input "[DATE]" at bounding box center [112, 44] width 106 height 19
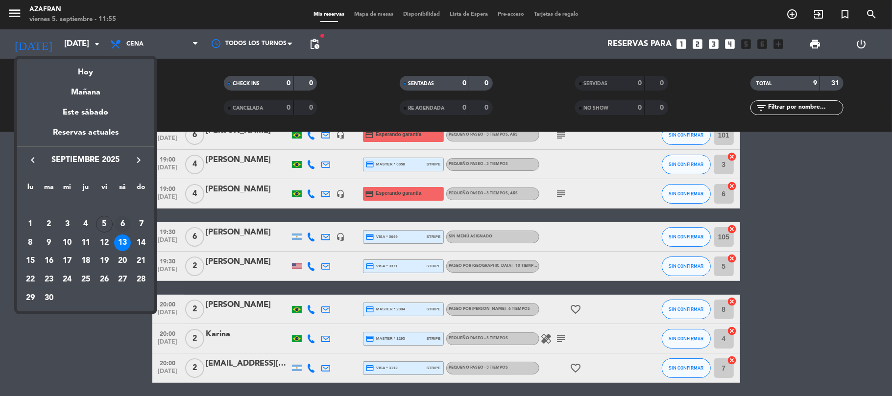
click at [117, 218] on div "6" at bounding box center [122, 224] width 17 height 17
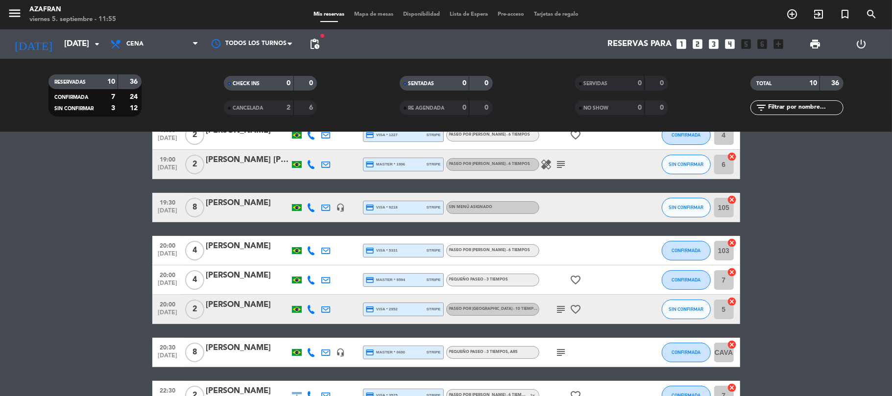
click at [100, 344] on bookings-row "19:00 [DATE] 2 [PERSON_NAME] credit_card visa * 1227 stripe PASEO POR [PERSON_N…" at bounding box center [446, 294] width 892 height 349
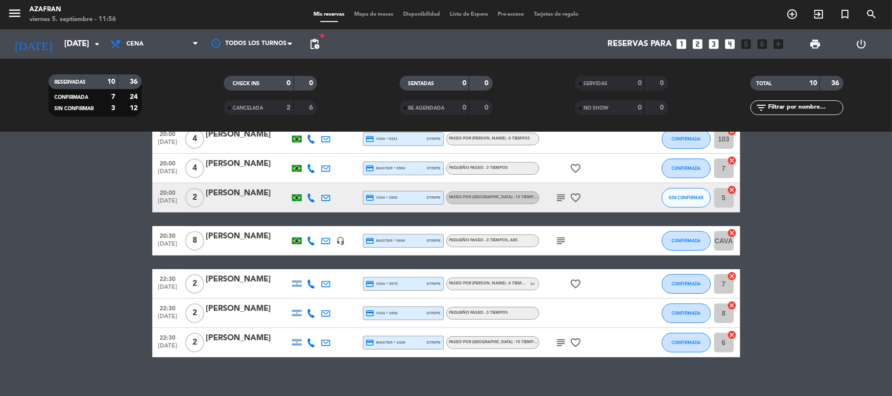
scroll to position [178, 0]
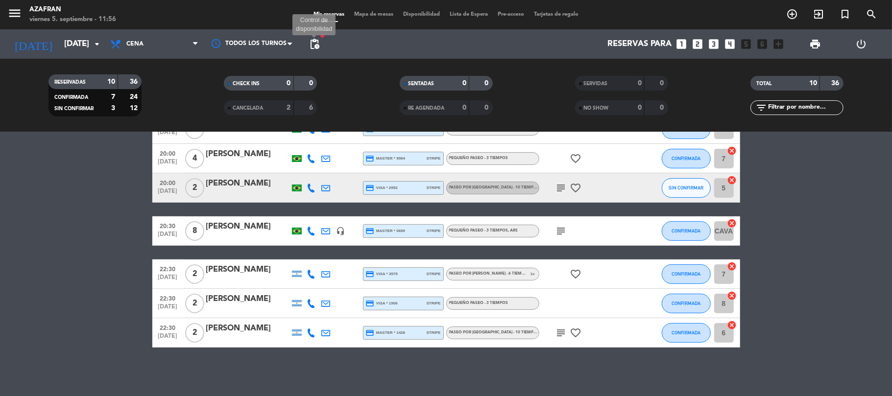
click at [312, 49] on span "pending_actions" at bounding box center [314, 44] width 12 height 12
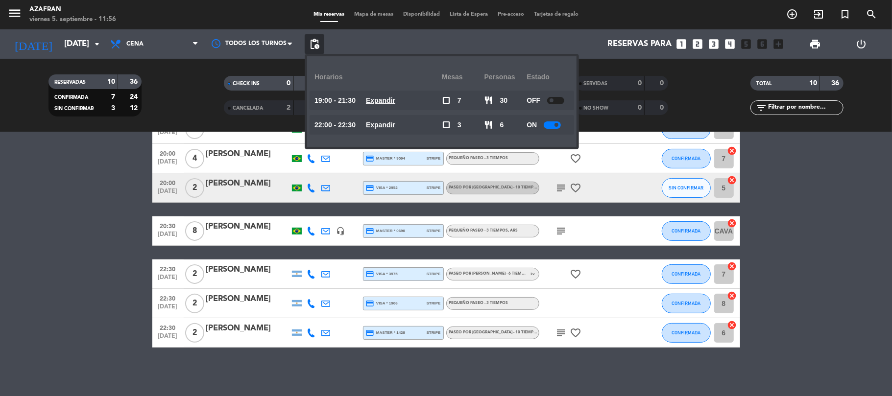
click at [81, 242] on bookings-row "19:00 [DATE] 2 [PERSON_NAME] credit_card visa * 1227 stripe PASEO POR [PERSON_N…" at bounding box center [446, 173] width 892 height 349
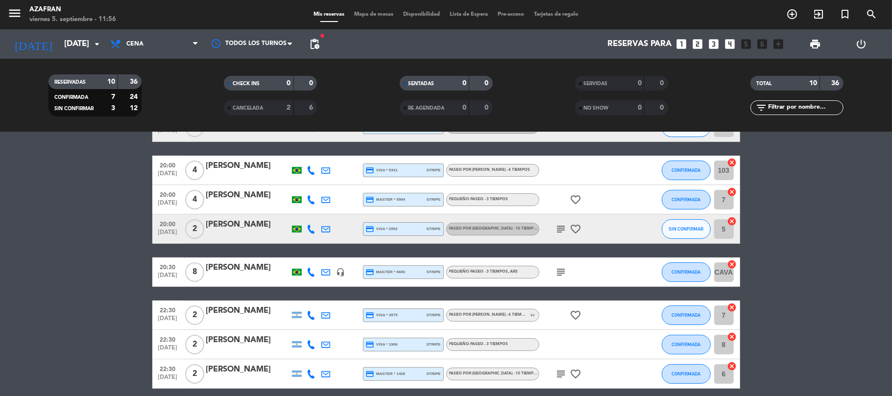
scroll to position [100, 0]
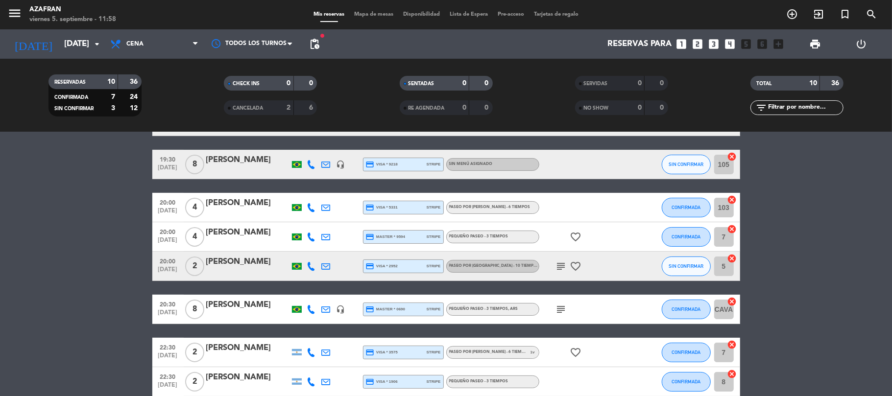
click at [60, 236] on bookings-row "19:00 [DATE] 2 [PERSON_NAME] credit_card visa * 1227 stripe PASEO POR [PERSON_N…" at bounding box center [446, 251] width 892 height 349
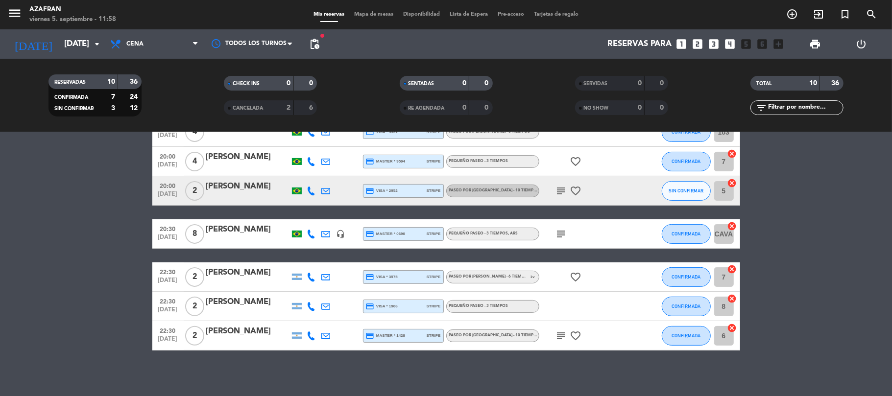
scroll to position [178, 0]
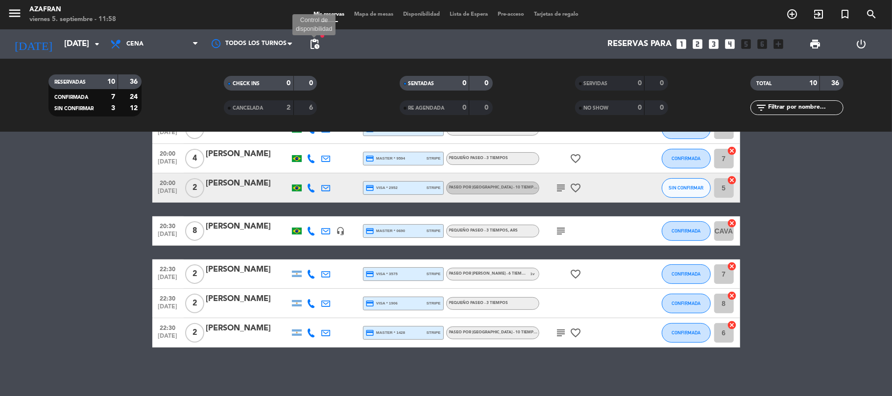
drag, startPoint x: 306, startPoint y: 49, endPoint x: 314, endPoint y: 46, distance: 8.8
click at [314, 46] on span "pending_actions Control de disponibilidad" at bounding box center [315, 44] width 20 height 20
click at [314, 46] on span "pending_actions" at bounding box center [314, 44] width 12 height 12
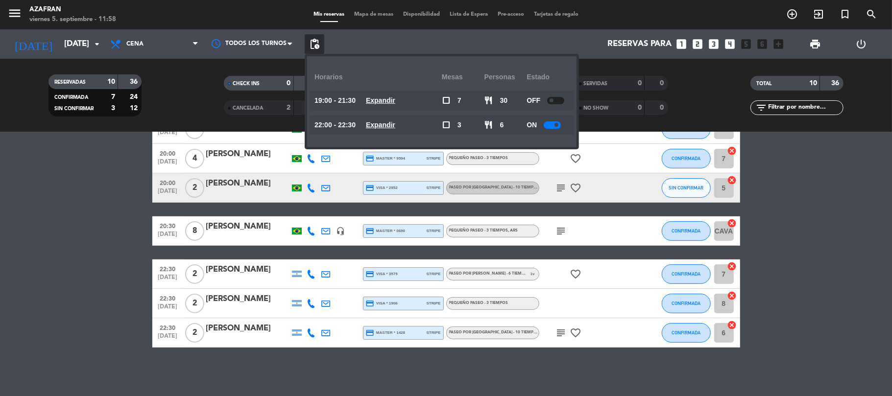
click at [555, 124] on span at bounding box center [556, 125] width 4 height 4
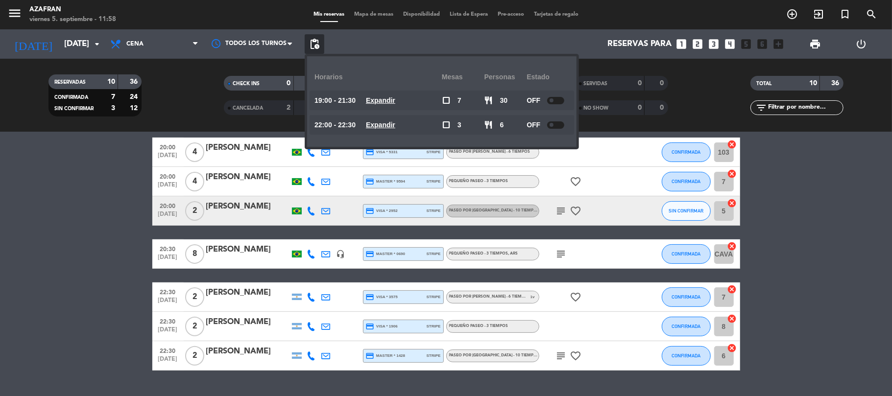
click at [79, 277] on bookings-row "19:00 [DATE] 2 [PERSON_NAME] credit_card visa * 1227 stripe PASEO POR [PERSON_N…" at bounding box center [446, 196] width 892 height 349
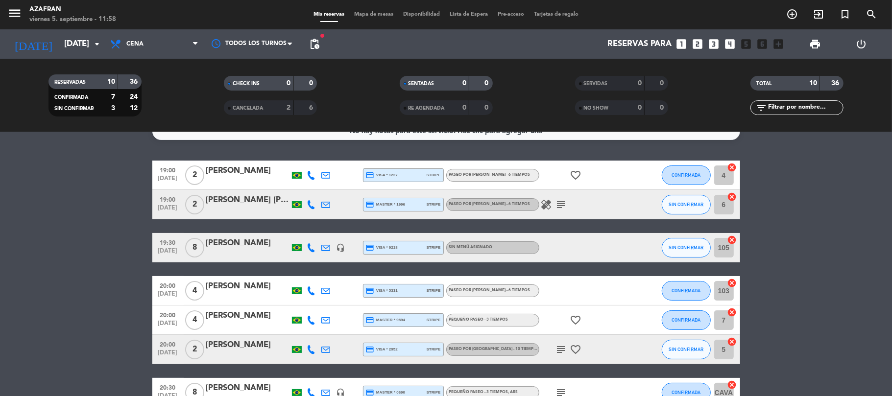
scroll to position [0, 0]
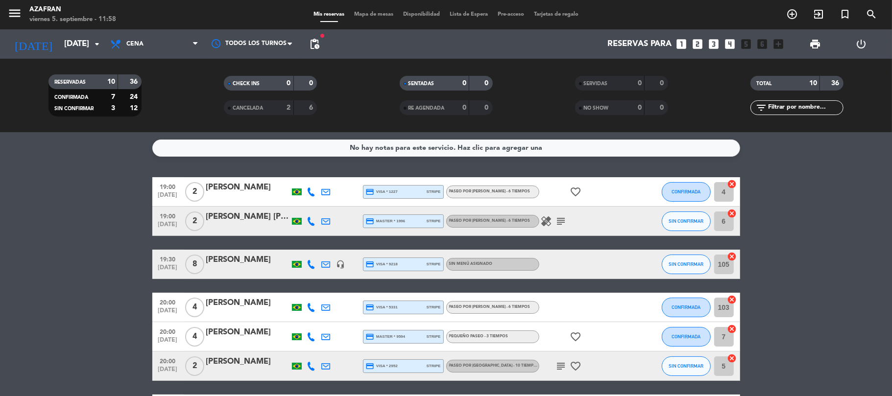
click at [87, 263] on bookings-row "19:00 [DATE] 2 [PERSON_NAME] credit_card visa * 1227 stripe PASEO POR [PERSON_N…" at bounding box center [446, 351] width 892 height 349
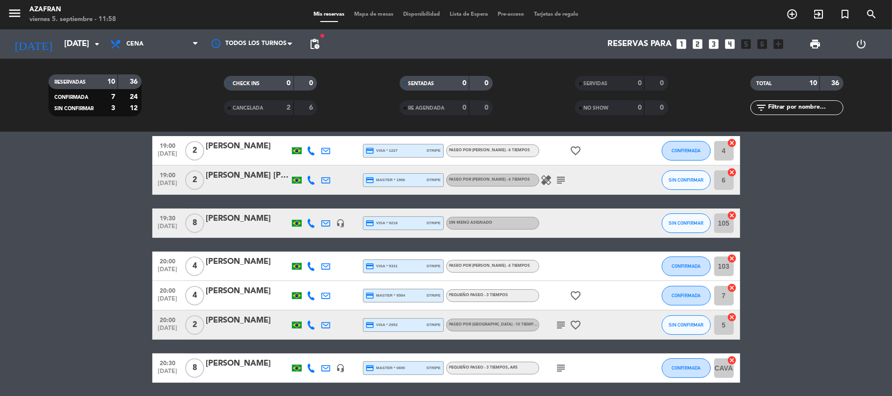
scroll to position [52, 0]
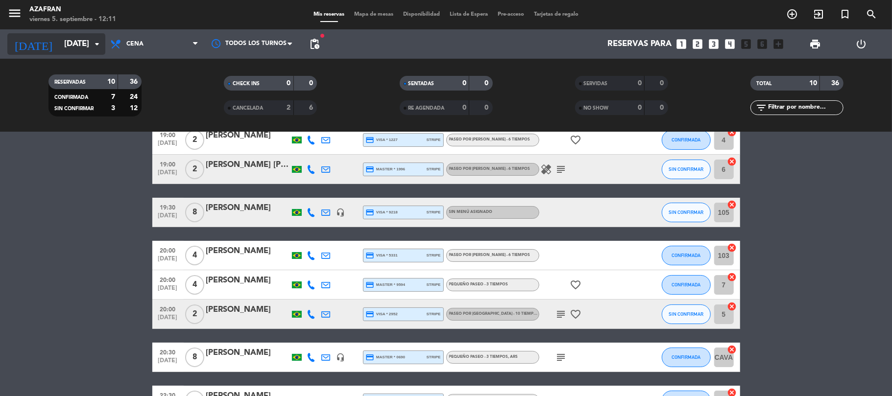
click at [75, 47] on input "[DATE]" at bounding box center [112, 44] width 106 height 19
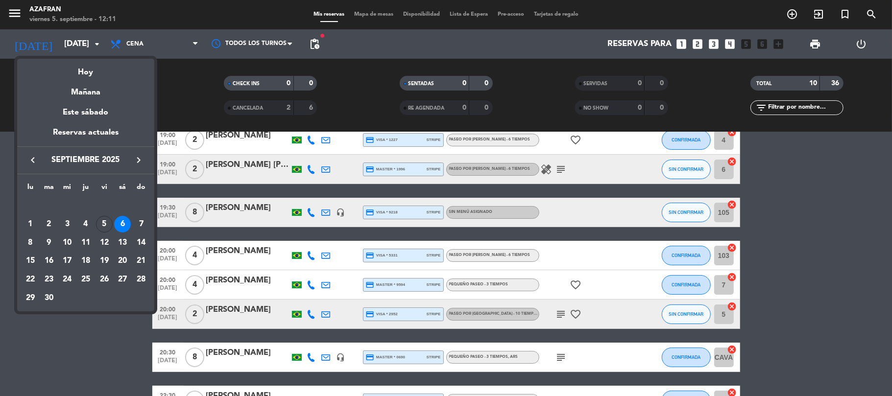
click at [136, 324] on div at bounding box center [446, 198] width 892 height 396
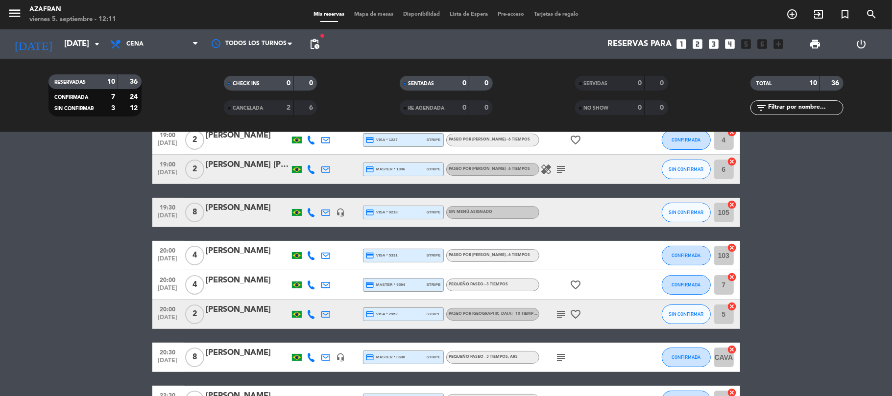
click at [136, 324] on bookings-row "19:00 [DATE] 2 [PERSON_NAME] credit_card visa * 1227 stripe PASEO POR [PERSON_N…" at bounding box center [446, 299] width 892 height 349
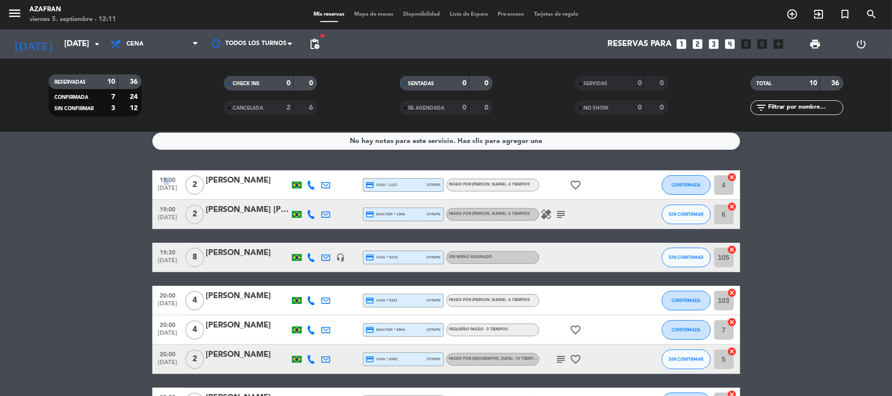
scroll to position [0, 0]
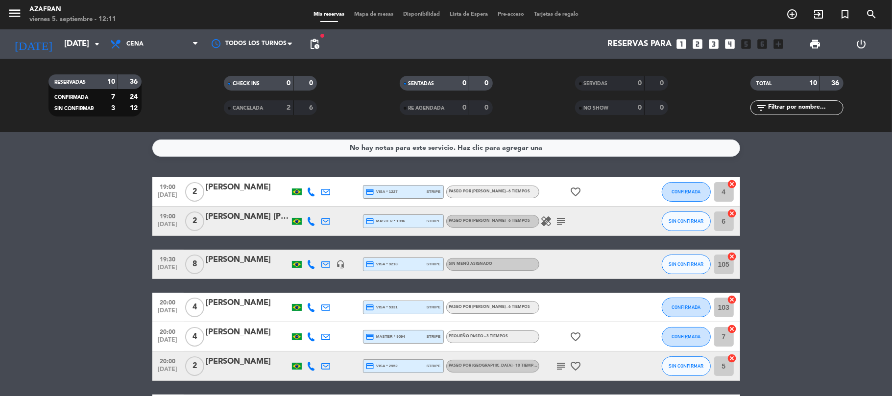
click at [308, 190] on icon at bounding box center [311, 192] width 9 height 9
click at [304, 180] on span "Copiar" at bounding box center [302, 175] width 21 height 10
click at [310, 218] on icon at bounding box center [311, 221] width 9 height 9
click at [314, 204] on span "content_paste" at bounding box center [317, 204] width 7 height 7
click at [80, 291] on bookings-row "19:00 [DATE] 2 [PERSON_NAME] credit_card visa * 1227 stripe PASEO POR [PERSON_N…" at bounding box center [446, 351] width 892 height 349
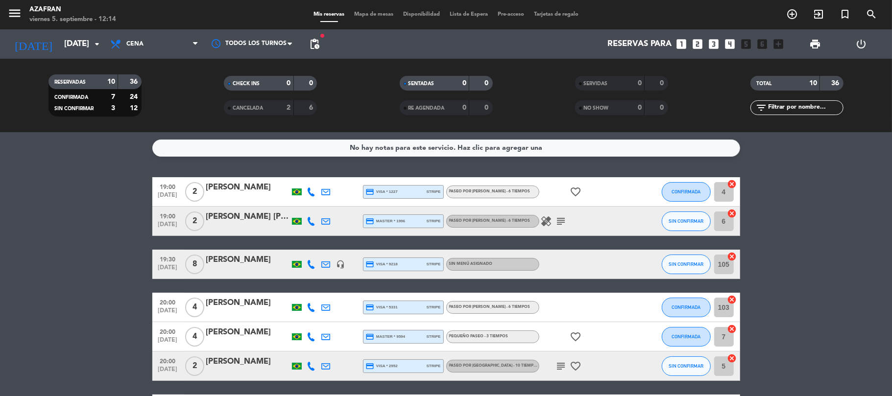
click at [308, 267] on icon at bounding box center [311, 264] width 9 height 9
click at [314, 249] on span "content_paste" at bounding box center [317, 247] width 7 height 7
click at [119, 228] on bookings-row "19:00 [DATE] 2 [PERSON_NAME] credit_card visa * 1227 stripe PASEO POR [PERSON_N…" at bounding box center [446, 351] width 892 height 349
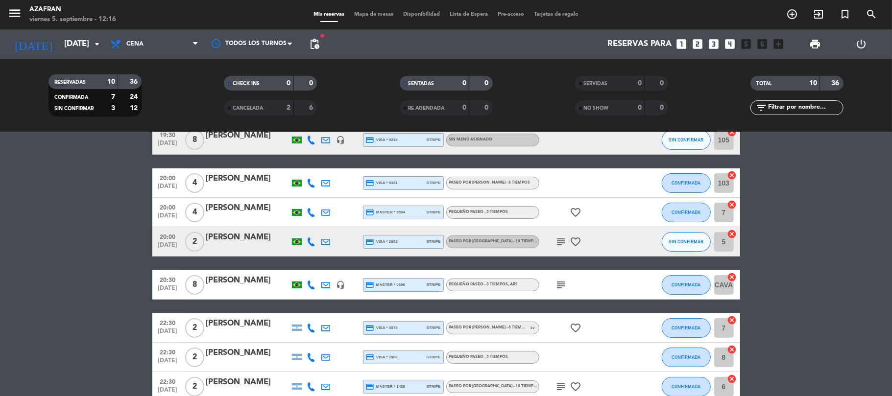
scroll to position [130, 0]
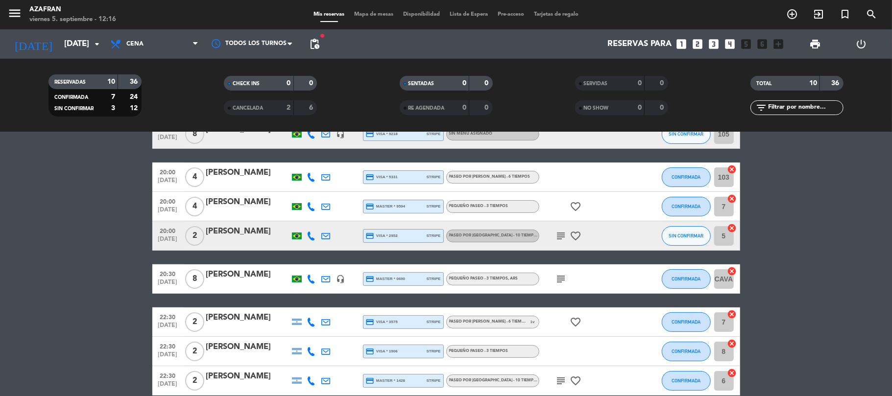
click at [310, 175] on icon at bounding box center [311, 177] width 9 height 9
click at [305, 157] on span "Copiar" at bounding box center [302, 160] width 21 height 10
click at [308, 202] on icon at bounding box center [311, 206] width 9 height 9
click at [308, 188] on span "Copiar" at bounding box center [302, 190] width 21 height 10
click at [310, 232] on icon at bounding box center [311, 236] width 9 height 9
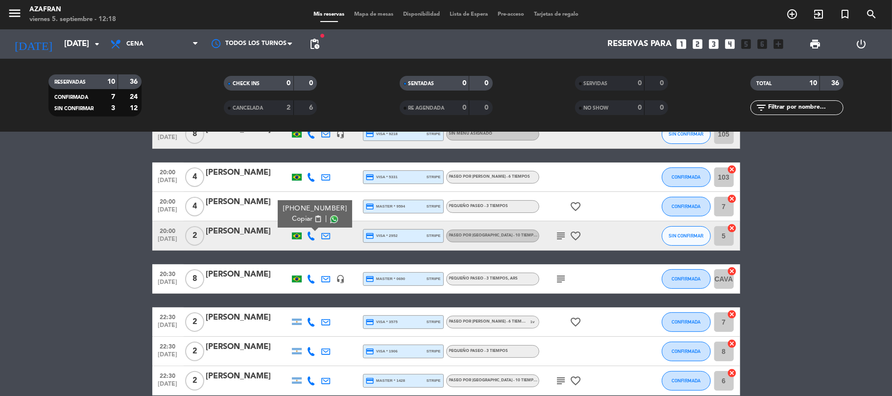
click at [314, 218] on span "content_paste" at bounding box center [317, 218] width 7 height 7
click at [310, 275] on icon at bounding box center [311, 279] width 9 height 9
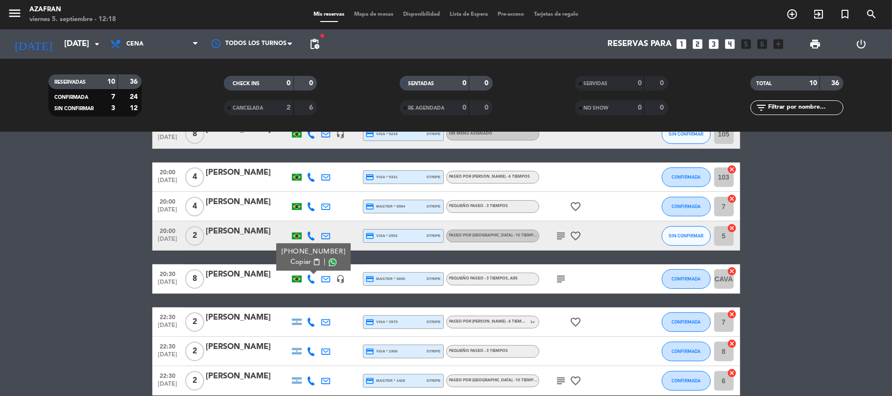
click at [312, 265] on span "content_paste" at bounding box center [315, 261] width 7 height 7
click at [557, 278] on icon "subject" at bounding box center [561, 279] width 12 height 12
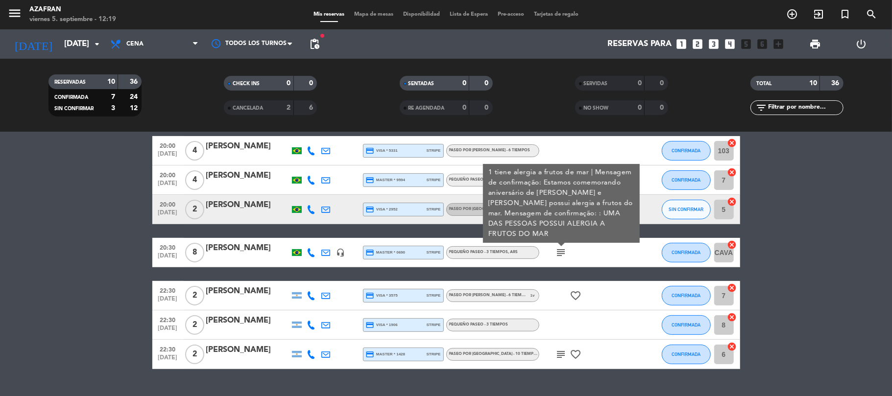
scroll to position [178, 0]
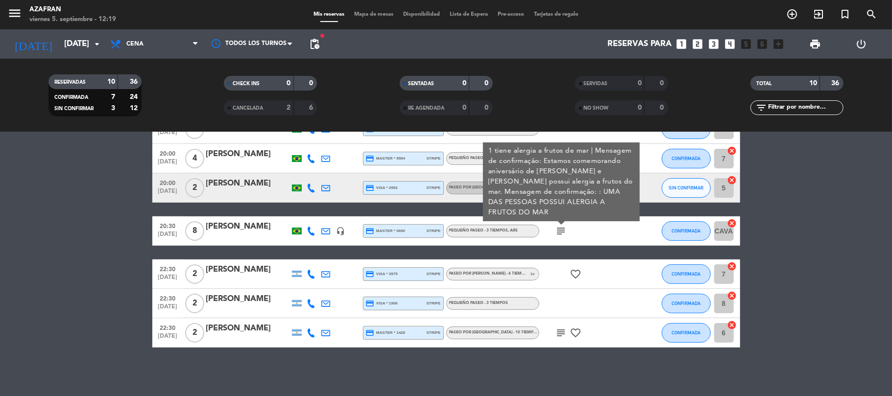
click at [312, 274] on icon at bounding box center [311, 274] width 9 height 9
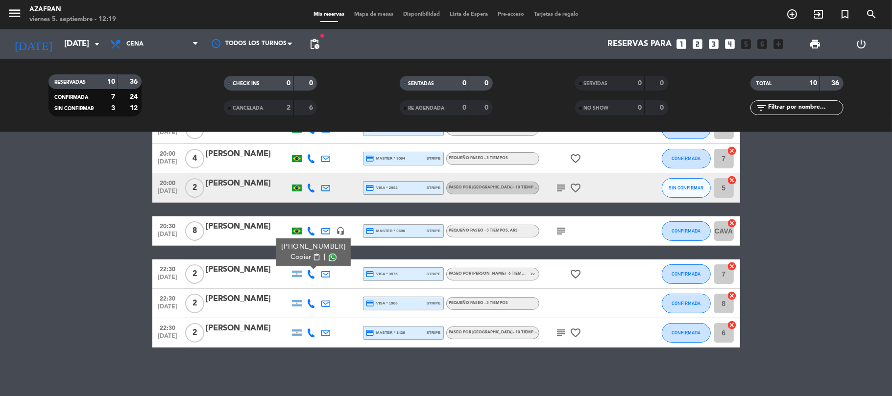
click at [312, 259] on span "content_paste" at bounding box center [315, 257] width 7 height 7
click at [248, 269] on div "[PERSON_NAME]" at bounding box center [247, 269] width 83 height 13
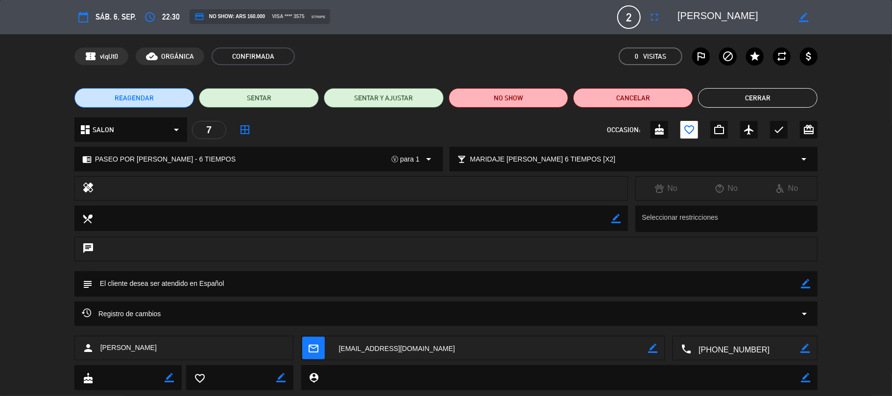
click at [719, 100] on button "Cerrar" at bounding box center [758, 98] width 120 height 20
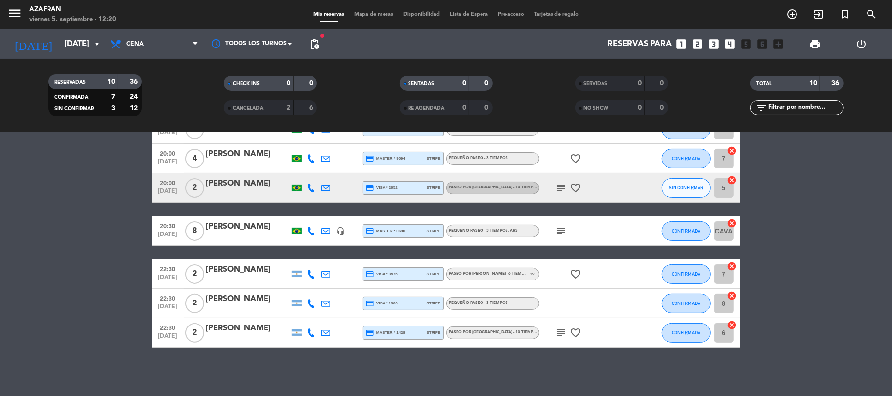
click at [308, 300] on icon at bounding box center [311, 303] width 9 height 9
click at [316, 287] on span "content_paste" at bounding box center [319, 286] width 7 height 7
click at [310, 331] on icon at bounding box center [311, 333] width 9 height 9
click at [314, 318] on span "content_paste" at bounding box center [317, 315] width 7 height 7
click at [83, 304] on bookings-row "19:00 [DATE] 2 [PERSON_NAME] credit_card visa * 1227 stripe PASEO POR [PERSON_N…" at bounding box center [446, 173] width 892 height 349
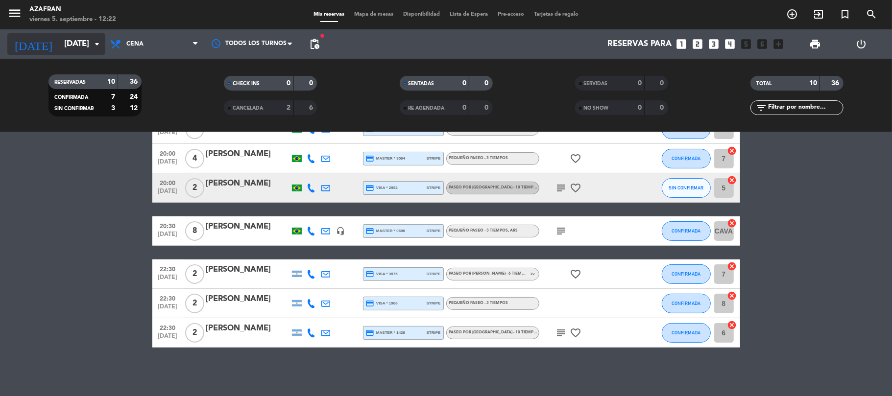
click at [69, 51] on input "[DATE]" at bounding box center [112, 44] width 106 height 19
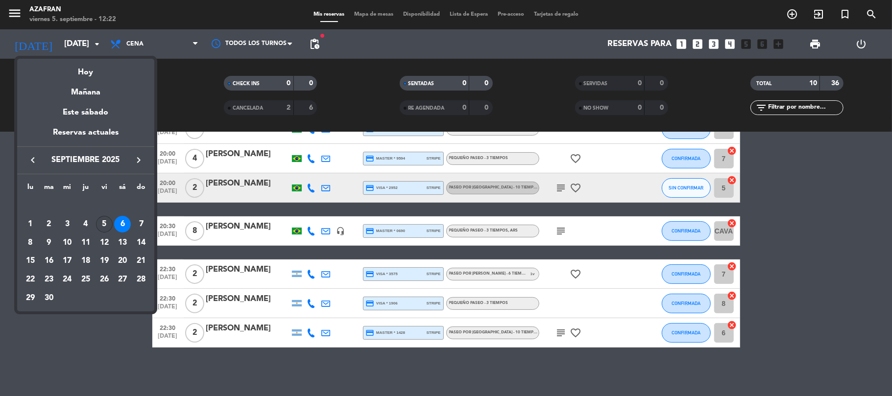
click at [105, 227] on div "5" at bounding box center [104, 224] width 17 height 17
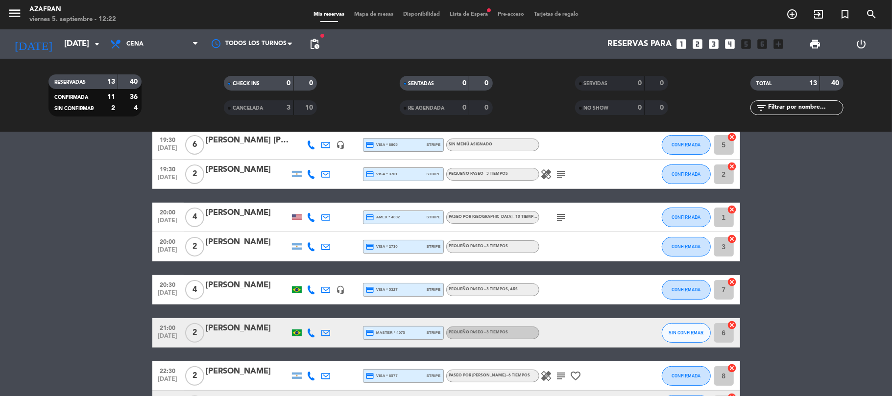
click at [105, 227] on bookings-row "19:00 [DATE] 2 [PERSON_NAME] credit_card amex * 1018 stripe PEQUEÑO PASEO - 3 T…" at bounding box center [446, 224] width 892 height 450
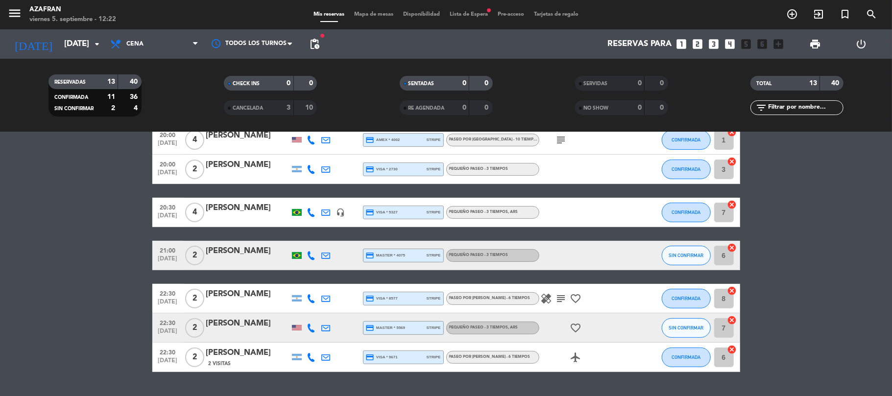
scroll to position [280, 0]
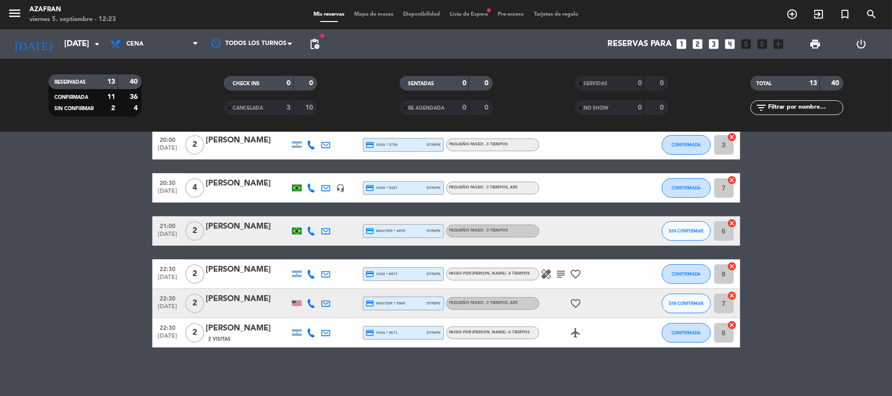
click at [93, 286] on bookings-row "19:00 [DATE] 2 [PERSON_NAME] credit_card amex * 1018 stripe PEQUEÑO PASEO - 3 T…" at bounding box center [446, 122] width 892 height 450
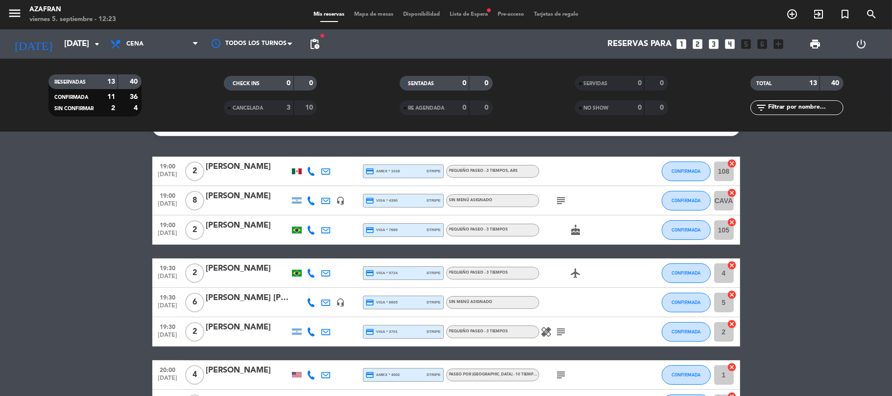
scroll to position [19, 0]
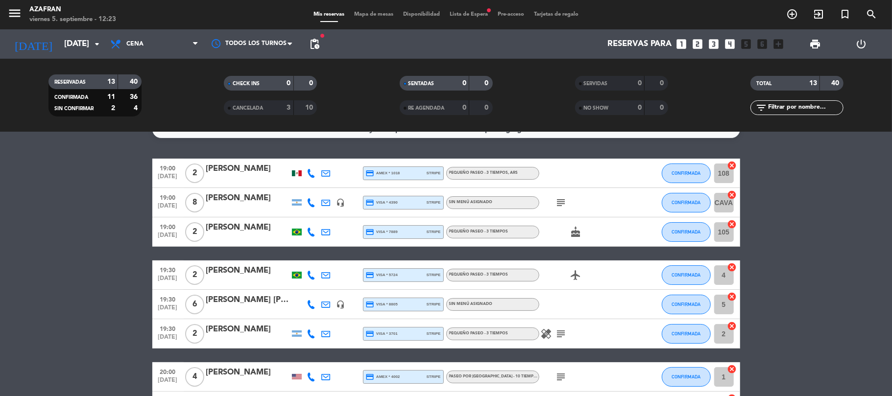
click at [56, 295] on bookings-row "19:00 [DATE] 2 [PERSON_NAME] credit_card amex * 1018 stripe PEQUEÑO PASEO - 3 T…" at bounding box center [446, 384] width 892 height 450
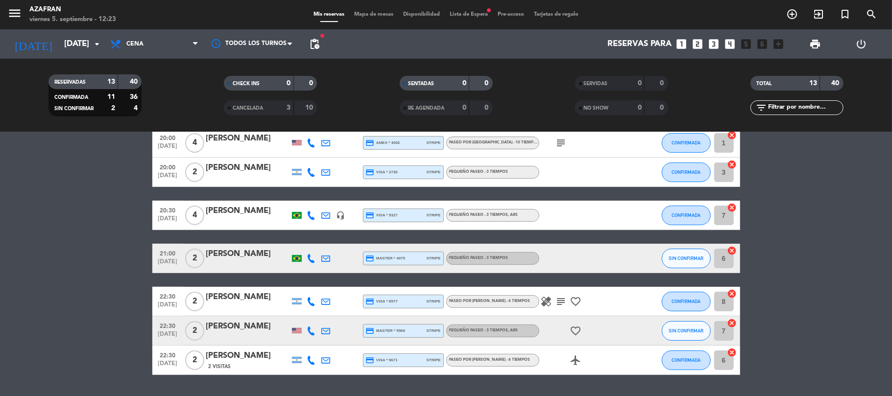
scroll to position [254, 0]
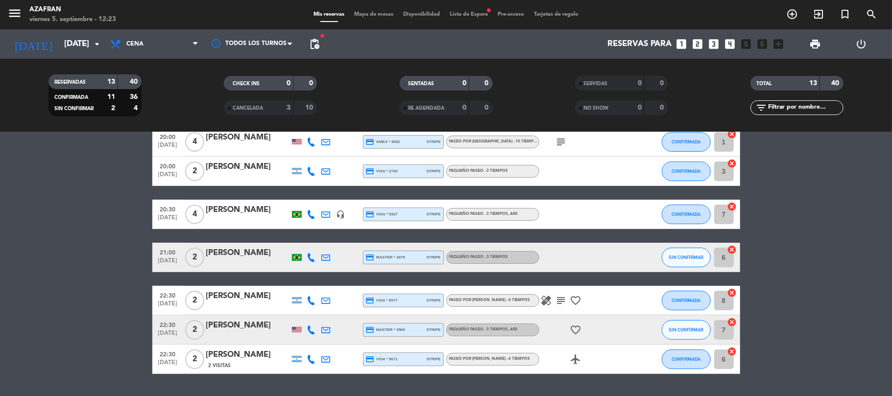
click at [171, 330] on span "[DATE]" at bounding box center [168, 335] width 24 height 11
click at [73, 300] on bookings-row "19:00 [DATE] 2 [PERSON_NAME] credit_card amex * 1018 stripe PEQUEÑO PASEO - 3 T…" at bounding box center [446, 149] width 892 height 450
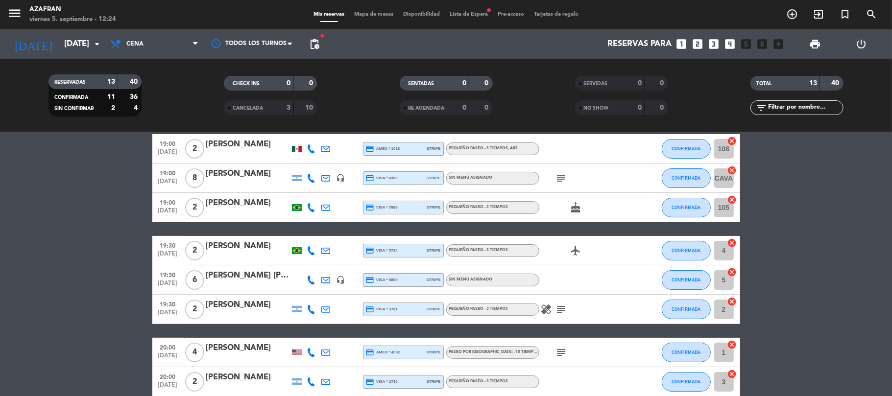
scroll to position [45, 0]
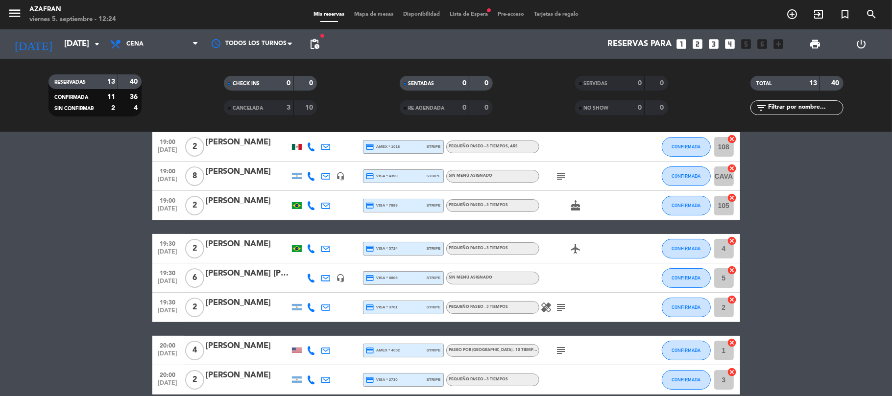
click at [98, 313] on bookings-row "19:00 [DATE] 2 [PERSON_NAME] credit_card amex * 1018 stripe PEQUEÑO PASEO - 3 T…" at bounding box center [446, 357] width 892 height 450
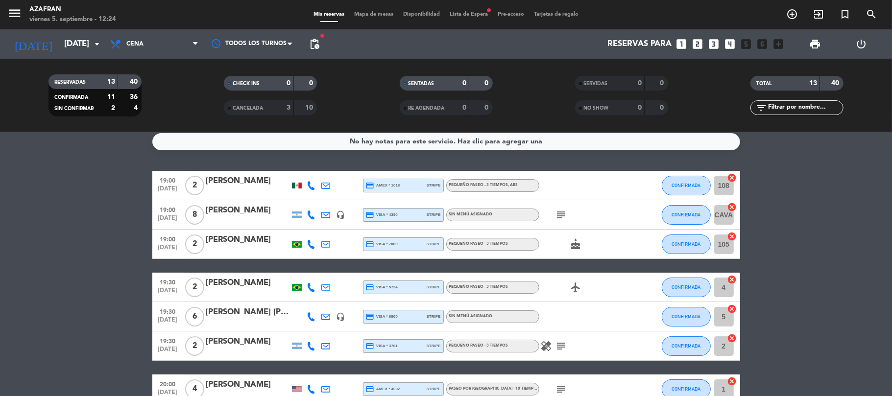
scroll to position [0, 0]
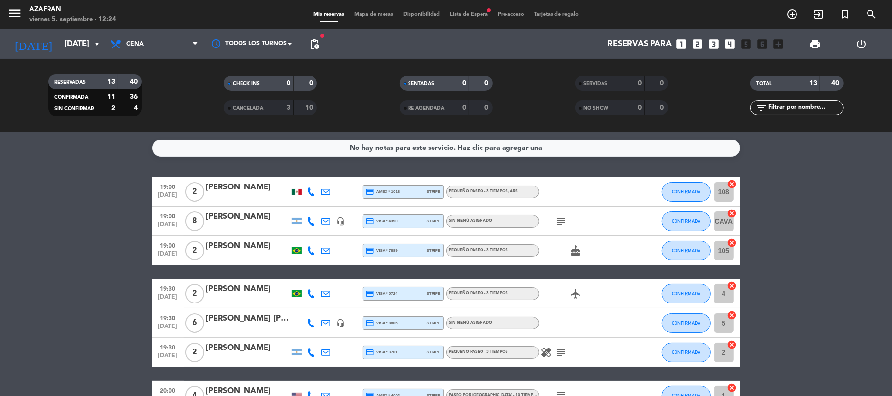
click at [559, 222] on icon "subject" at bounding box center [561, 221] width 12 height 12
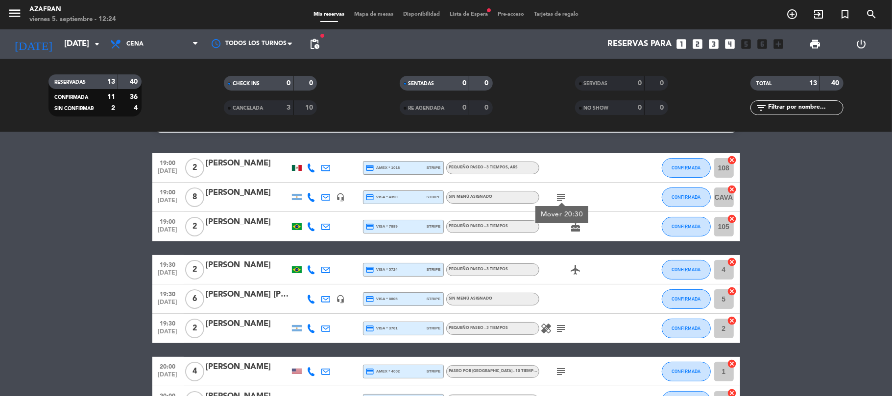
scroll to position [26, 0]
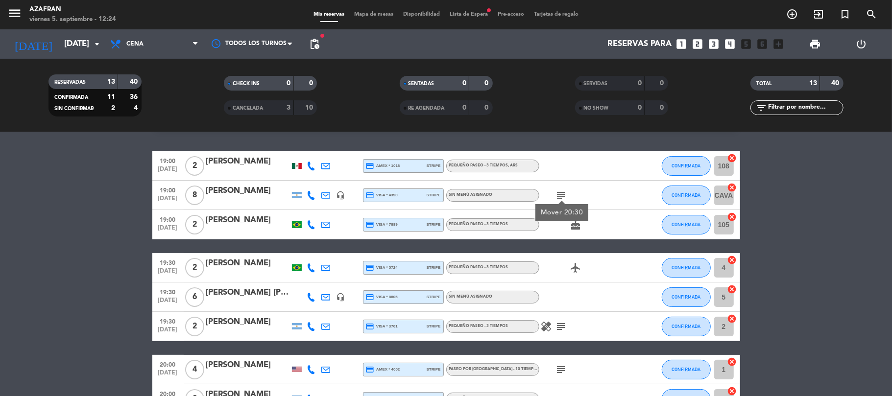
click at [545, 321] on icon "healing" at bounding box center [546, 327] width 12 height 12
click at [563, 328] on icon "subject" at bounding box center [561, 327] width 12 height 12
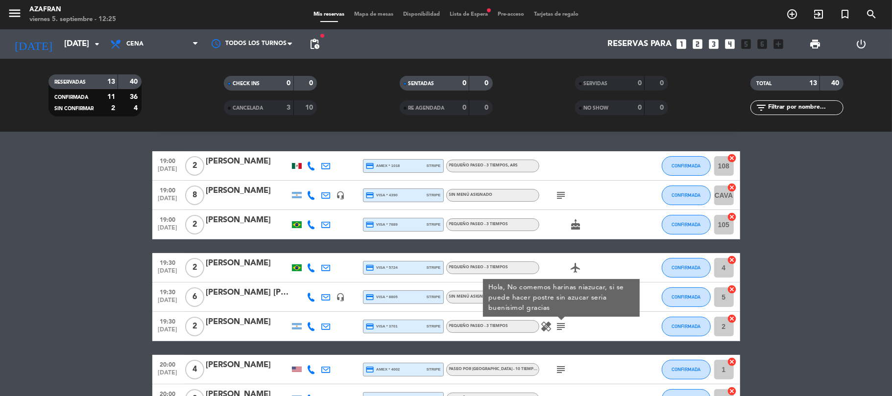
click at [58, 274] on bookings-row "19:00 [DATE] 2 [PERSON_NAME] credit_card amex * 1018 stripe PEQUEÑO PASEO - 3 T…" at bounding box center [446, 376] width 892 height 450
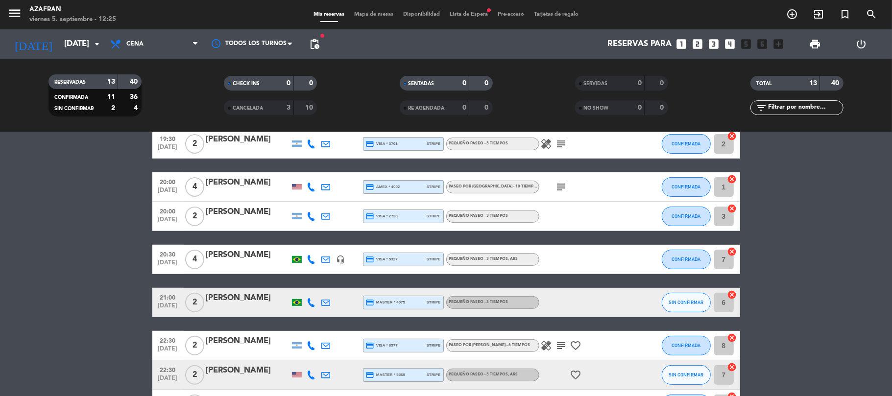
scroll to position [235, 0]
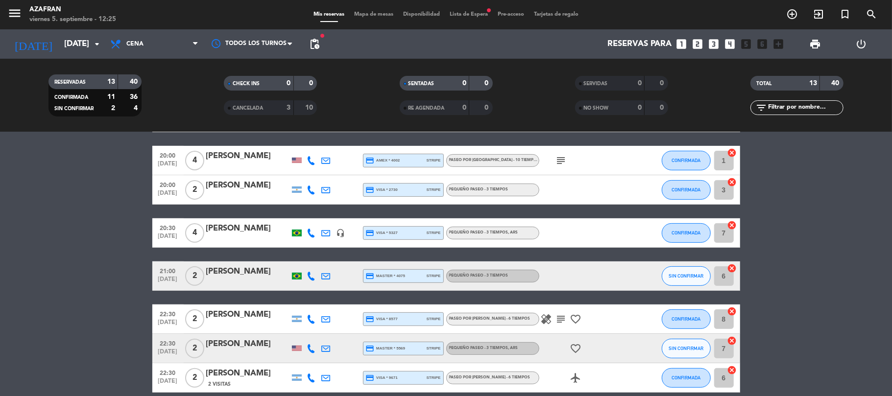
click at [546, 314] on icon "healing" at bounding box center [546, 319] width 12 height 12
click at [559, 315] on icon "subject" at bounding box center [561, 319] width 12 height 12
click at [78, 296] on bookings-row "19:00 [DATE] 2 [PERSON_NAME] credit_card amex * 1018 stripe PEQUEÑO PASEO - 3 T…" at bounding box center [446, 167] width 892 height 450
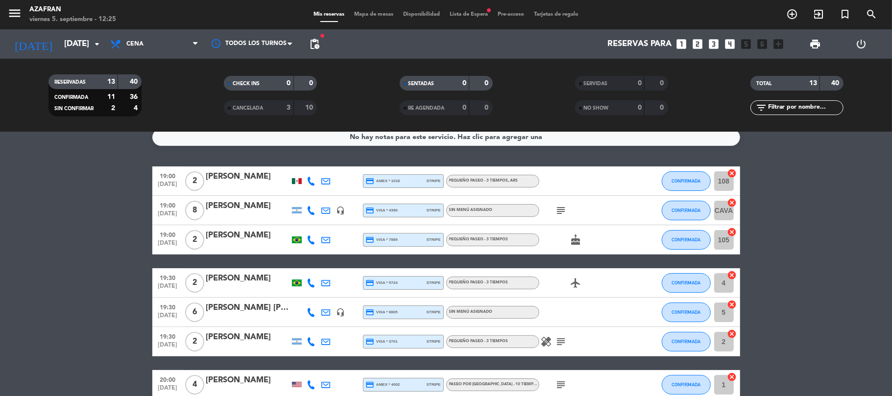
scroll to position [0, 0]
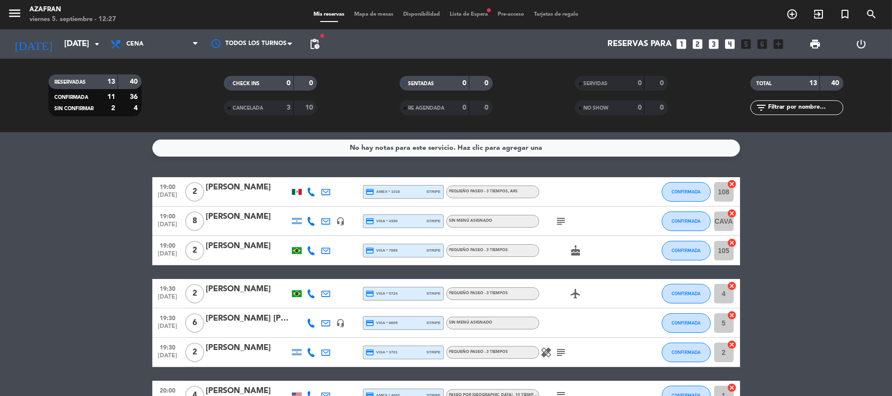
click at [81, 188] on bookings-row "19:00 [DATE] 2 [PERSON_NAME] credit_card amex * 1018 stripe PEQUEÑO PASEO - 3 T…" at bounding box center [446, 402] width 892 height 450
click at [79, 216] on bookings-row "19:00 [DATE] 2 [PERSON_NAME] credit_card amex * 1018 stripe PEQUEÑO PASEO - 3 T…" at bounding box center [446, 402] width 892 height 450
click at [81, 43] on input "[DATE]" at bounding box center [112, 44] width 106 height 19
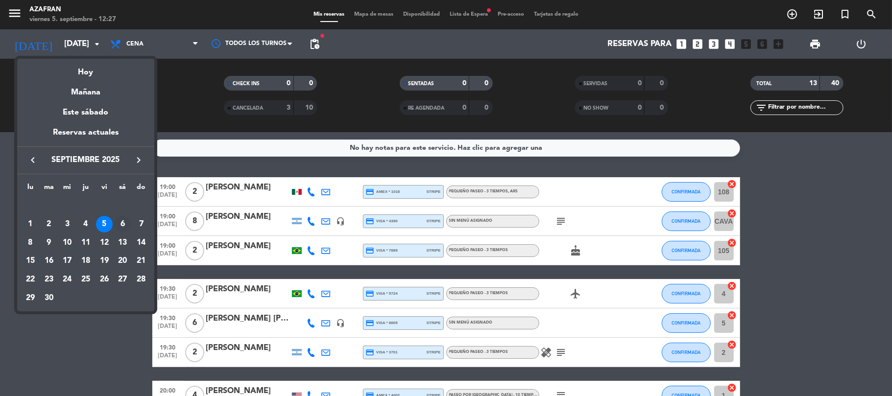
click at [126, 228] on div "6" at bounding box center [122, 224] width 17 height 17
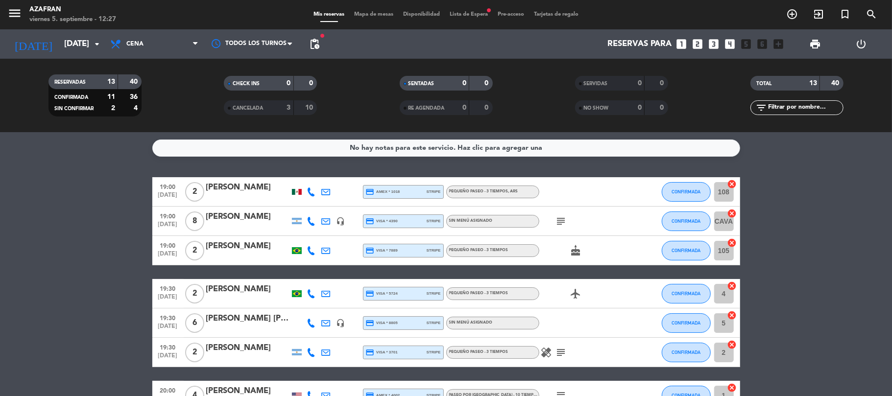
type input "[DATE]"
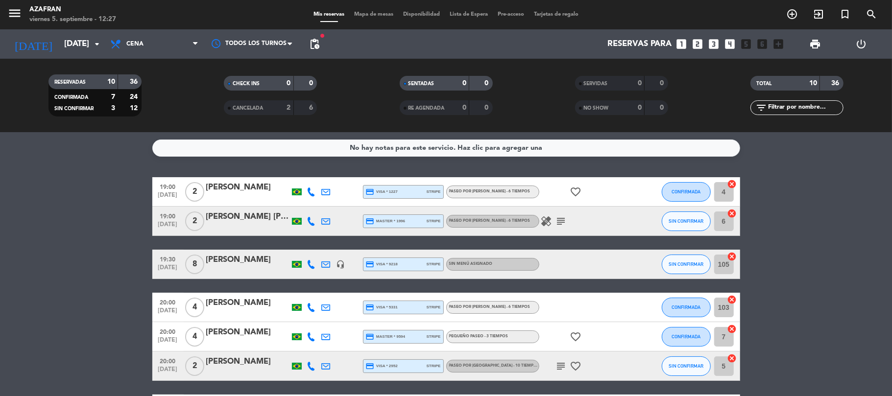
click at [126, 228] on bookings-row "19:00 [DATE] 2 [PERSON_NAME] credit_card visa * 1227 stripe PASEO POR [PERSON_N…" at bounding box center [446, 351] width 892 height 349
click at [674, 220] on span "SIN CONFIRMAR" at bounding box center [685, 220] width 35 height 5
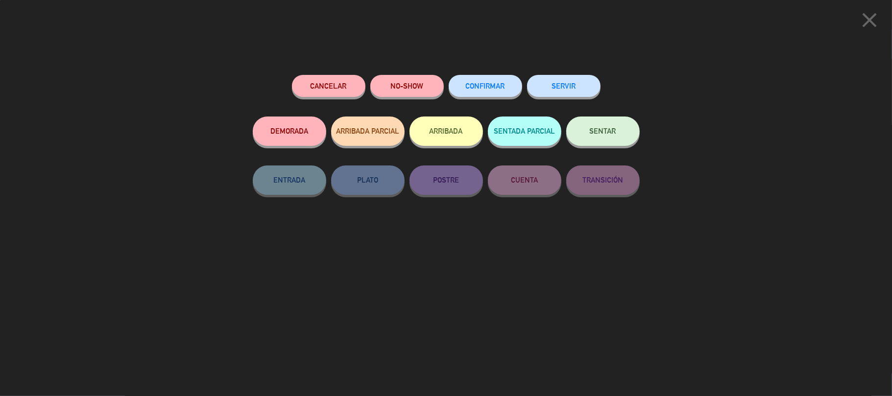
click at [490, 89] on span "CONFIRMAR" at bounding box center [485, 86] width 39 height 8
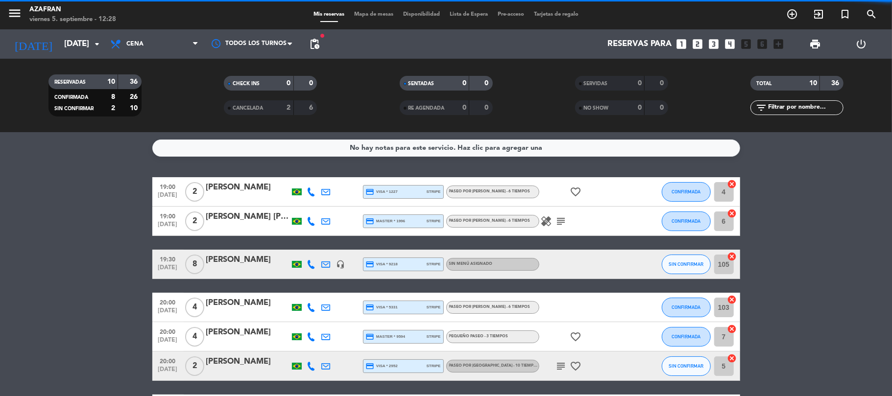
click at [546, 221] on icon "healing" at bounding box center [546, 221] width 12 height 12
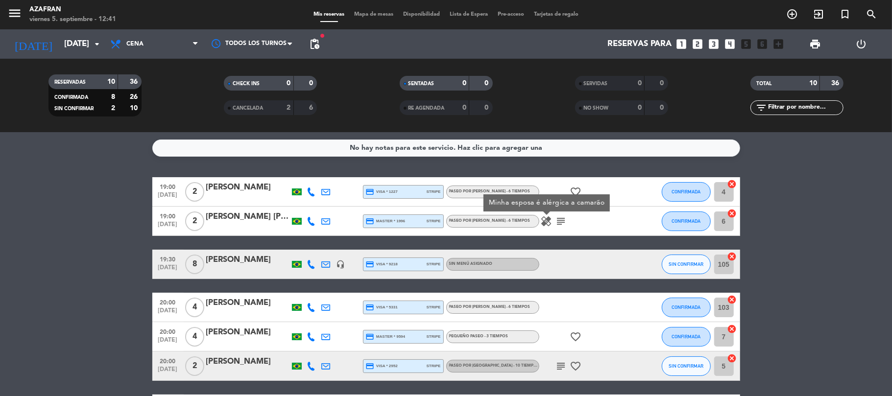
click at [73, 233] on bookings-row "19:00 [DATE] 2 [PERSON_NAME] credit_card visa * 1227 stripe PASEO POR [PERSON_N…" at bounding box center [446, 351] width 892 height 349
click at [221, 261] on div "[PERSON_NAME]" at bounding box center [247, 260] width 83 height 13
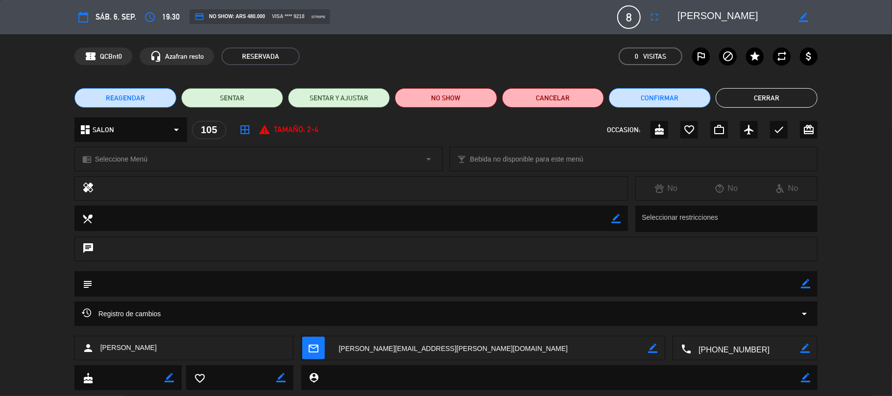
click at [369, 172] on div "chrome_reader_mode Seleccione Menú arrow_drop_down local_bar Bebida no disponib…" at bounding box center [446, 164] width 892 height 24
click at [370, 169] on div "chrome_reader_mode Seleccione Menú arrow_drop_down" at bounding box center [258, 158] width 367 height 23
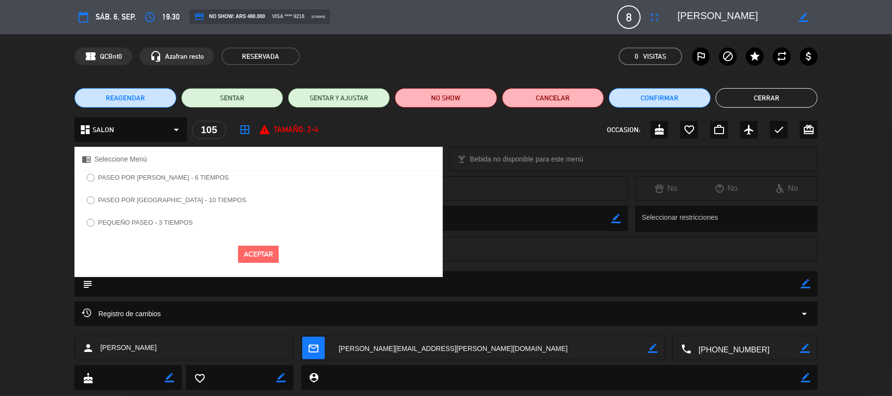
click at [181, 223] on label "PEQUEÑO PASEO - 3 TIEMPOS" at bounding box center [145, 222] width 94 height 6
select select
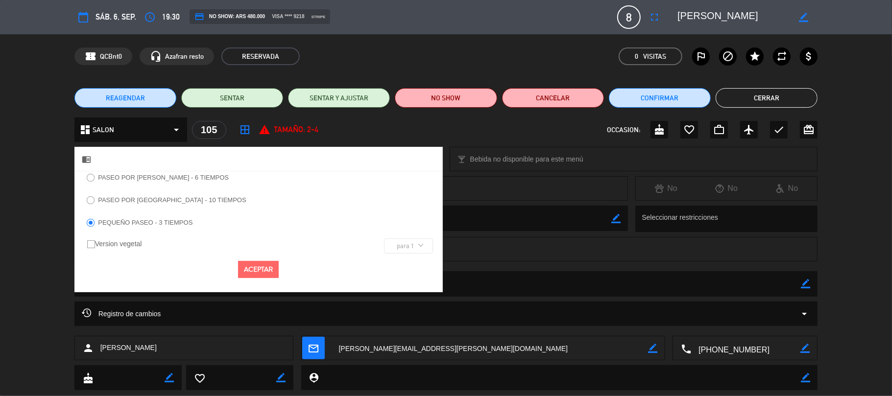
click at [247, 271] on button "Aceptar" at bounding box center [258, 269] width 41 height 17
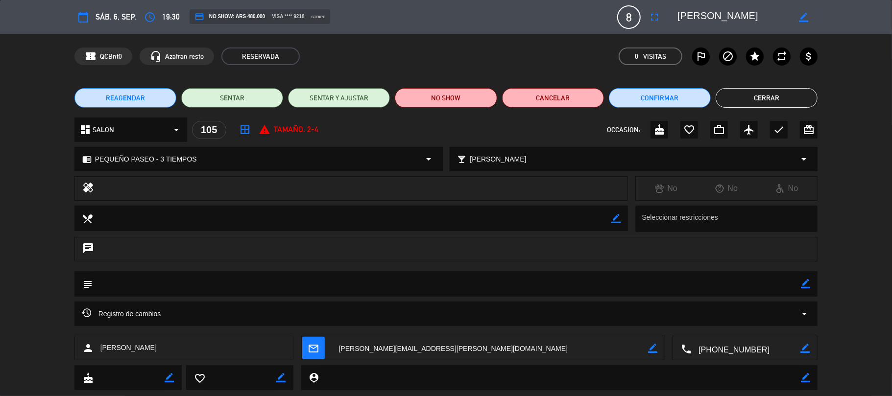
click at [774, 96] on button "Cerrar" at bounding box center [766, 98] width 102 height 20
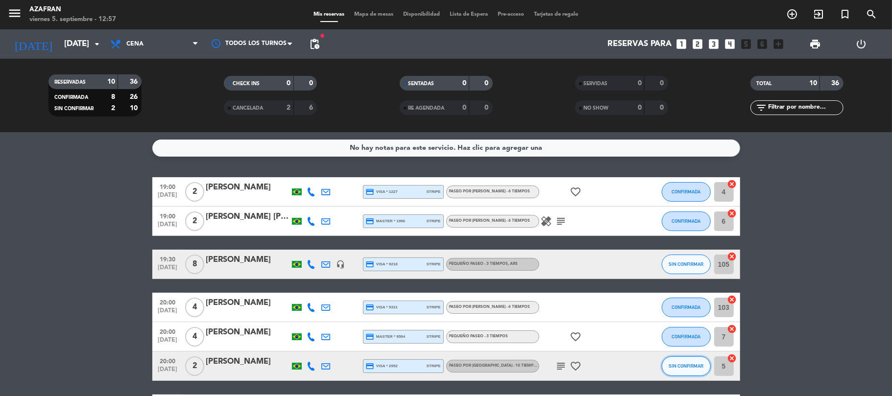
click at [689, 375] on button "SIN CONFIRMAR" at bounding box center [685, 366] width 49 height 20
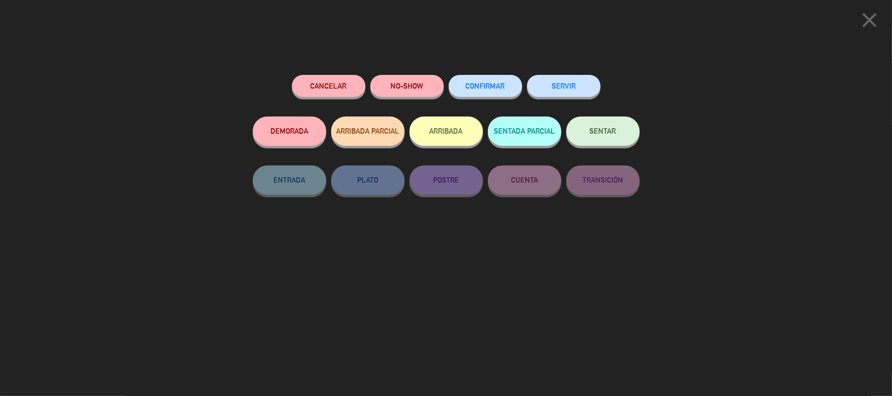
click at [491, 81] on button "CONFIRMAR" at bounding box center [484, 86] width 73 height 22
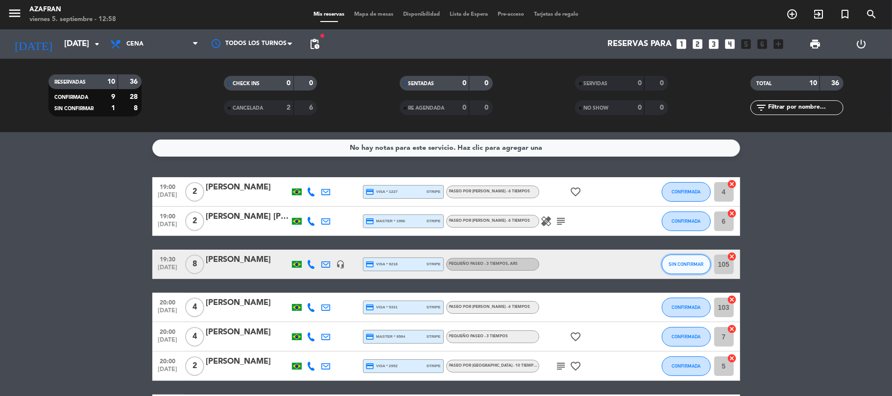
click at [674, 268] on button "SIN CONFIRMAR" at bounding box center [685, 265] width 49 height 20
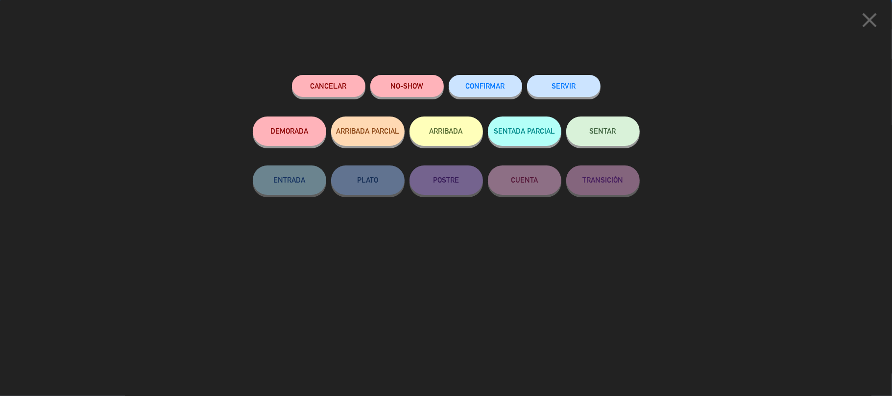
click at [485, 90] on button "CONFIRMAR" at bounding box center [484, 86] width 73 height 22
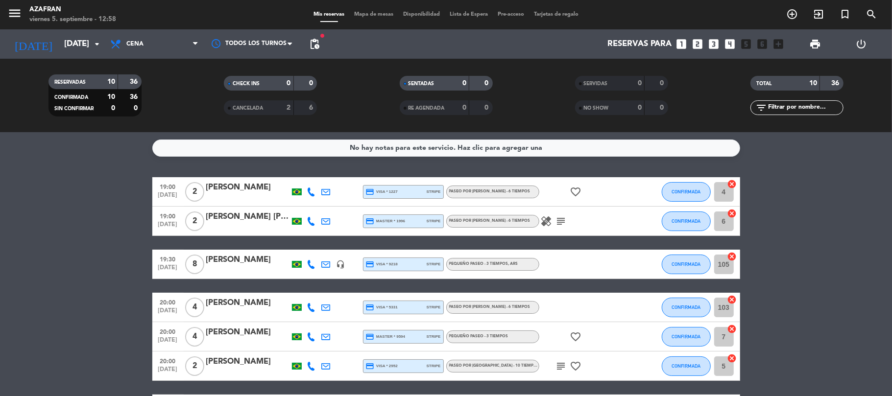
click at [90, 279] on bookings-row "19:00 [DATE] 2 [PERSON_NAME] credit_card visa * 1227 stripe PASEO POR [PERSON_N…" at bounding box center [446, 351] width 892 height 349
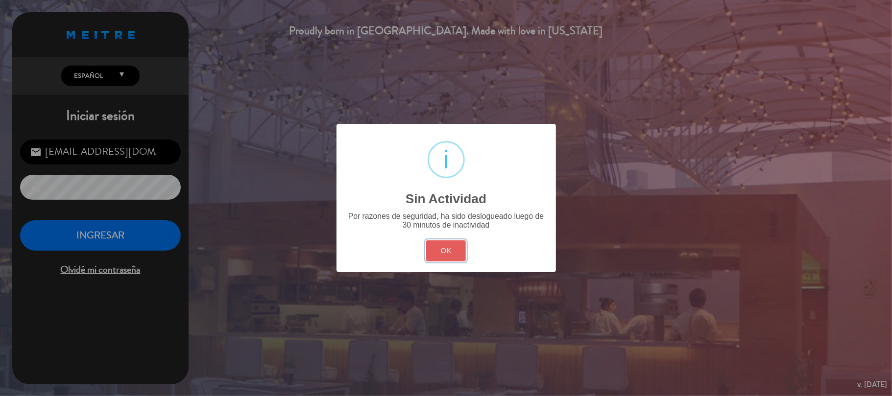
click at [440, 249] on button "OK" at bounding box center [446, 250] width 40 height 21
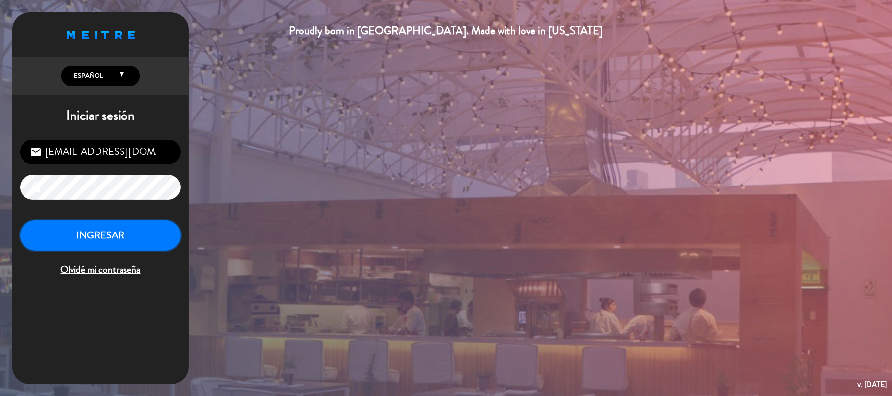
click at [74, 239] on button "INGRESAR" at bounding box center [100, 235] width 161 height 31
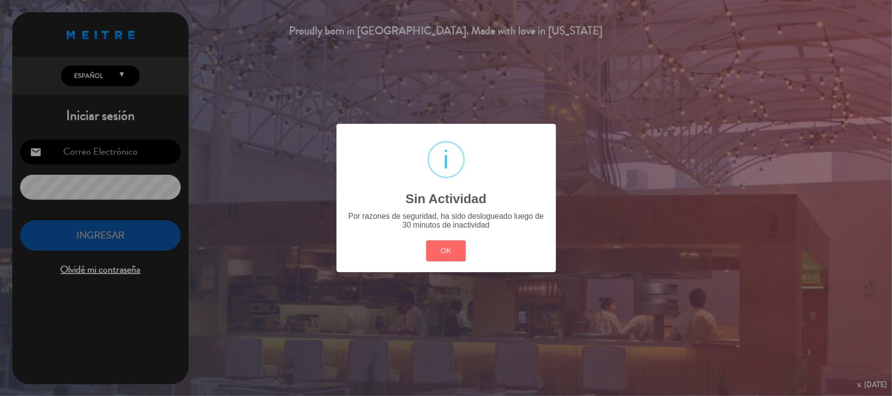
type input "[EMAIL_ADDRESS][DOMAIN_NAME]"
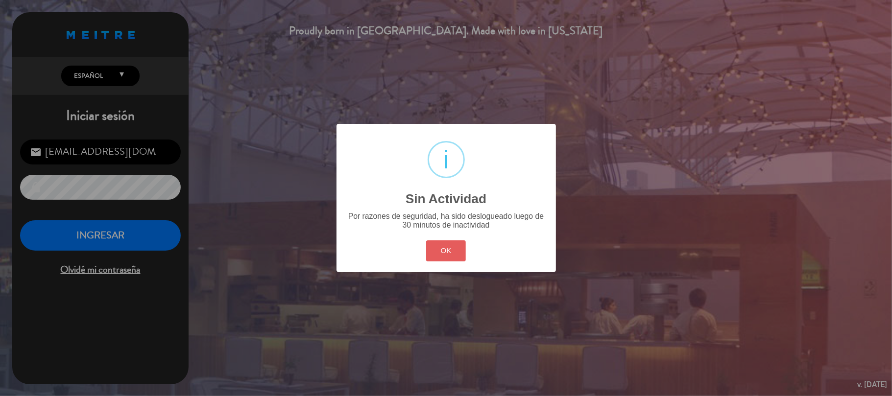
click at [446, 258] on button "OK" at bounding box center [446, 250] width 40 height 21
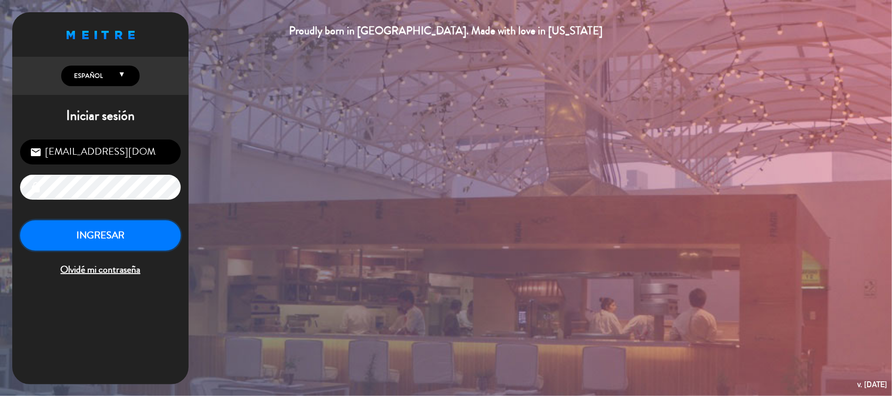
click at [93, 243] on button "INGRESAR" at bounding box center [100, 235] width 161 height 31
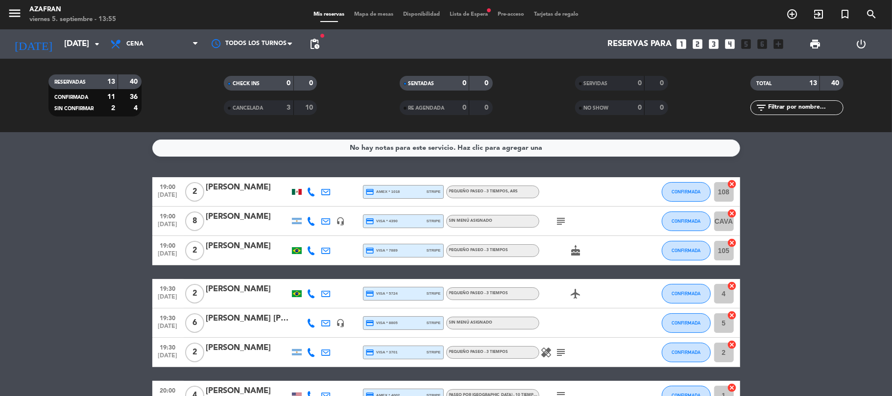
click at [100, 209] on bookings-row "19:00 [DATE] 2 [PERSON_NAME] credit_card amex * 1018 stripe PEQUEÑO PASEO - 3 T…" at bounding box center [446, 402] width 892 height 450
click at [93, 49] on icon "arrow_drop_down" at bounding box center [97, 44] width 12 height 12
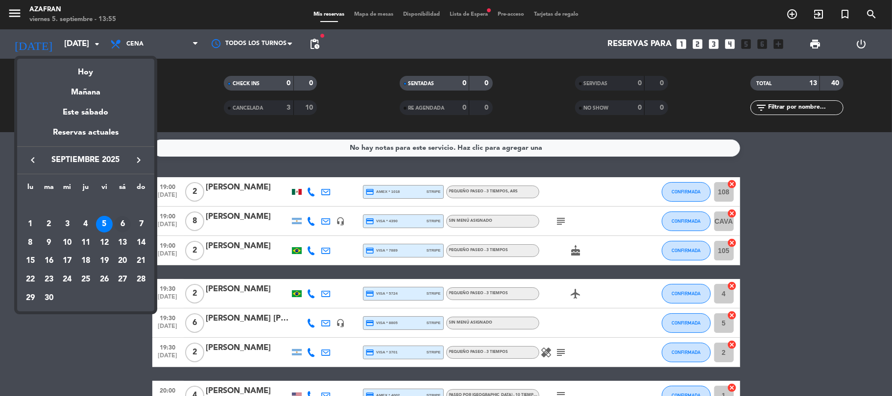
click at [120, 228] on div "6" at bounding box center [122, 224] width 17 height 17
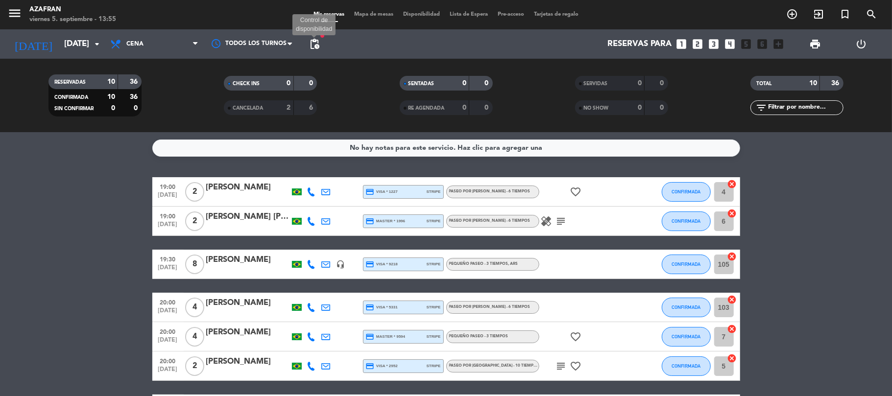
click at [319, 41] on span "pending_actions" at bounding box center [314, 44] width 12 height 12
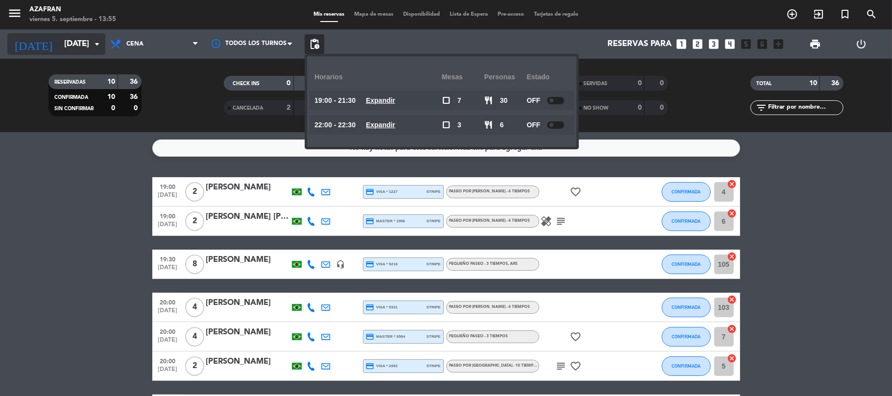
click at [81, 35] on input "[DATE]" at bounding box center [112, 44] width 106 height 19
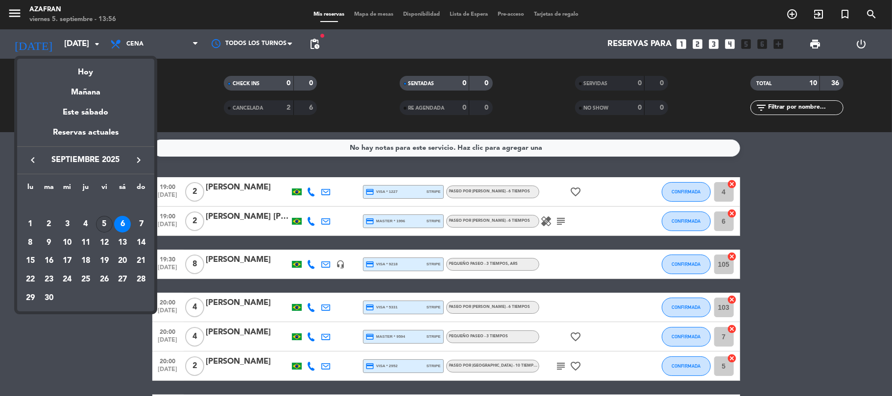
click at [100, 222] on div "5" at bounding box center [104, 224] width 17 height 17
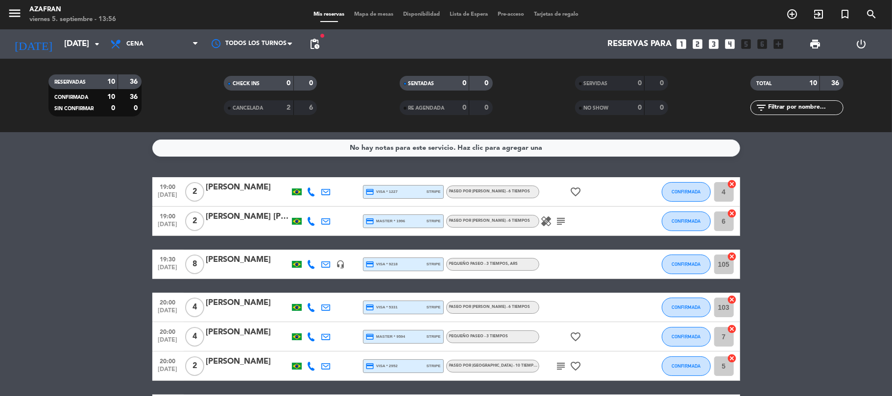
type input "[DATE]"
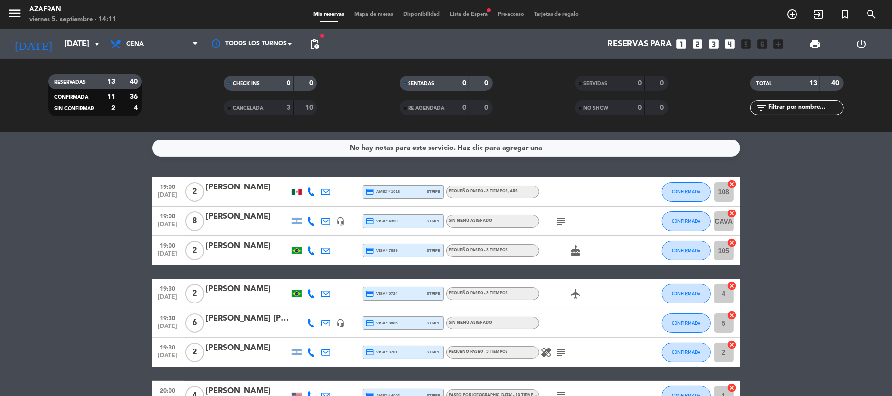
click at [51, 241] on bookings-row "19:00 [DATE] 2 [PERSON_NAME] credit_card amex * 1018 stripe PEQUEÑO PASEO - 3 T…" at bounding box center [446, 402] width 892 height 450
